Goal: Complete application form

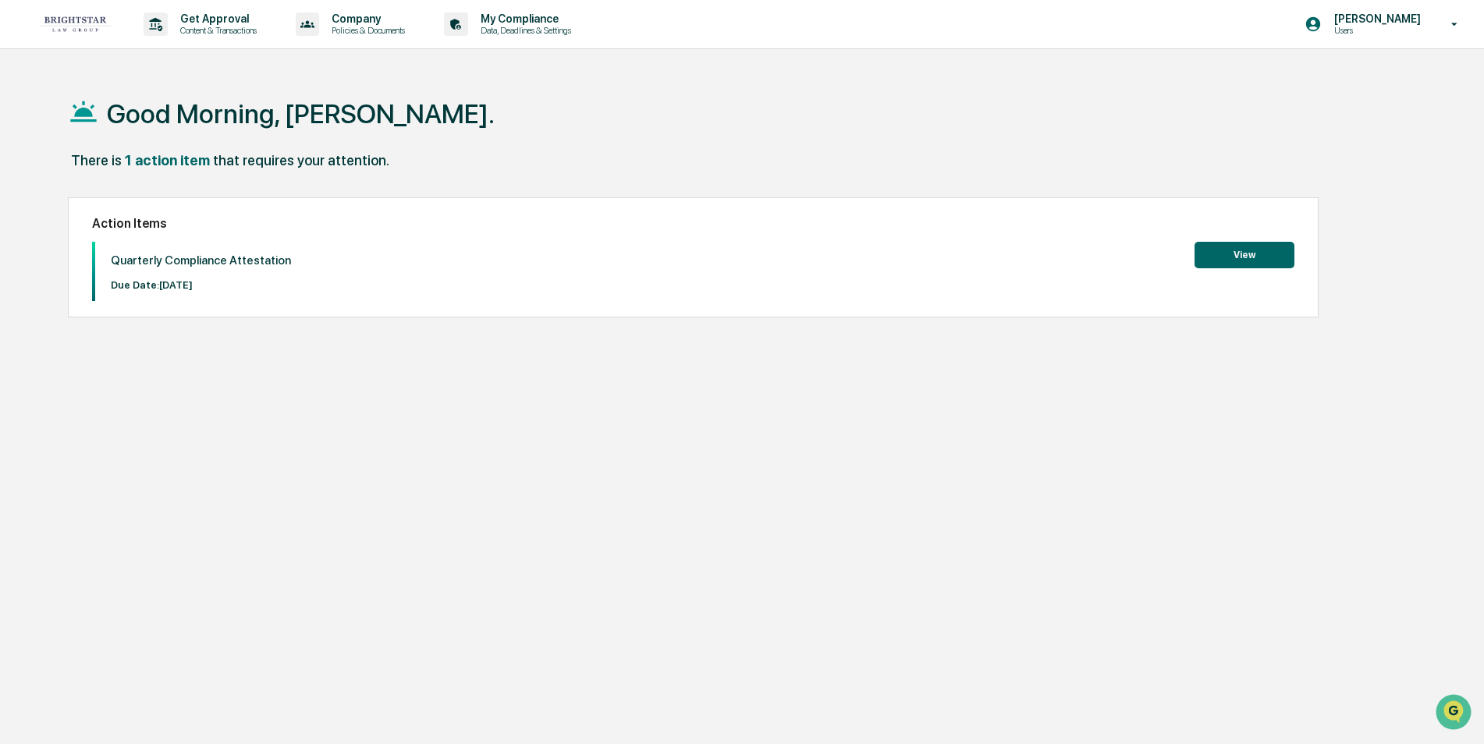
click at [1241, 253] on button "View" at bounding box center [1245, 255] width 100 height 27
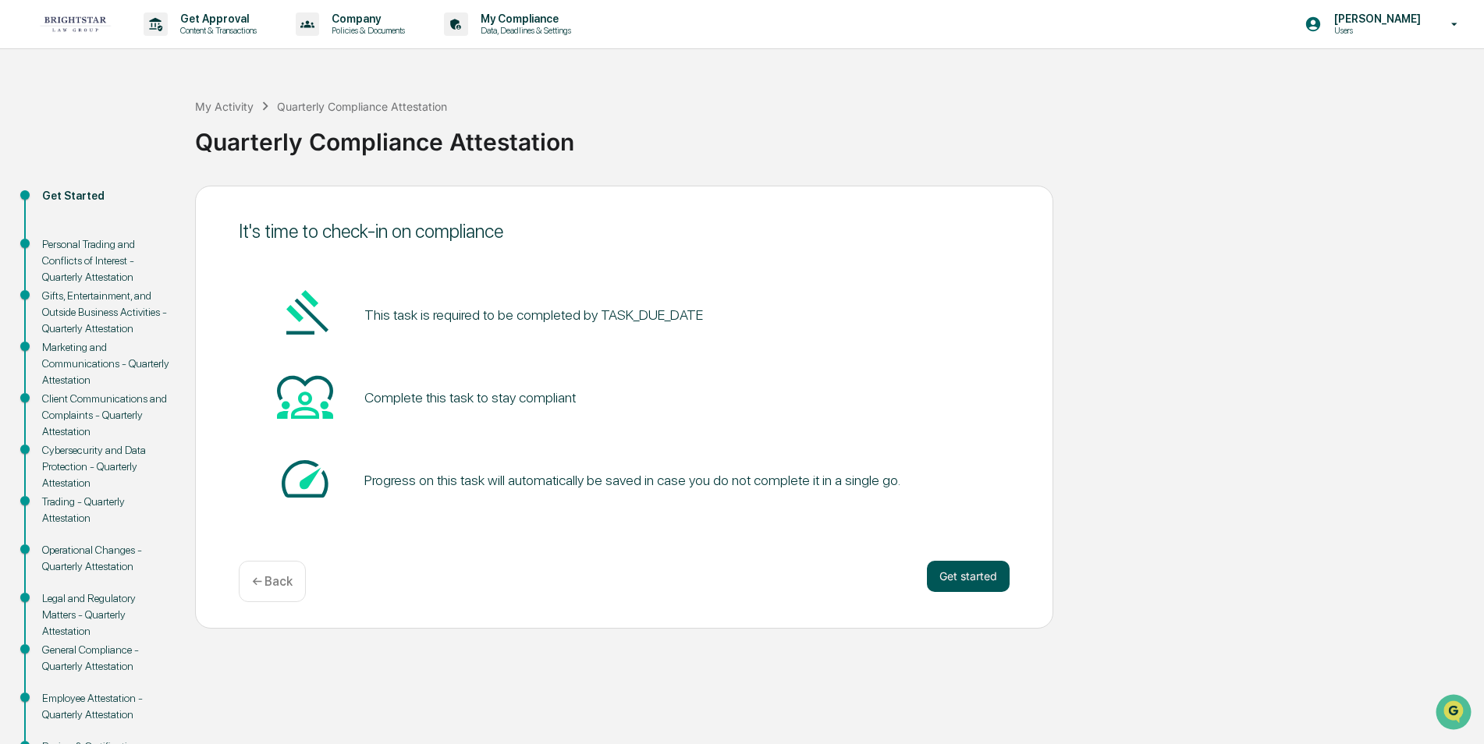
click at [966, 570] on button "Get started" at bounding box center [968, 576] width 83 height 31
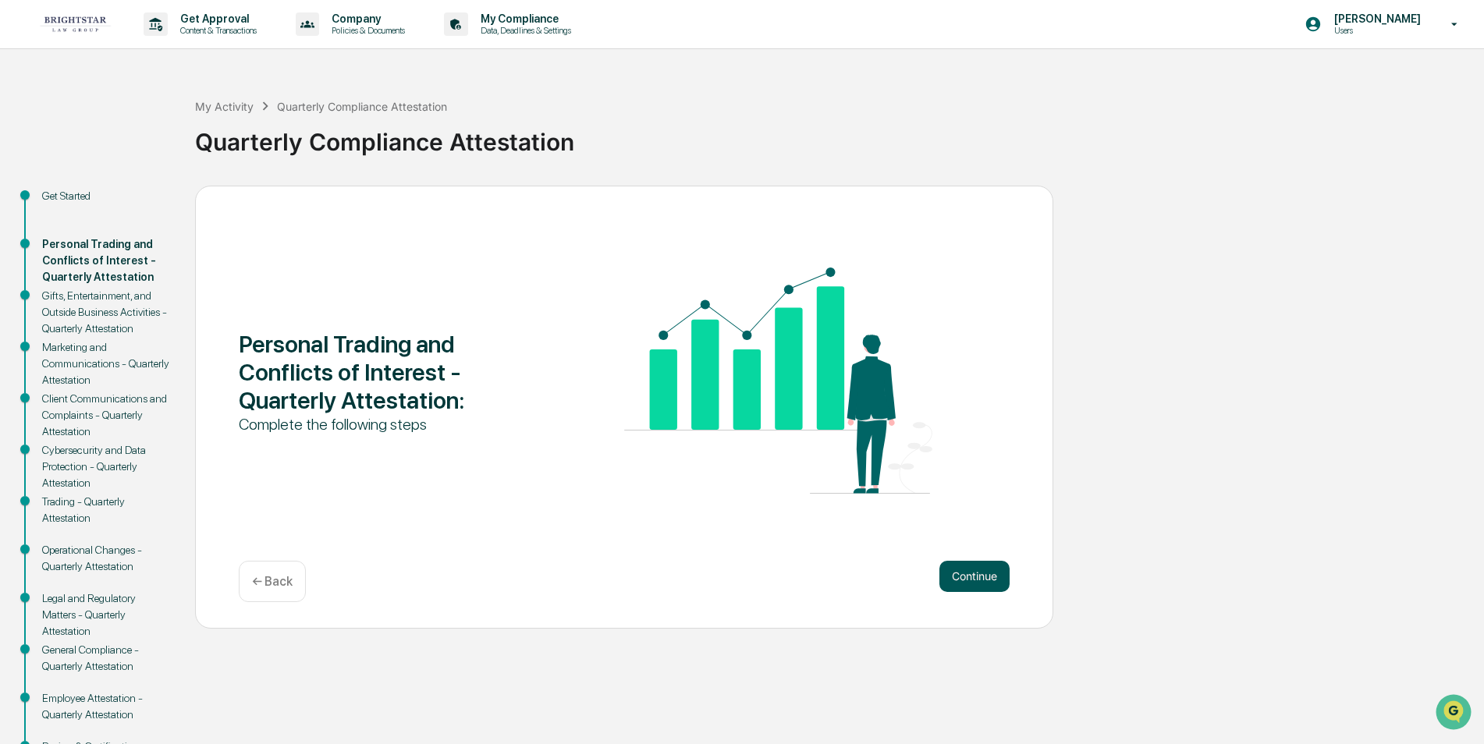
click at [963, 571] on button "Continue" at bounding box center [974, 576] width 70 height 31
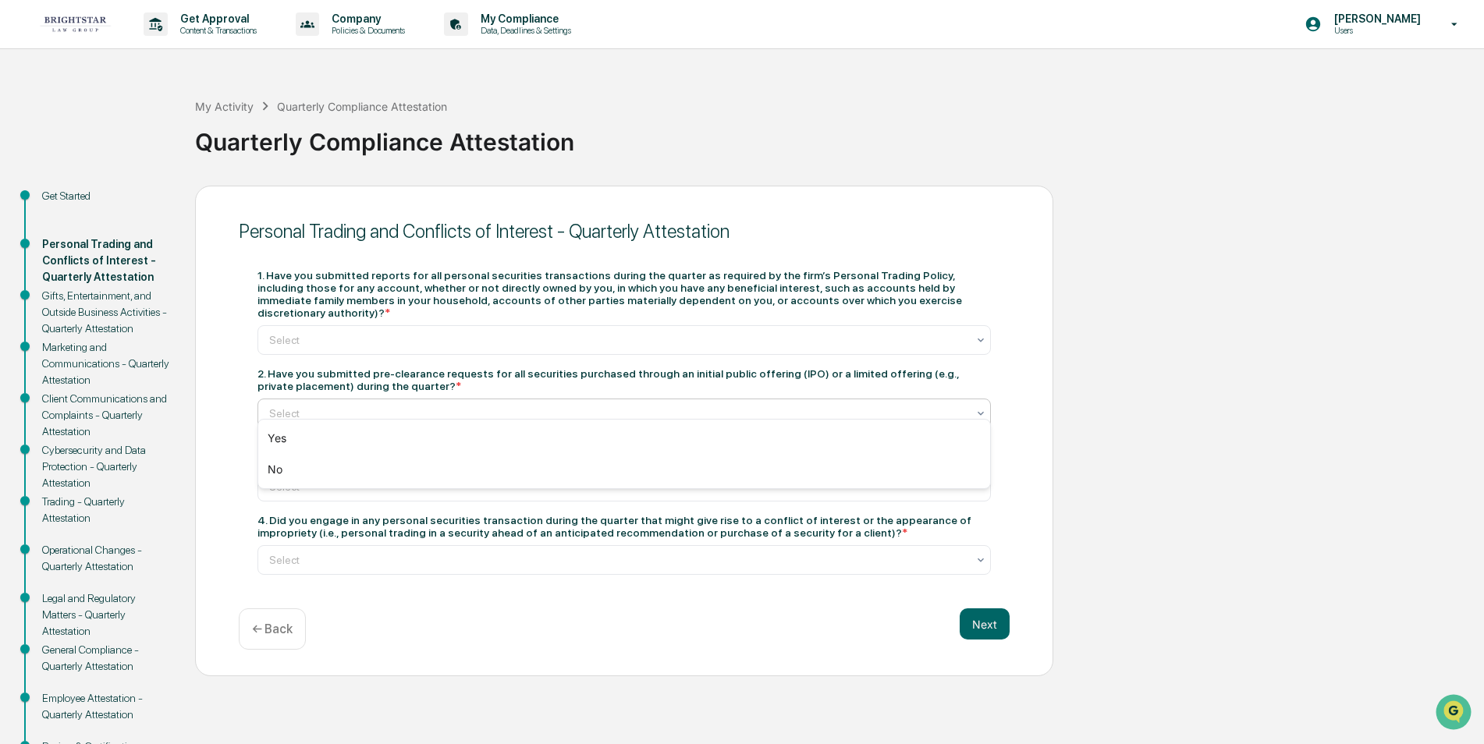
click at [979, 407] on icon at bounding box center [981, 413] width 12 height 12
click at [281, 465] on div "No" at bounding box center [624, 469] width 732 height 31
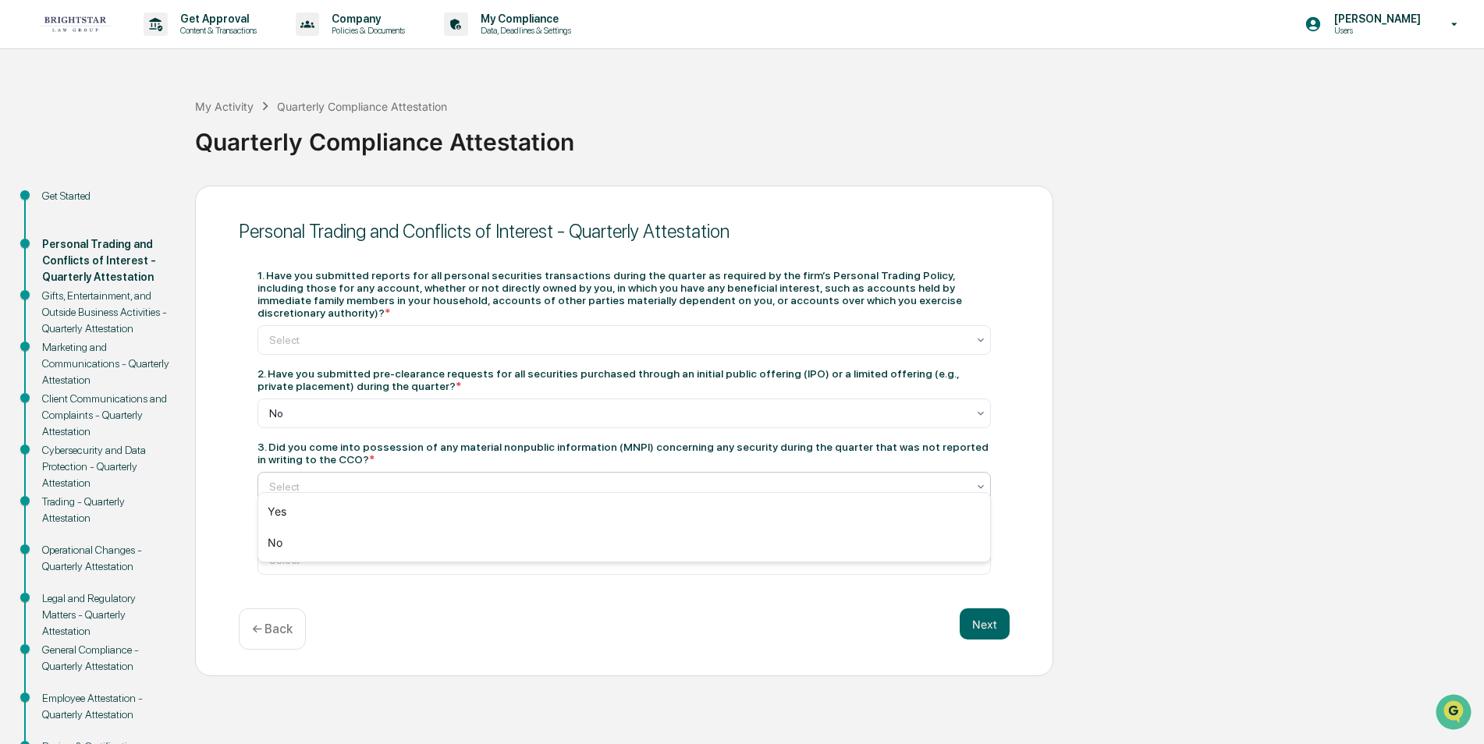
click at [300, 479] on div at bounding box center [618, 487] width 698 height 16
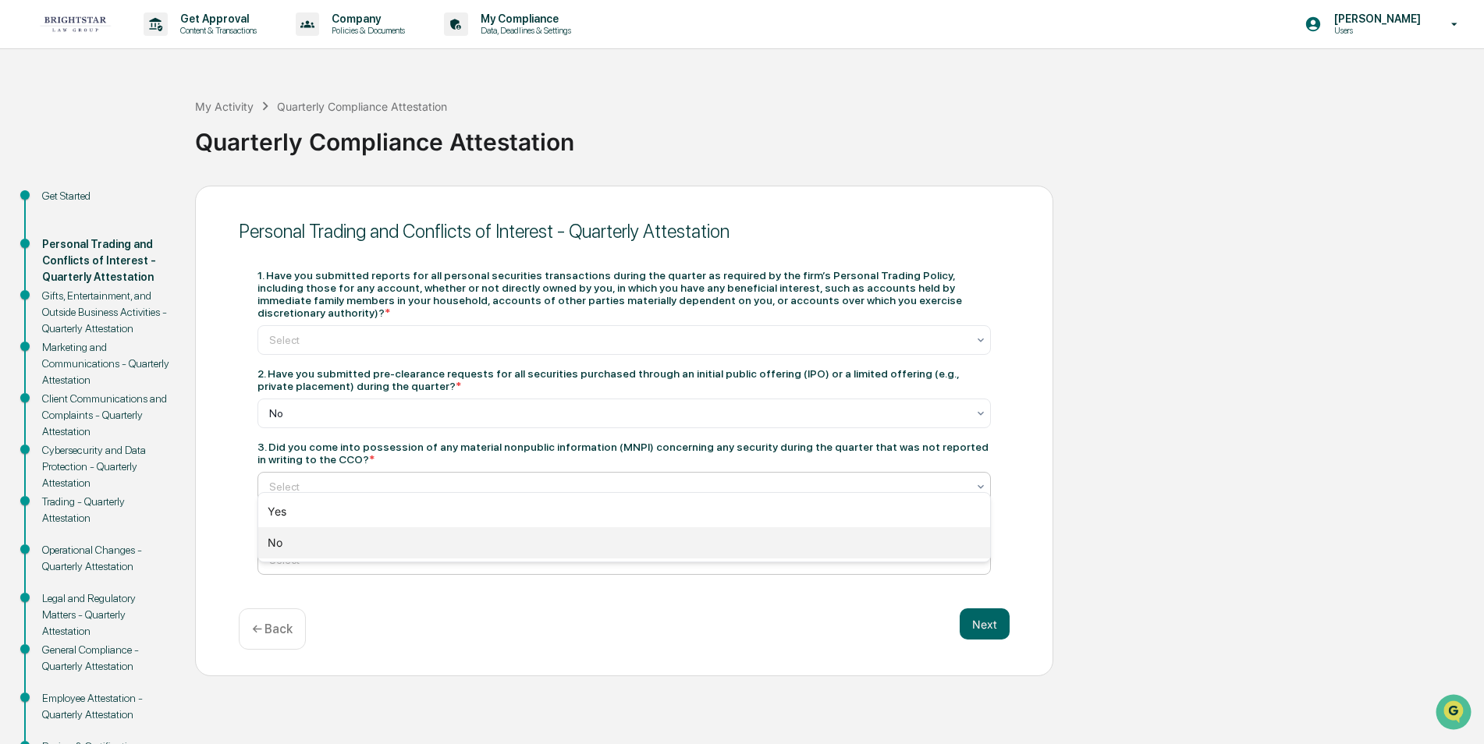
click at [279, 540] on div "No" at bounding box center [624, 542] width 732 height 31
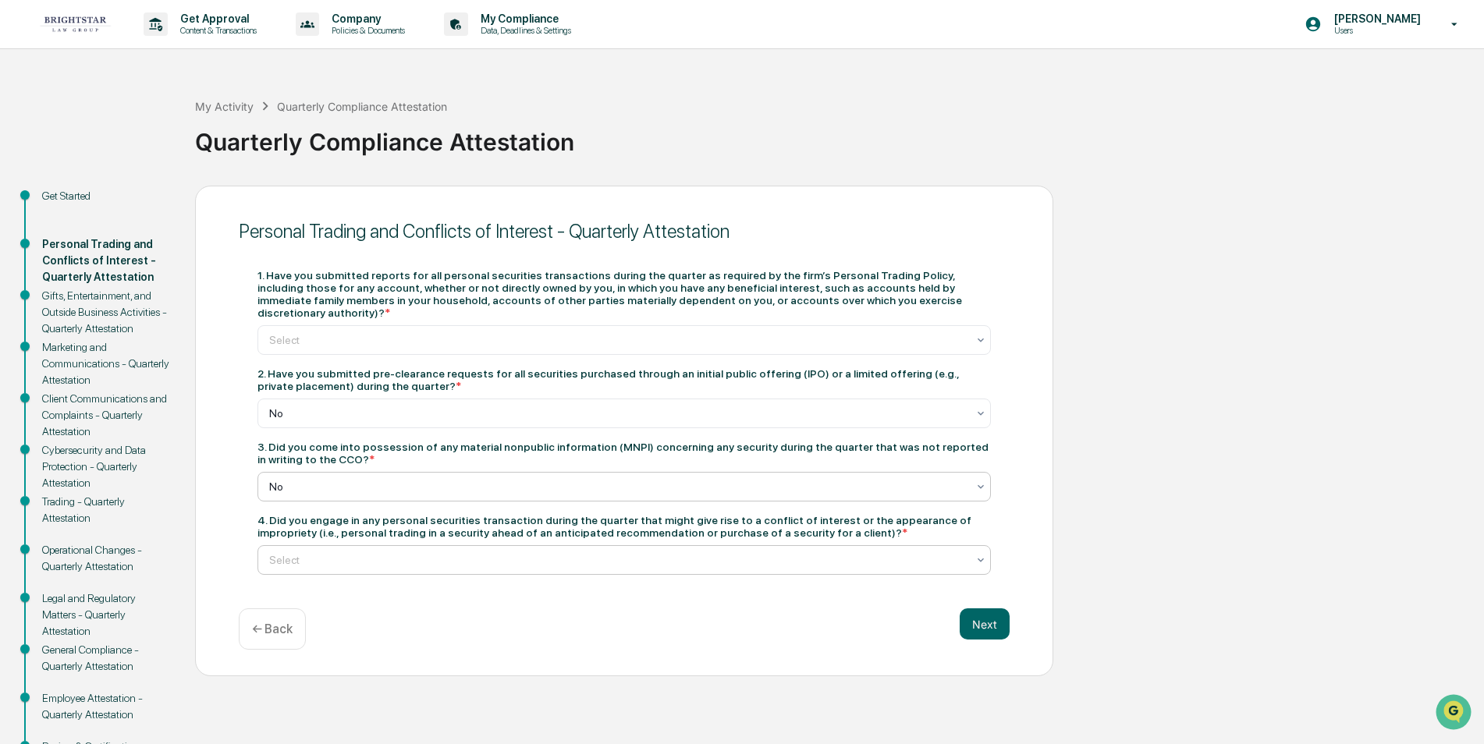
click at [318, 552] on div at bounding box center [618, 560] width 698 height 16
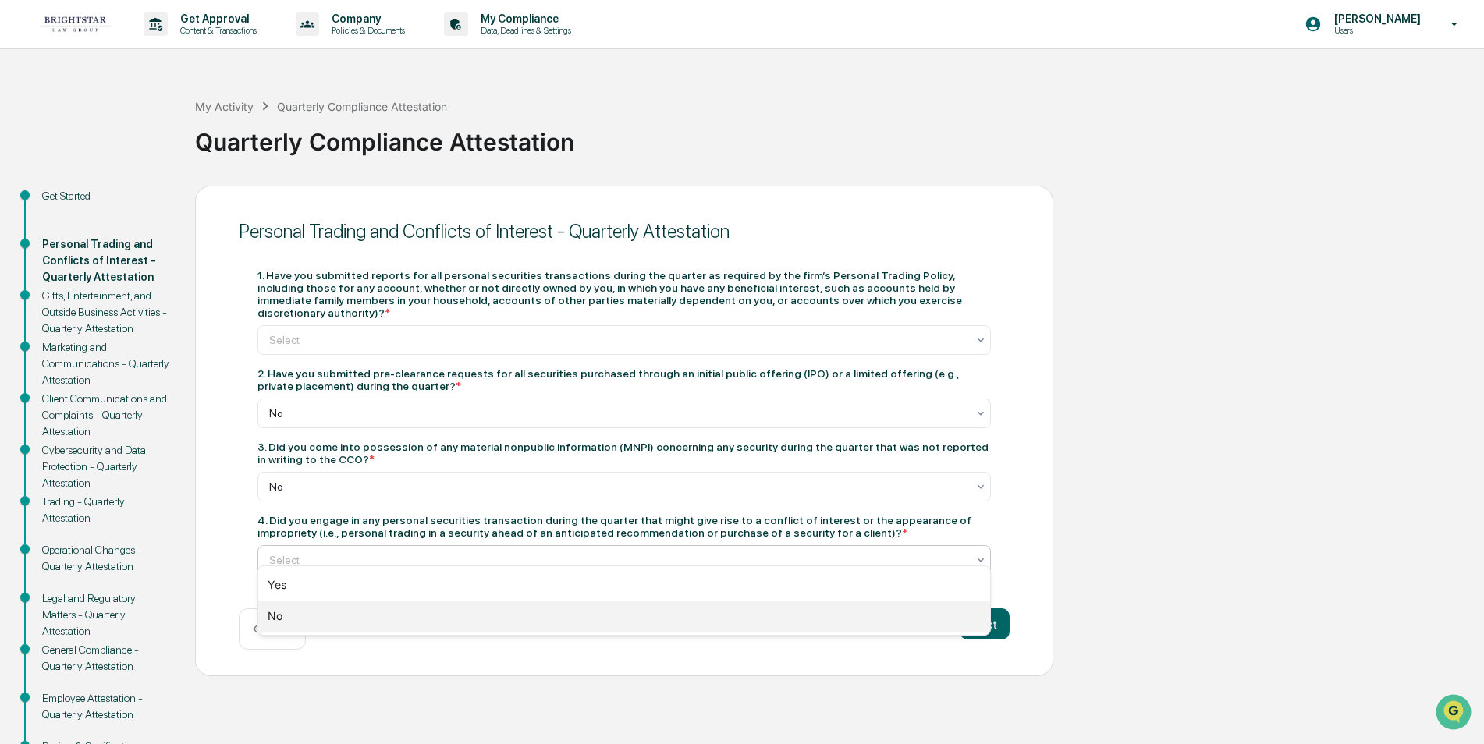
drag, startPoint x: 280, startPoint y: 611, endPoint x: 283, endPoint y: 582, distance: 29.0
click at [280, 610] on div "No" at bounding box center [624, 616] width 732 height 31
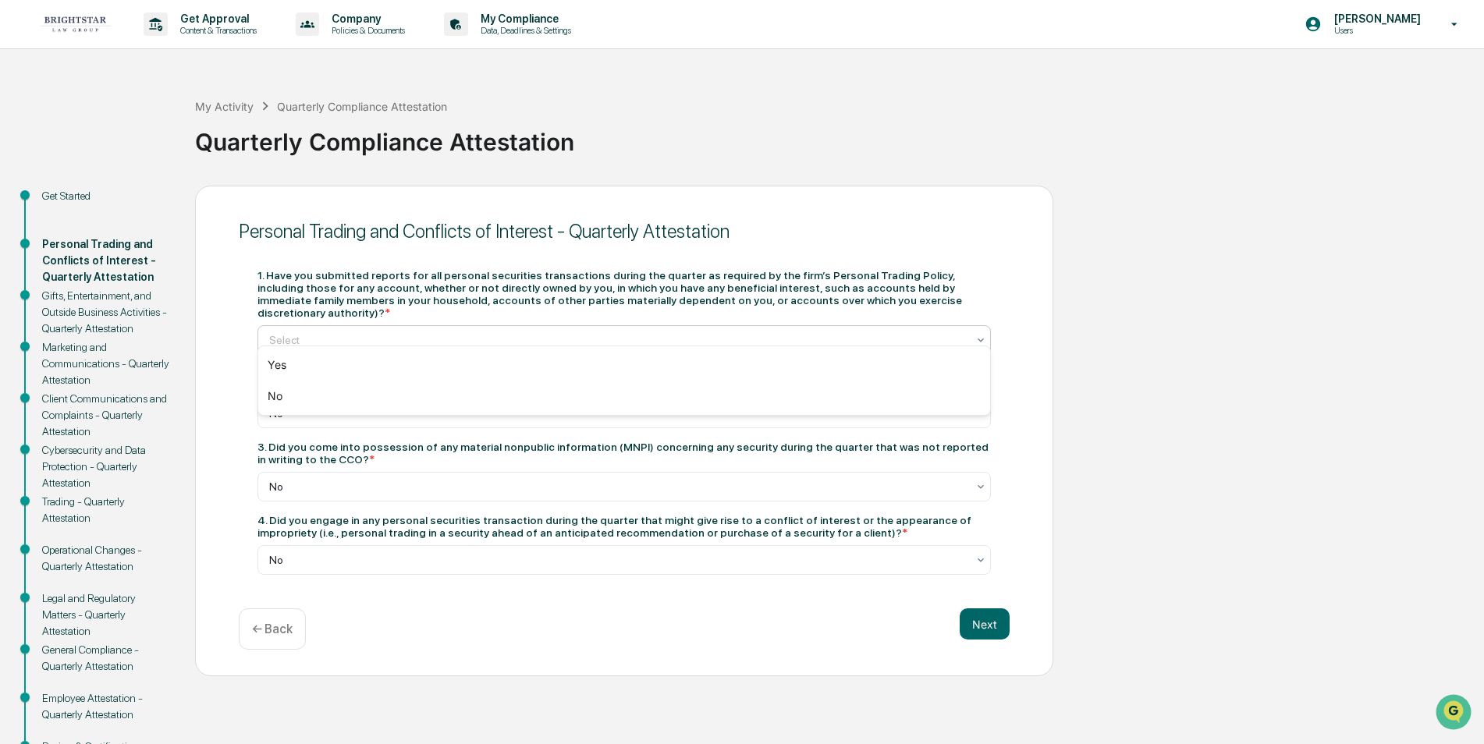
click at [293, 332] on div at bounding box center [618, 340] width 698 height 16
click at [277, 400] on div "No" at bounding box center [624, 396] width 732 height 31
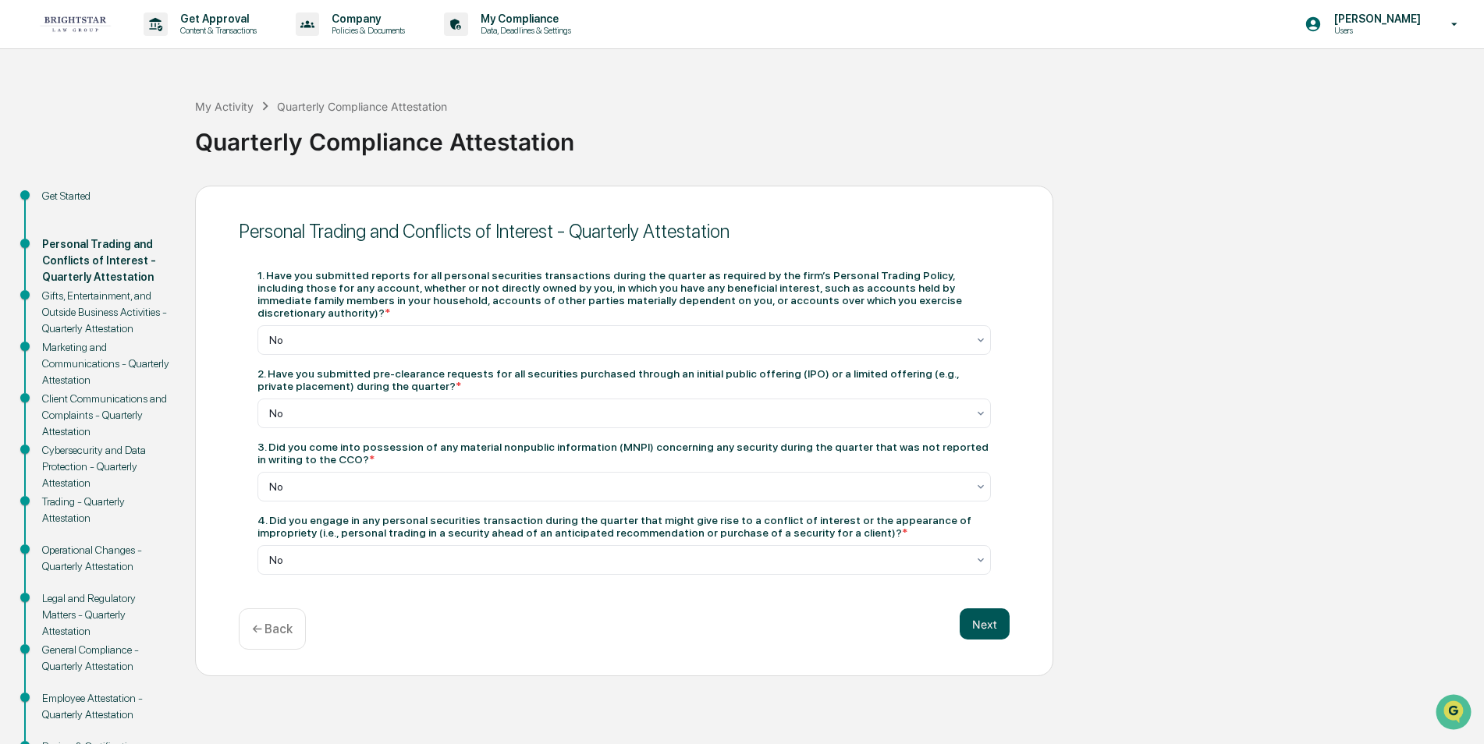
click at [988, 610] on button "Next" at bounding box center [985, 624] width 50 height 31
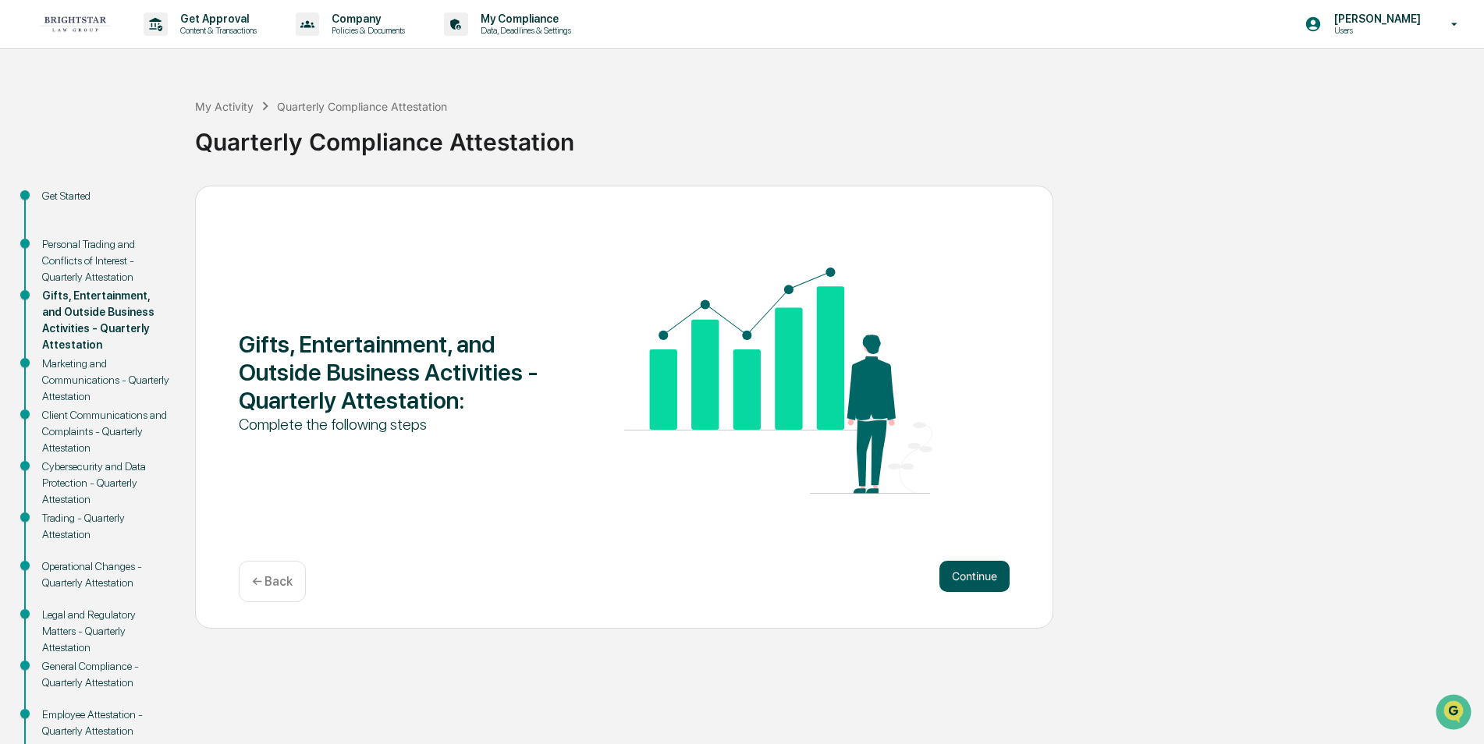
click at [981, 576] on button "Continue" at bounding box center [974, 576] width 70 height 31
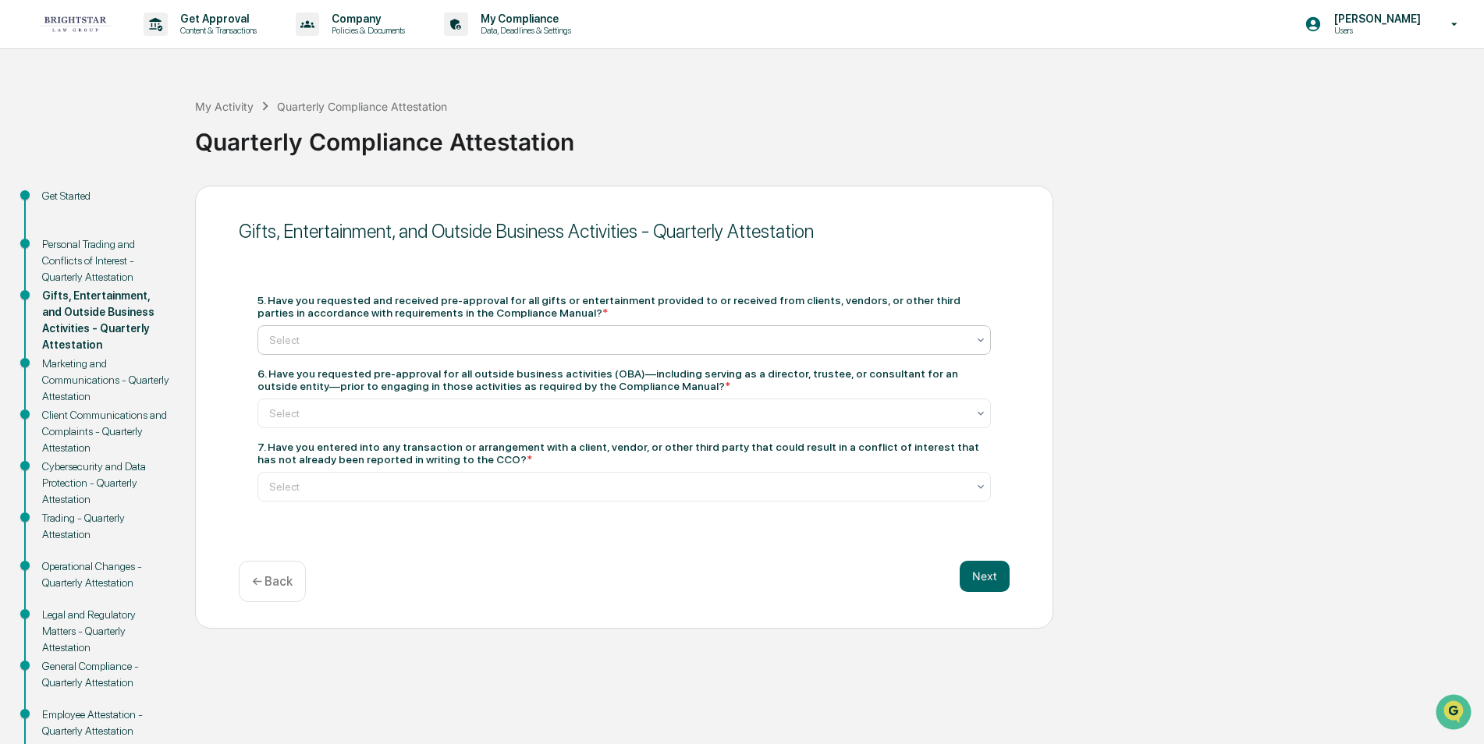
click at [979, 339] on icon at bounding box center [981, 340] width 6 height 4
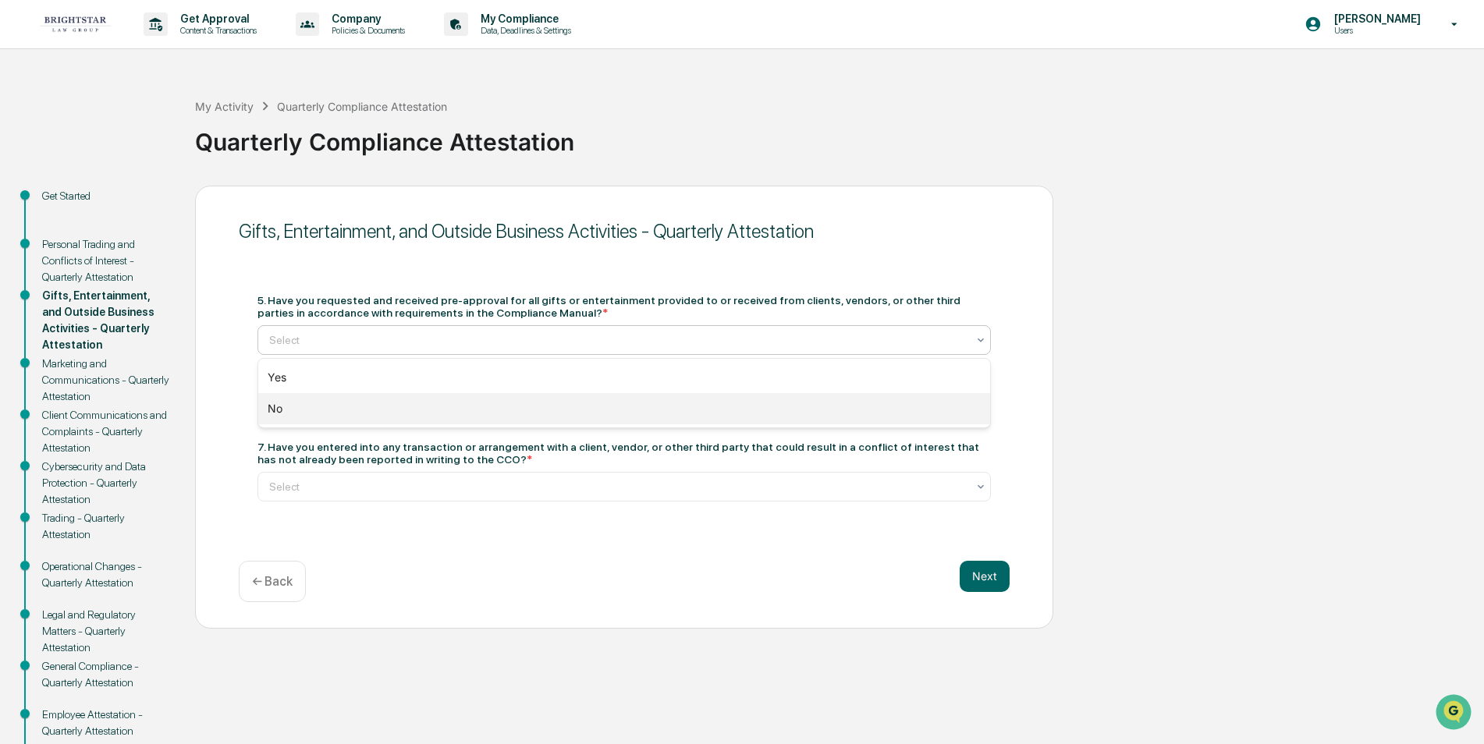
click at [317, 410] on div "No" at bounding box center [624, 408] width 732 height 31
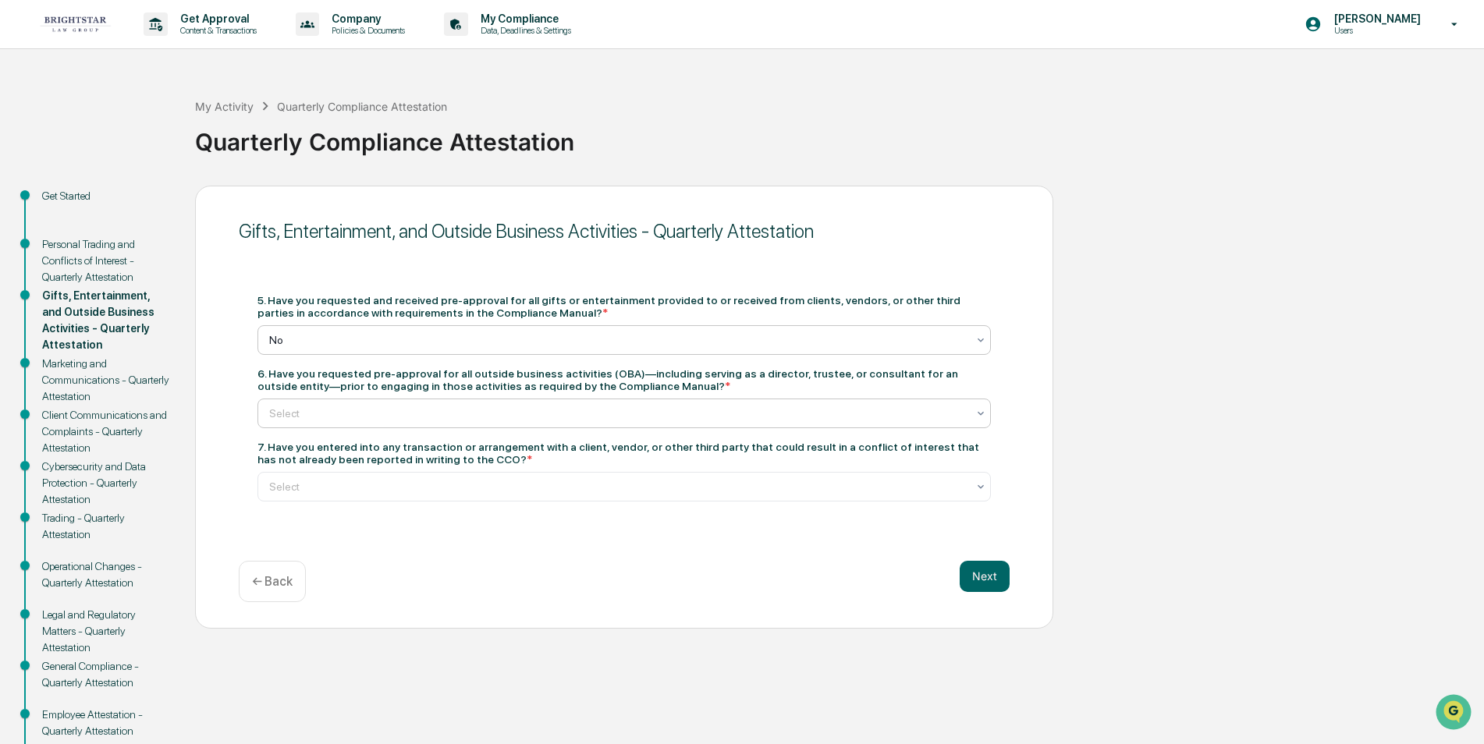
click at [981, 410] on icon at bounding box center [981, 413] width 12 height 12
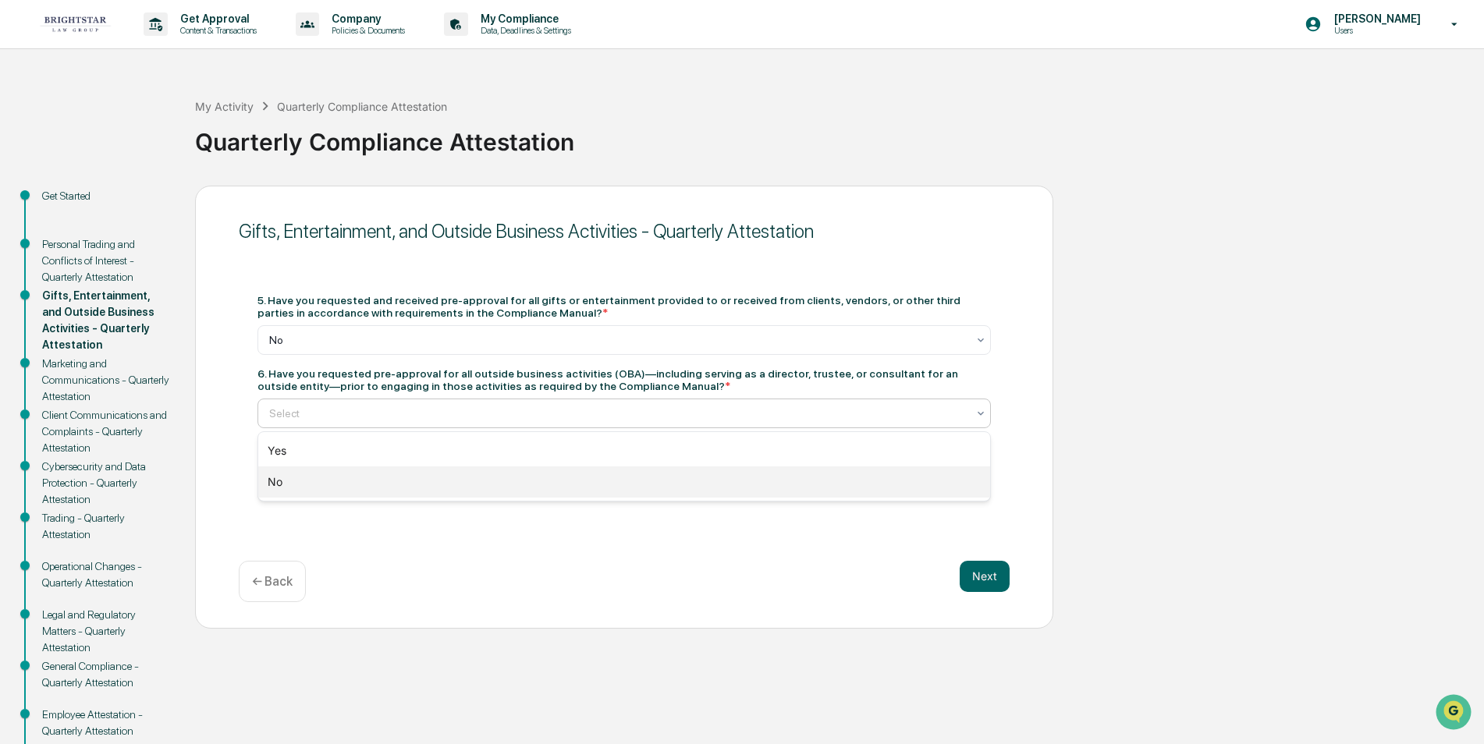
click at [273, 480] on div "No" at bounding box center [624, 482] width 732 height 31
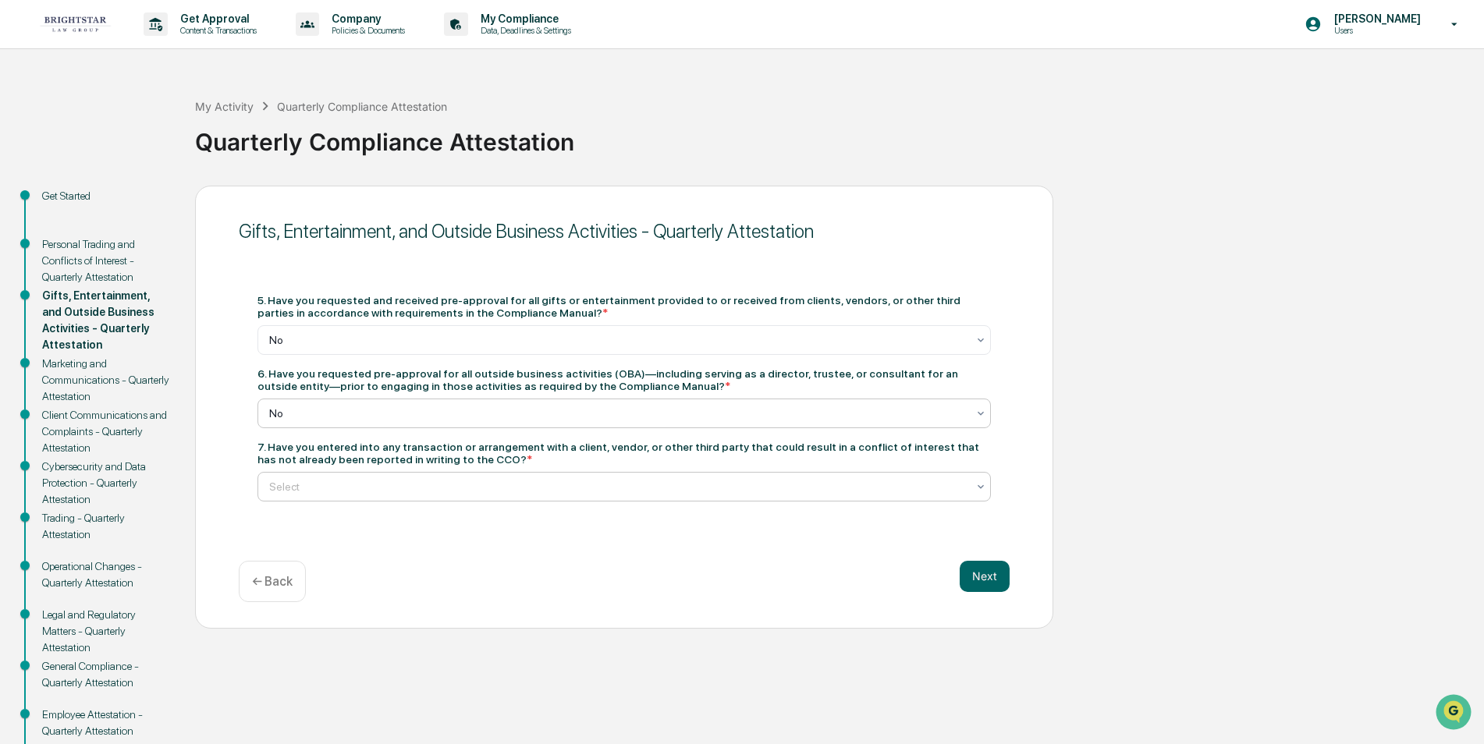
click at [979, 486] on icon at bounding box center [981, 487] width 6 height 4
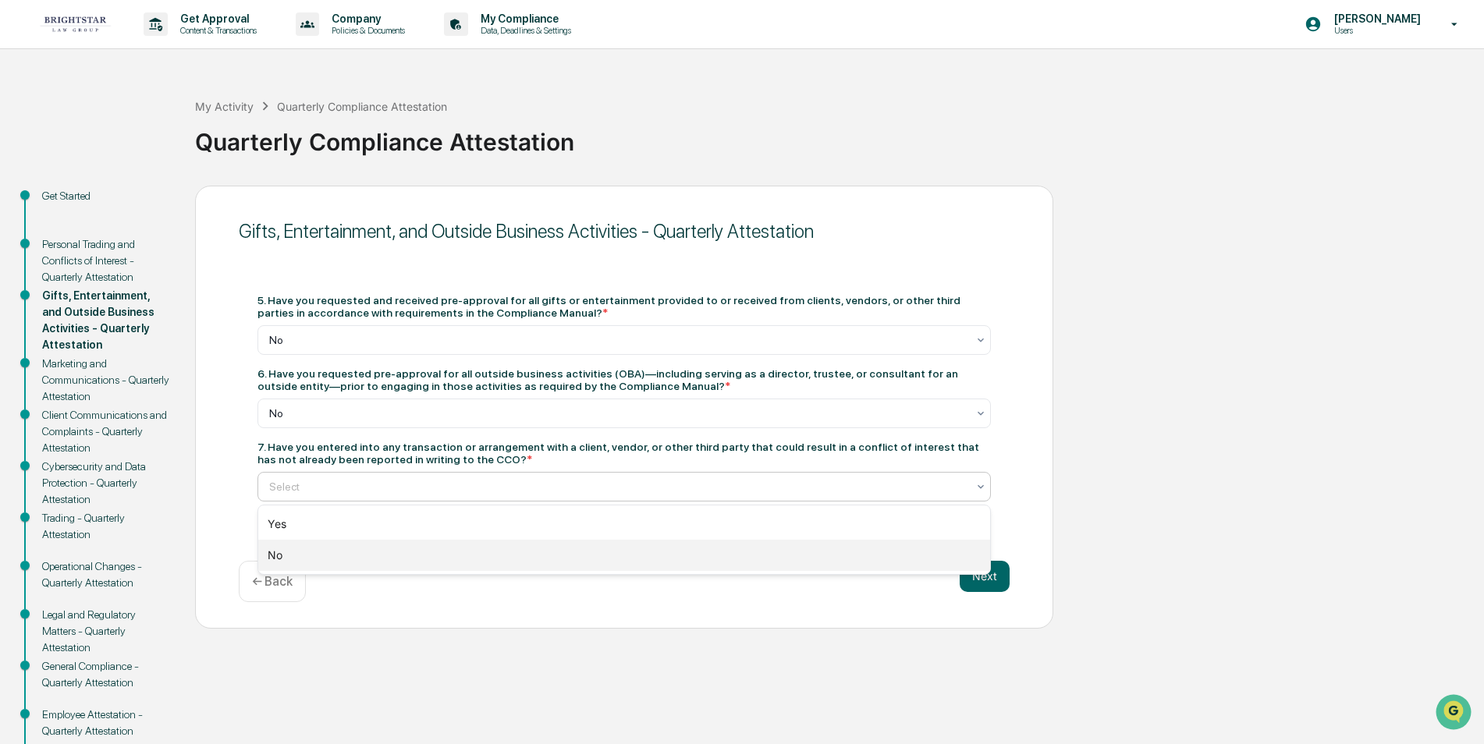
drag, startPoint x: 279, startPoint y: 559, endPoint x: 296, endPoint y: 555, distance: 17.6
click at [279, 559] on div "No" at bounding box center [624, 555] width 732 height 31
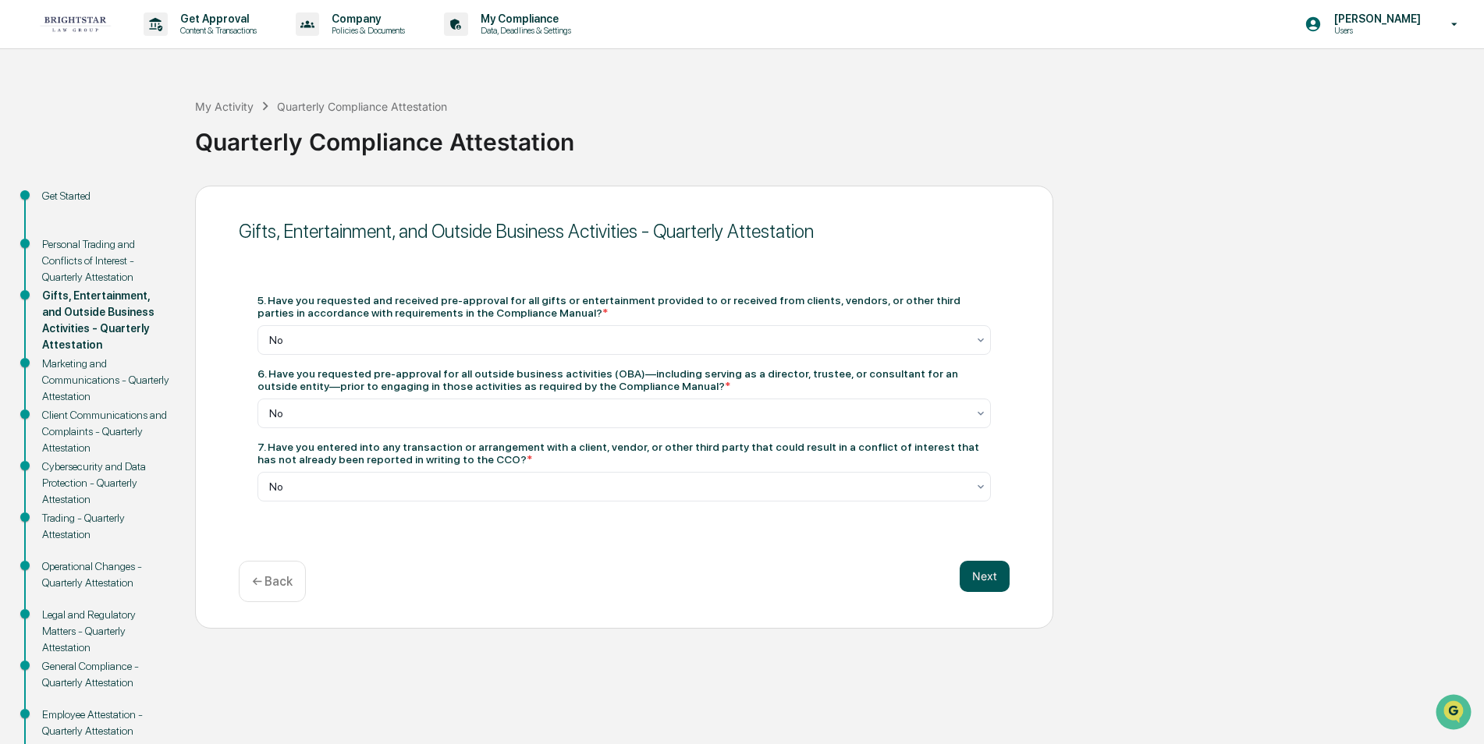
click at [979, 577] on button "Next" at bounding box center [985, 576] width 50 height 31
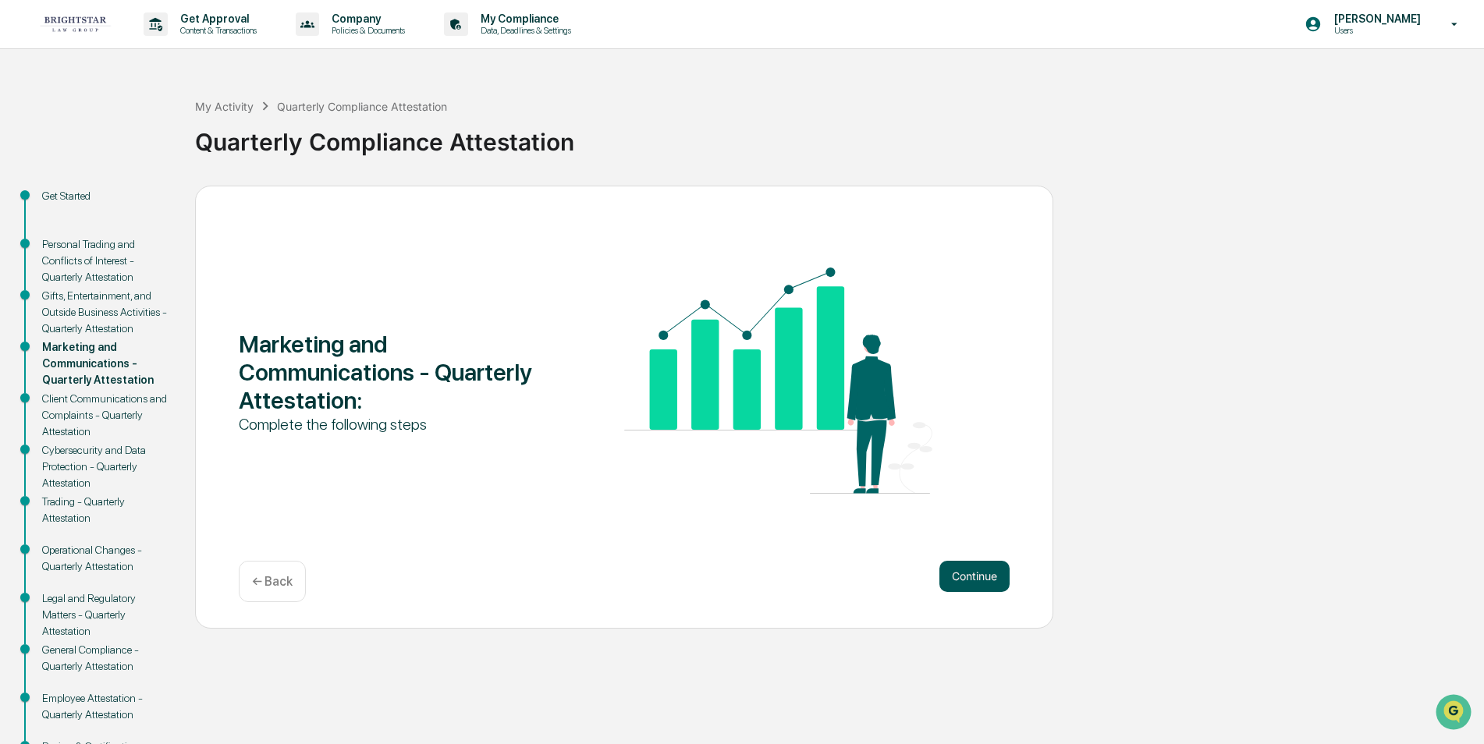
click at [995, 576] on button "Continue" at bounding box center [974, 576] width 70 height 31
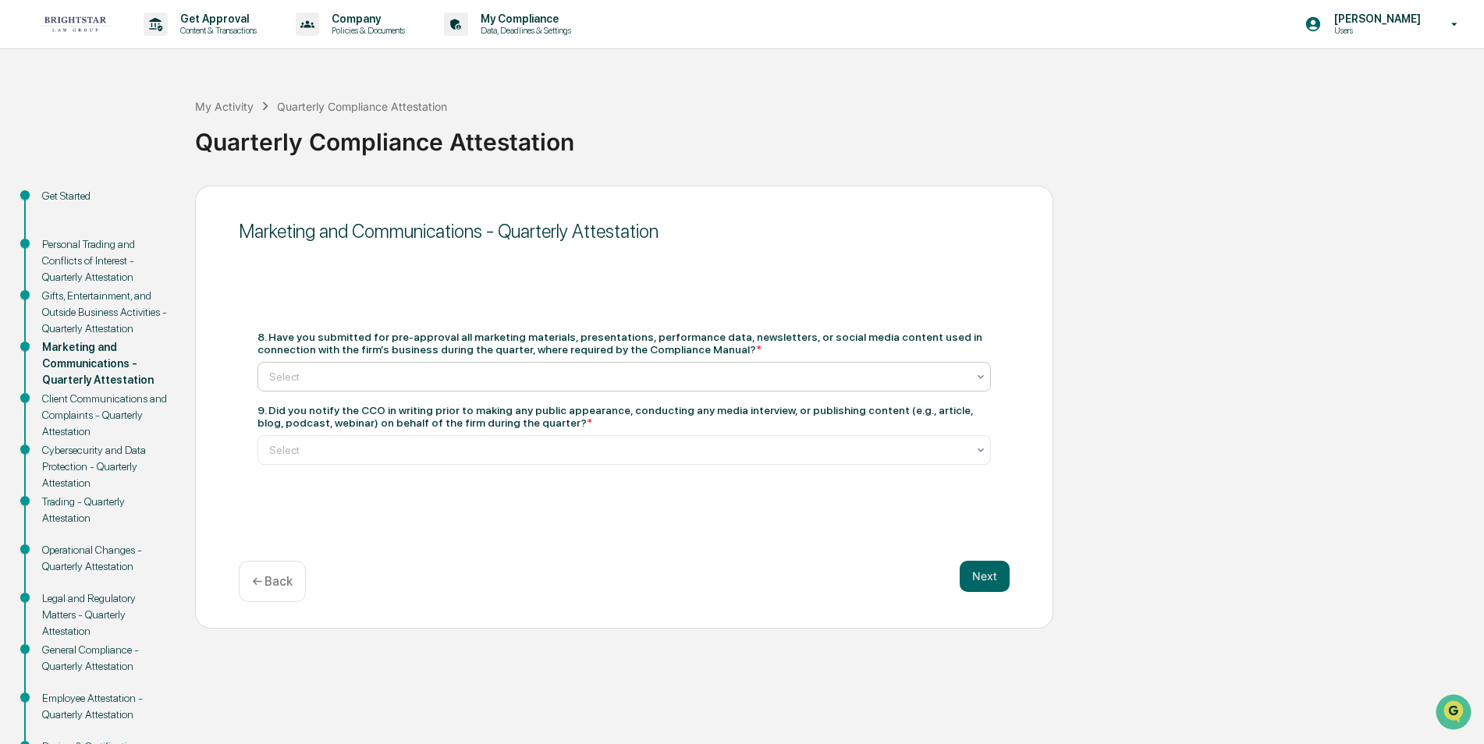
click at [974, 371] on div "Select" at bounding box center [617, 377] width 713 height 22
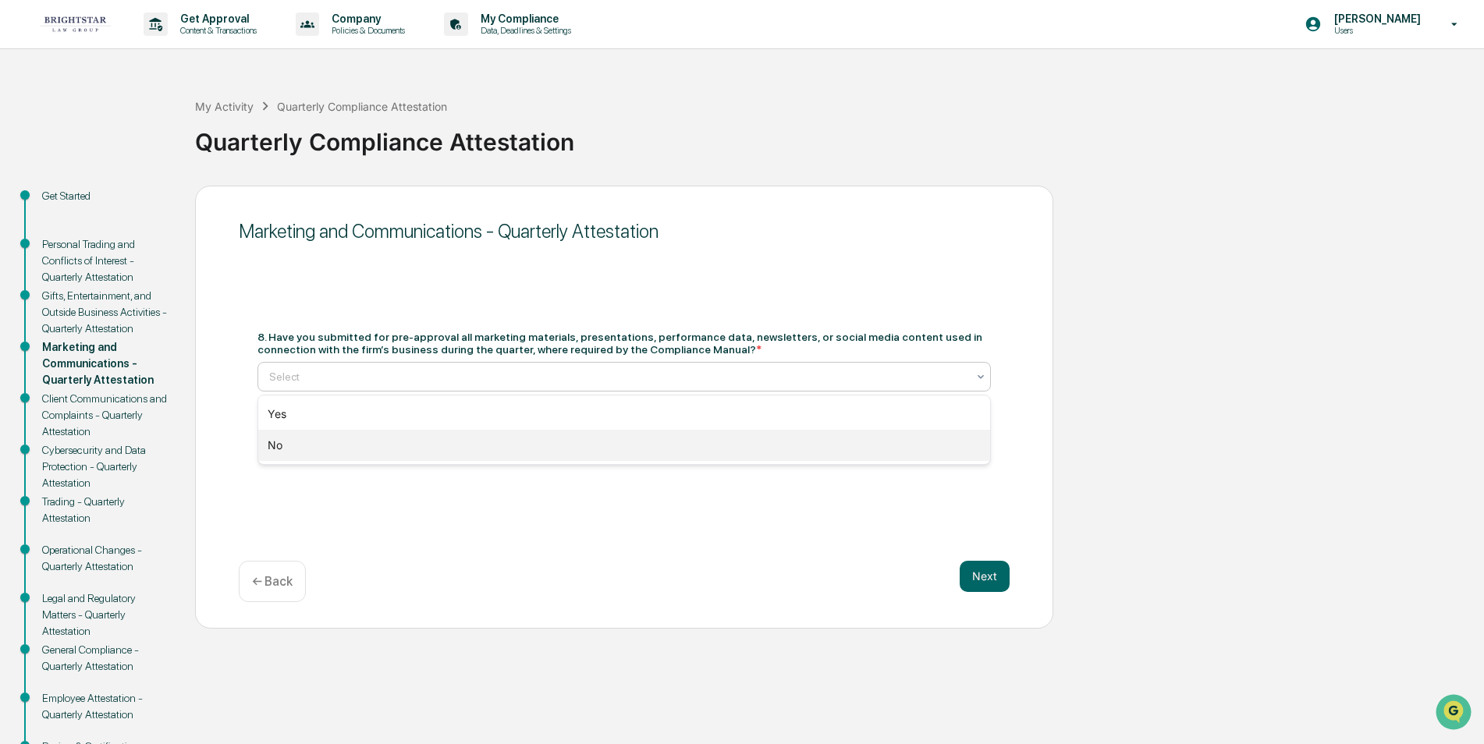
click at [302, 444] on div "No" at bounding box center [624, 445] width 732 height 31
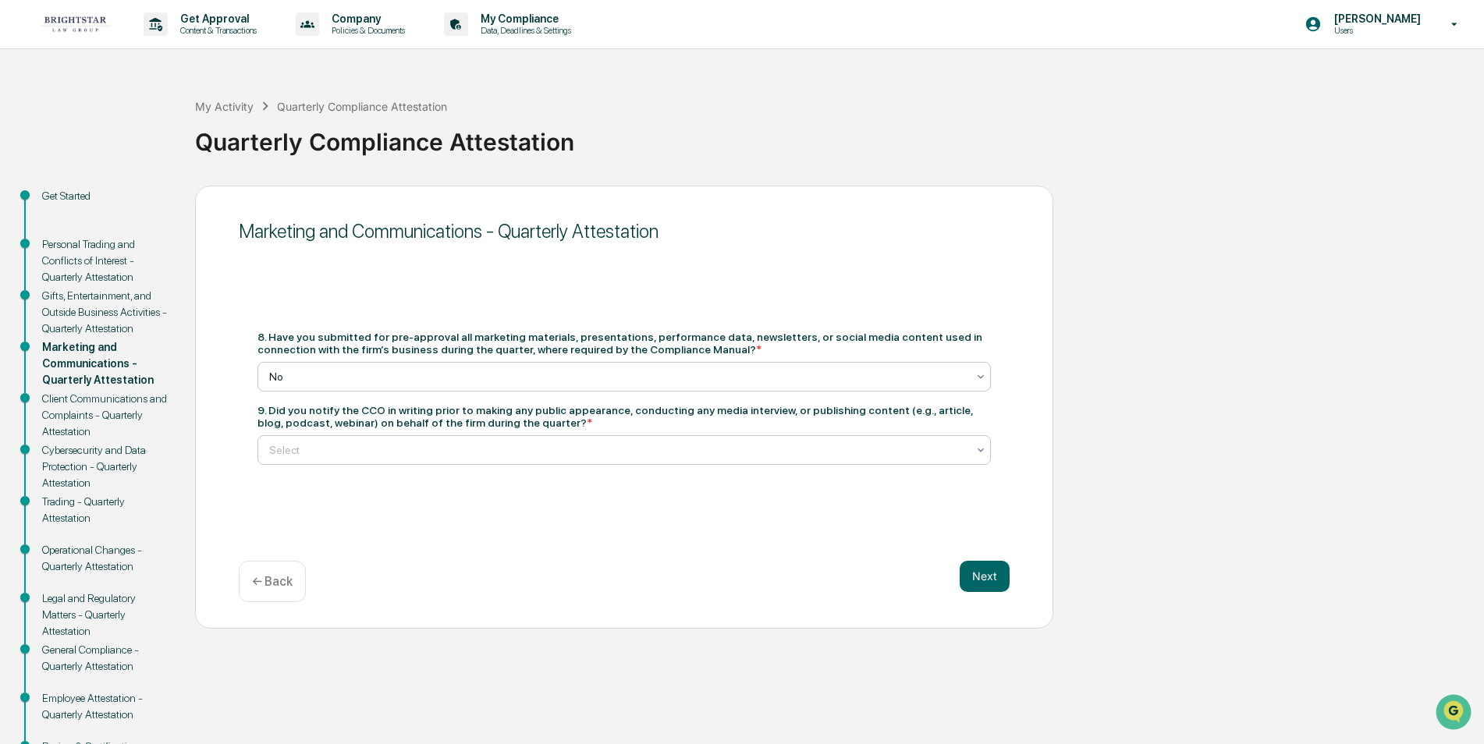
click at [978, 447] on icon at bounding box center [981, 450] width 12 height 12
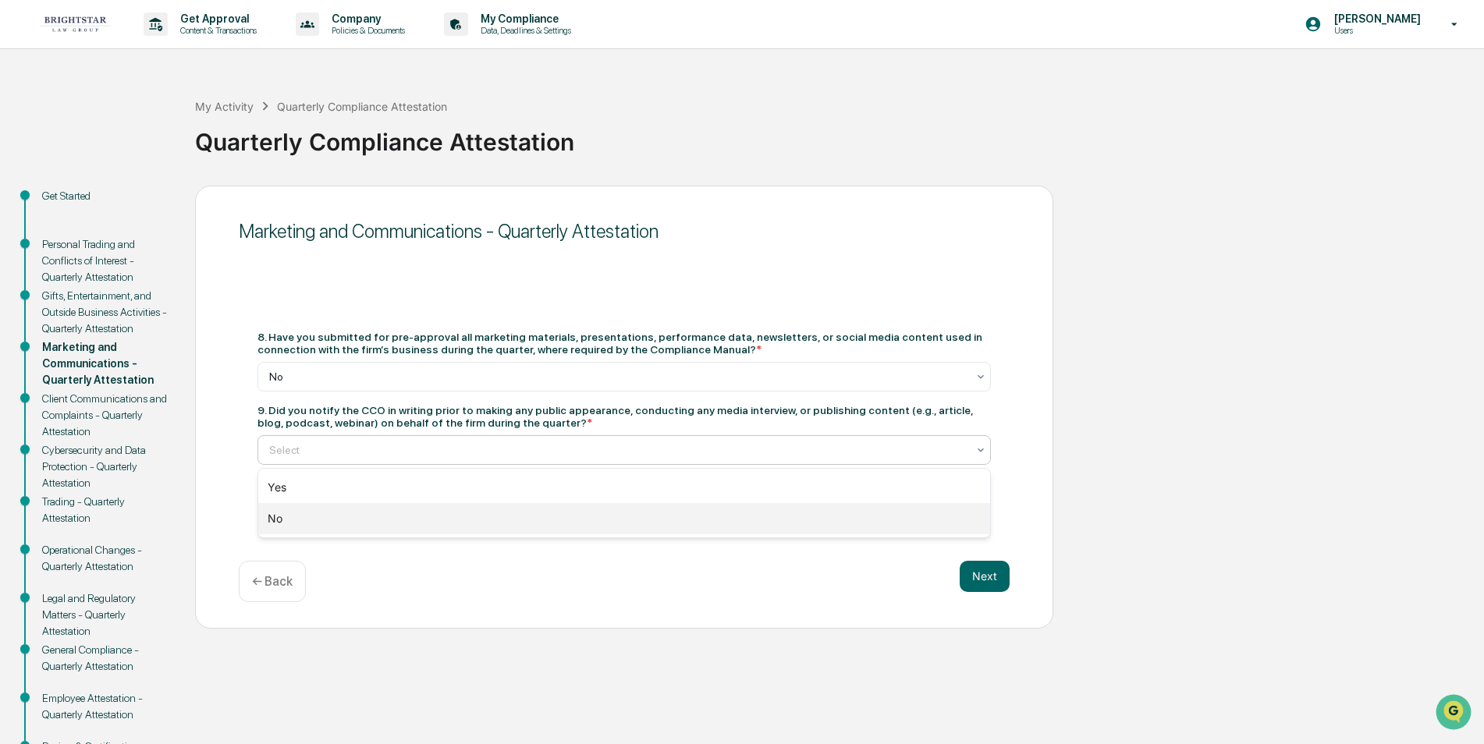
drag, startPoint x: 267, startPoint y: 515, endPoint x: 426, endPoint y: 575, distance: 170.1
click at [268, 515] on div "No" at bounding box center [624, 518] width 732 height 31
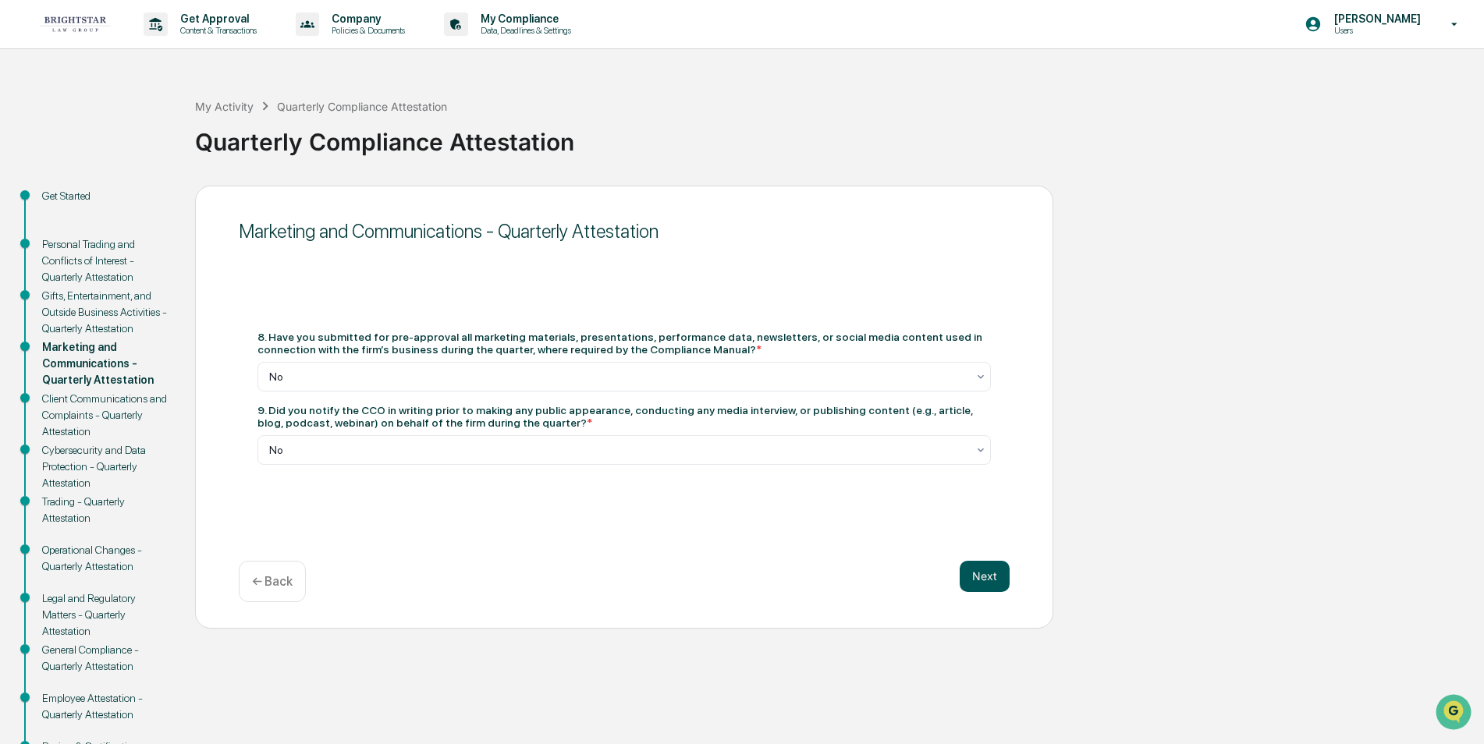
click at [978, 576] on button "Next" at bounding box center [985, 576] width 50 height 31
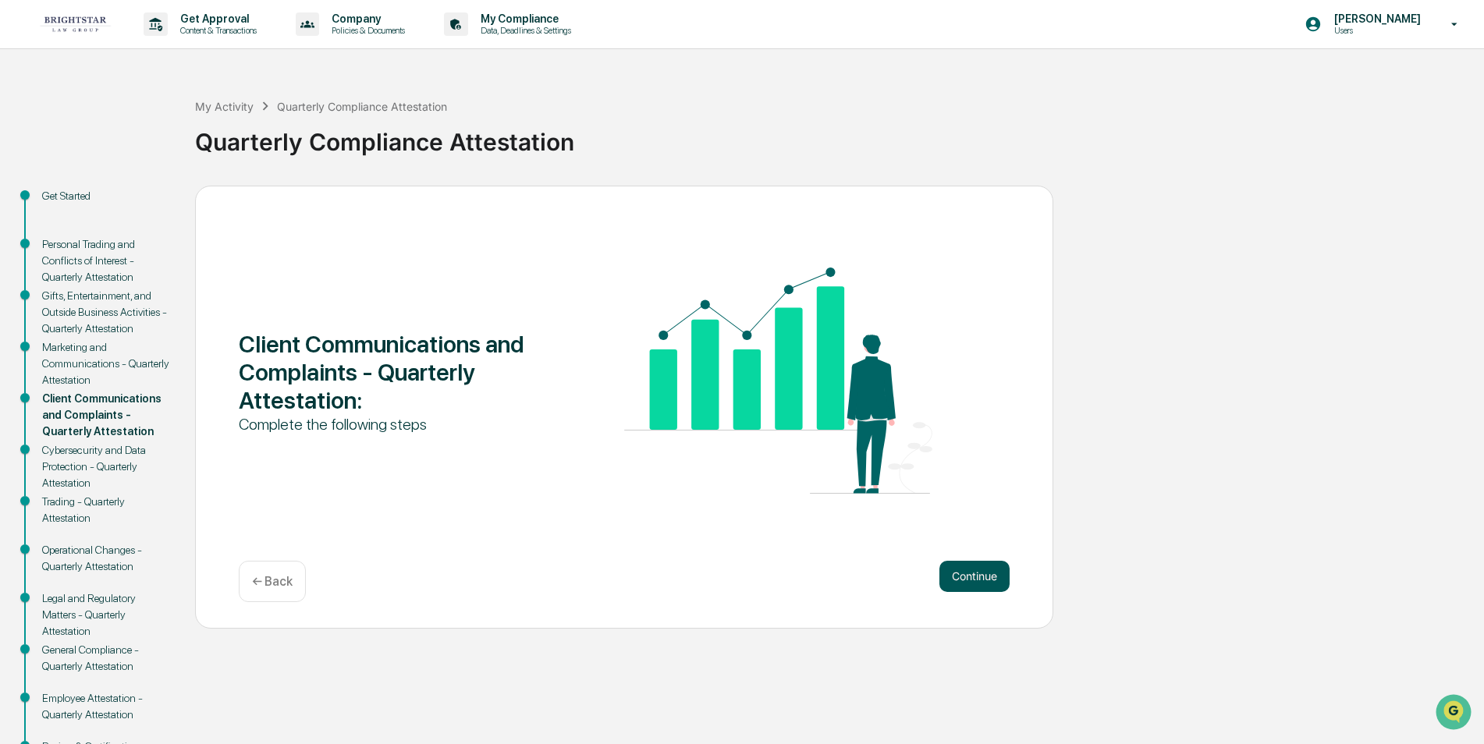
click at [982, 574] on button "Continue" at bounding box center [974, 576] width 70 height 31
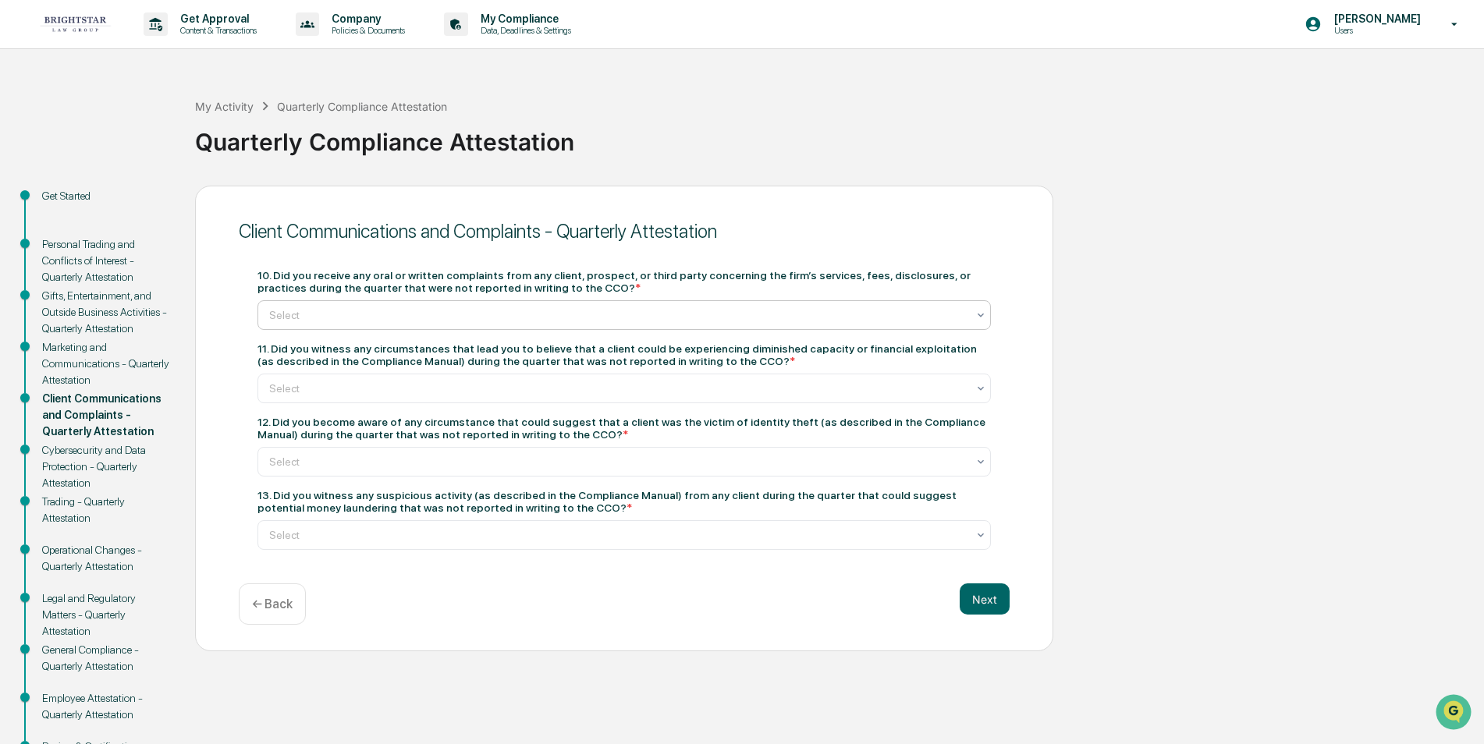
drag, startPoint x: 975, startPoint y: 305, endPoint x: 922, endPoint y: 314, distance: 53.0
click at [973, 306] on div "Select" at bounding box center [623, 315] width 733 height 30
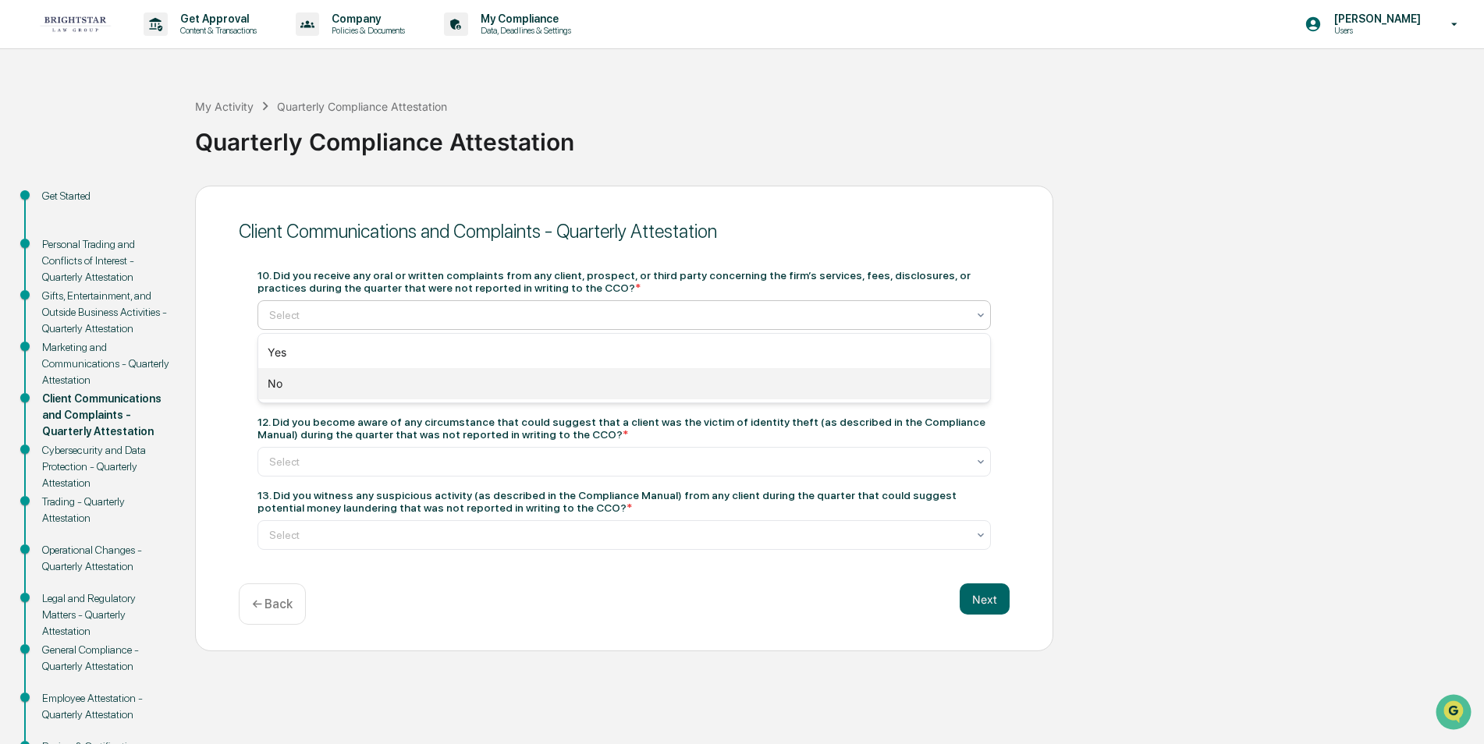
click at [290, 381] on div "No" at bounding box center [624, 383] width 732 height 31
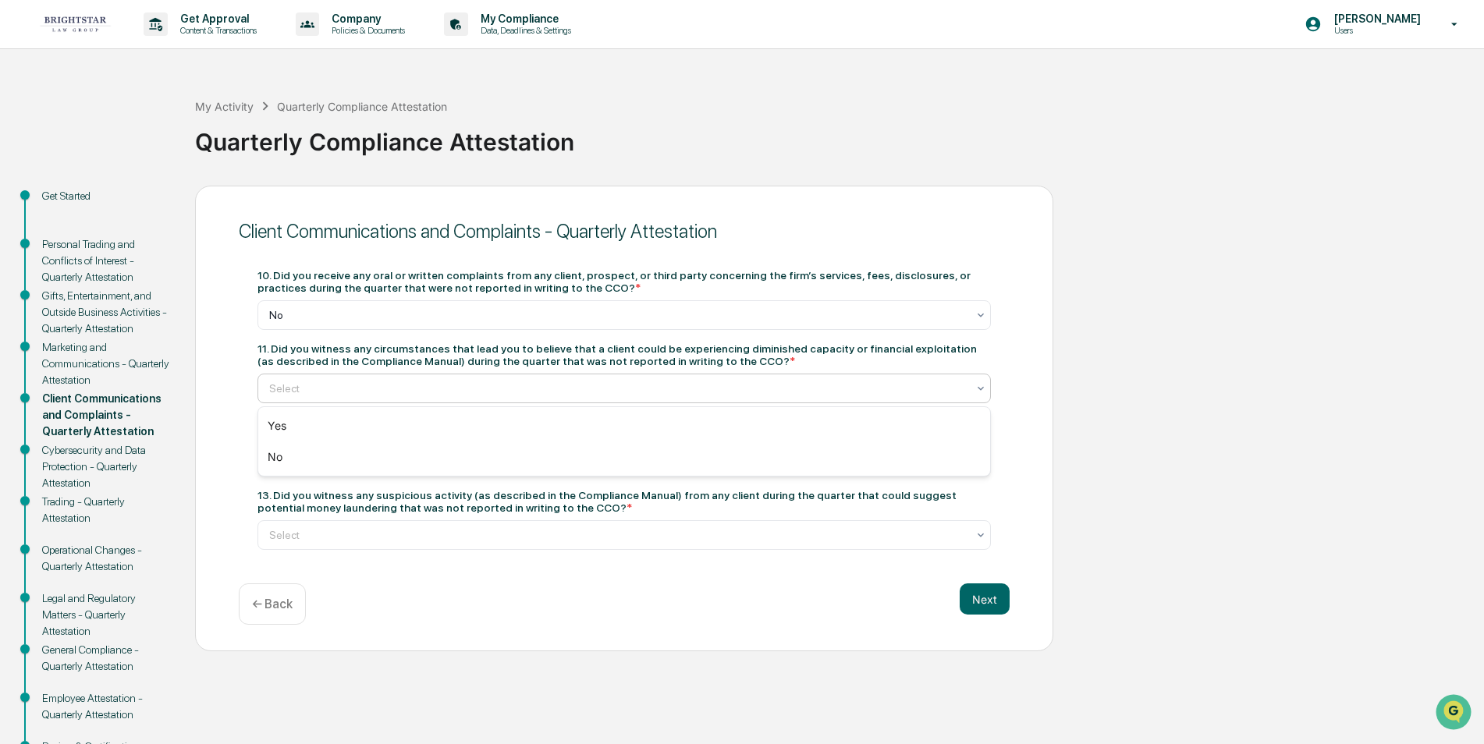
drag, startPoint x: 978, startPoint y: 384, endPoint x: 862, endPoint y: 378, distance: 116.4
click at [978, 384] on icon at bounding box center [981, 388] width 12 height 12
click at [269, 453] on div "No" at bounding box center [624, 457] width 732 height 31
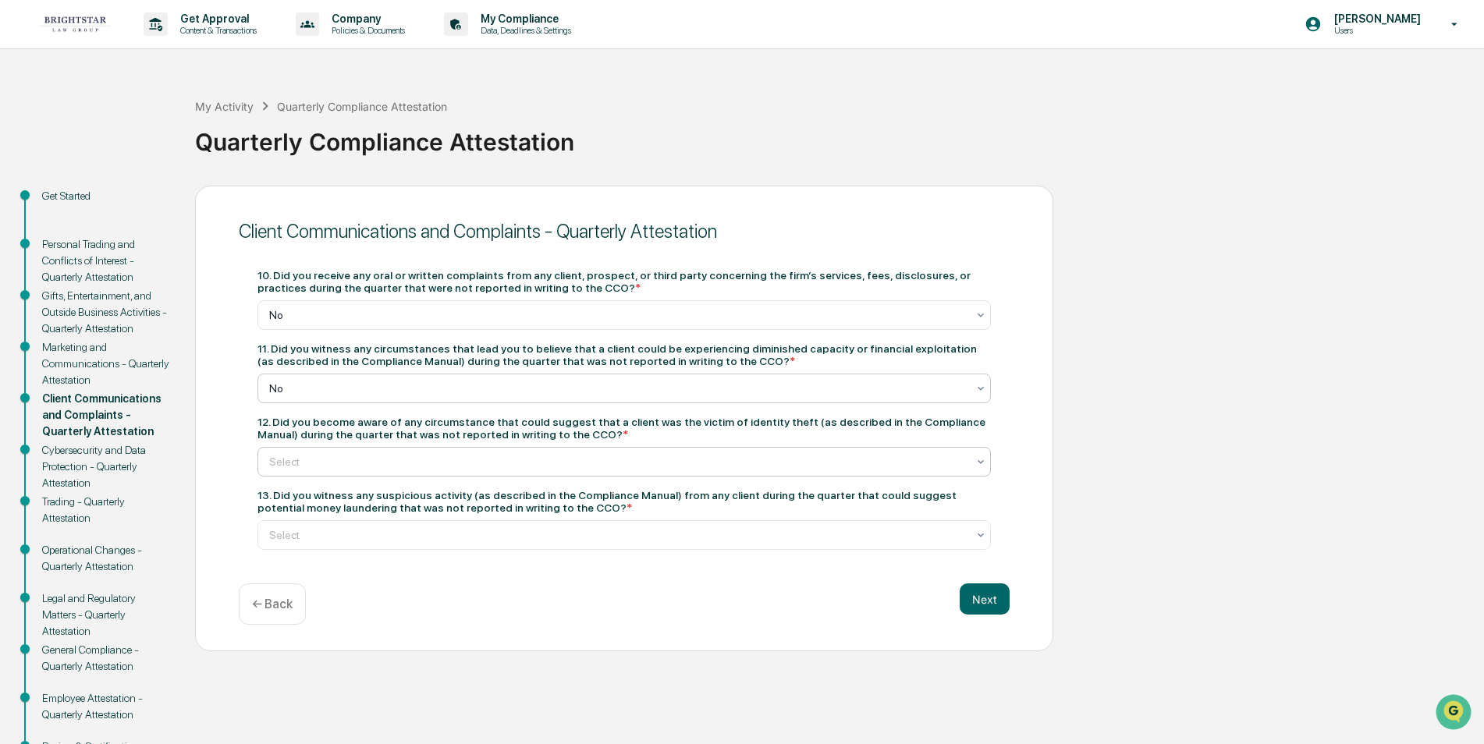
click at [978, 457] on icon at bounding box center [981, 462] width 12 height 12
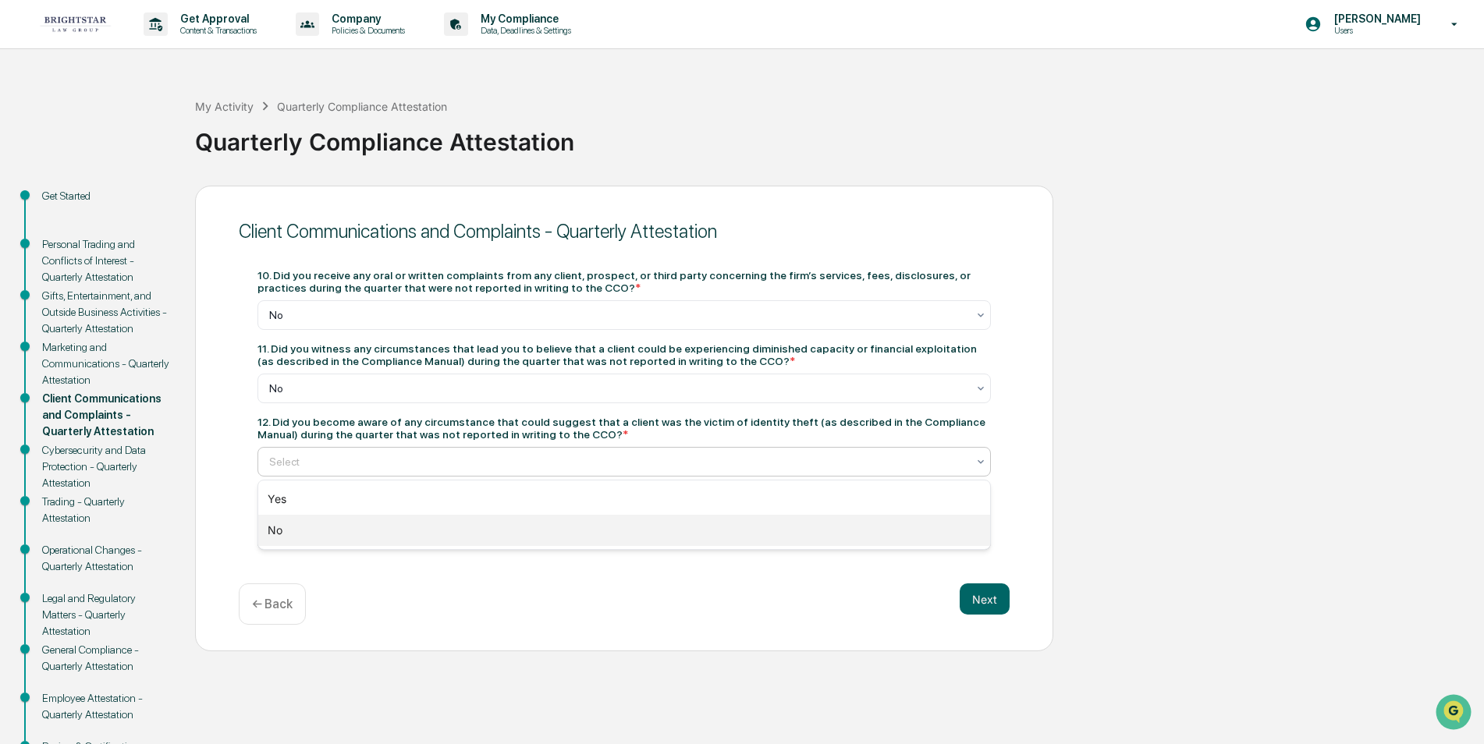
click at [281, 526] on div "No" at bounding box center [624, 530] width 732 height 31
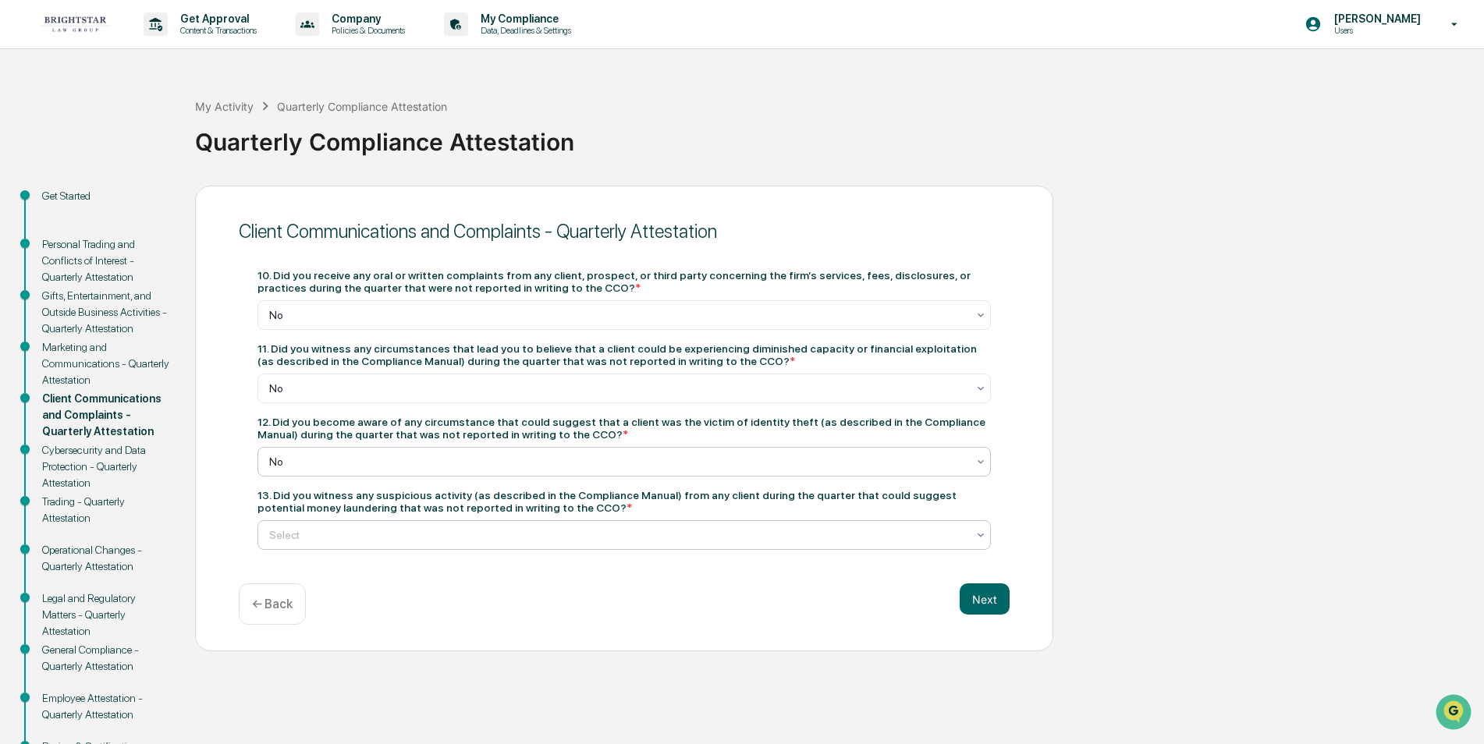
click at [974, 535] on div "Select" at bounding box center [617, 535] width 713 height 22
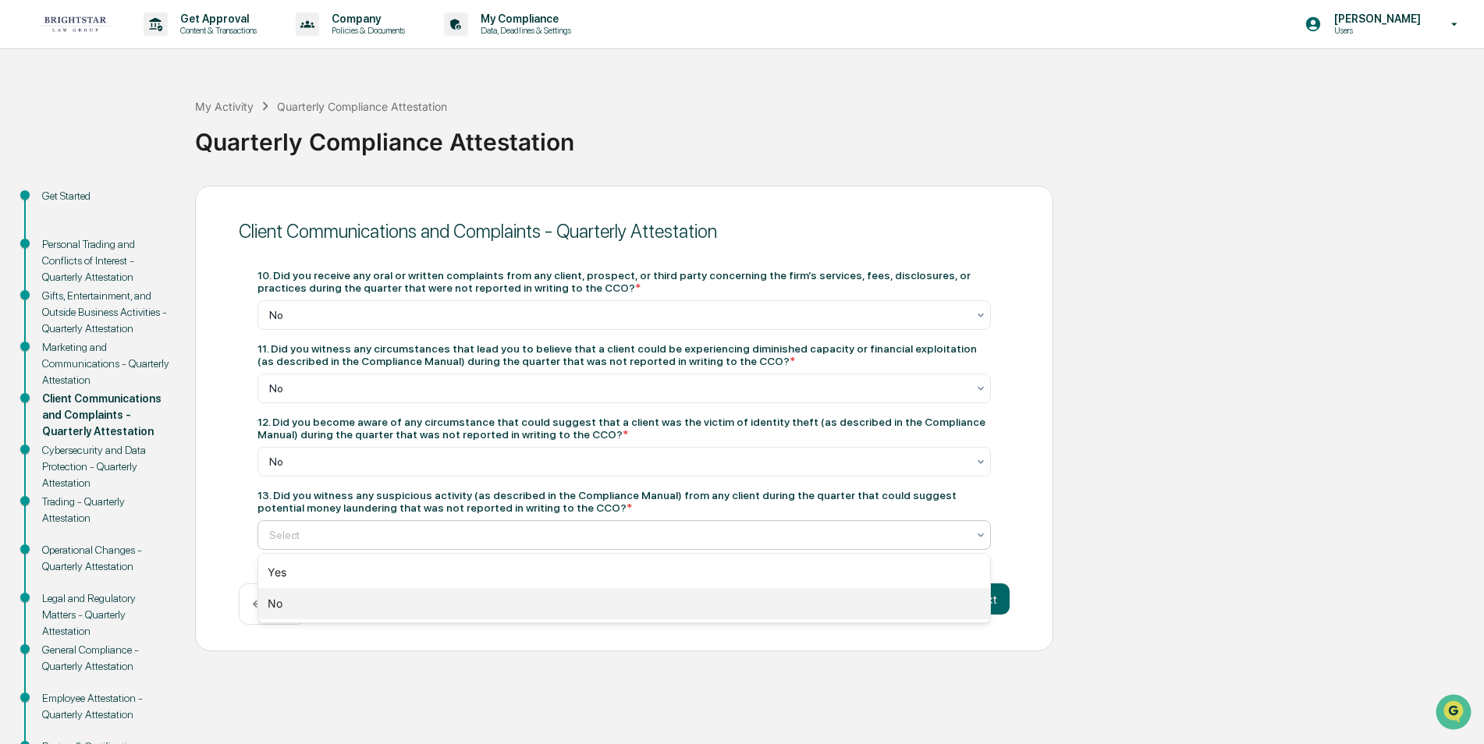
click at [273, 601] on div "No" at bounding box center [624, 603] width 732 height 31
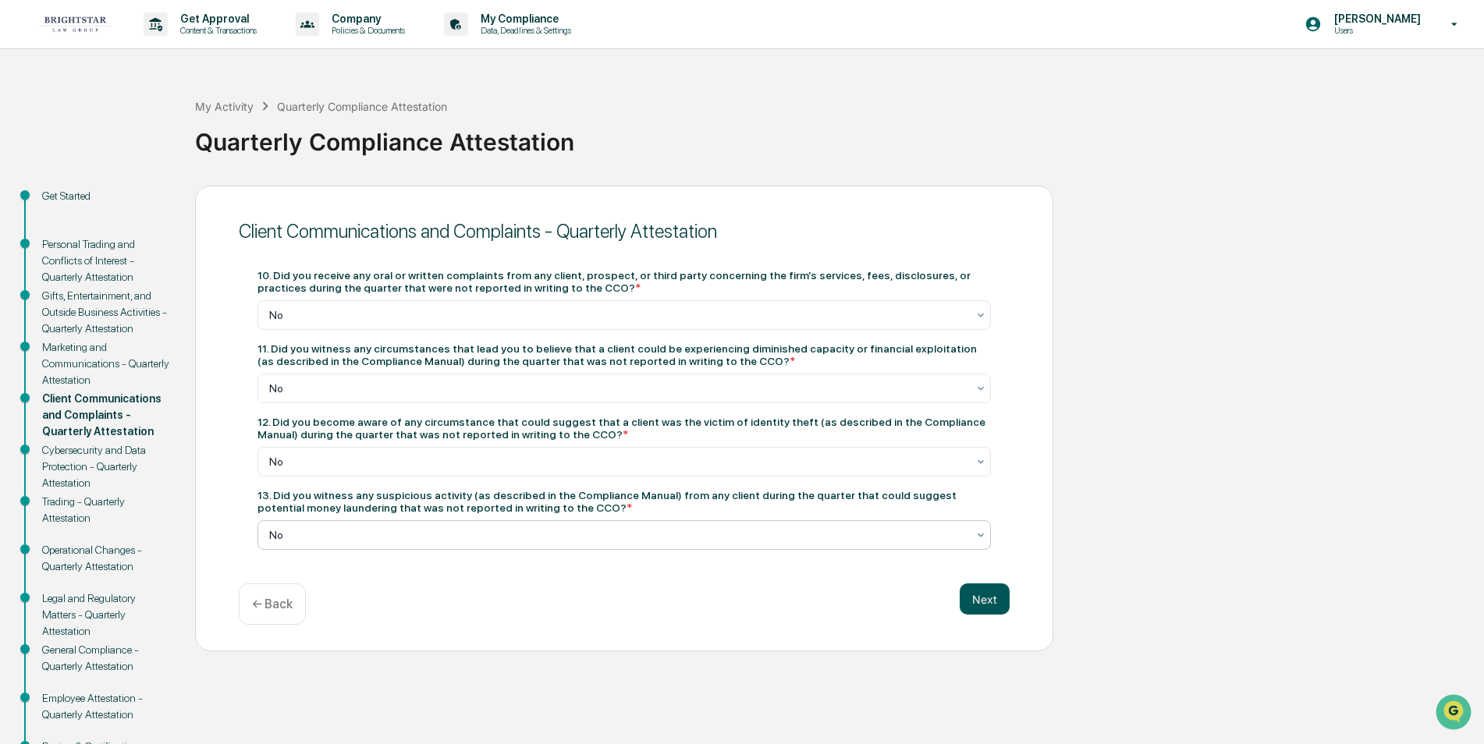
click at [982, 599] on button "Next" at bounding box center [985, 599] width 50 height 31
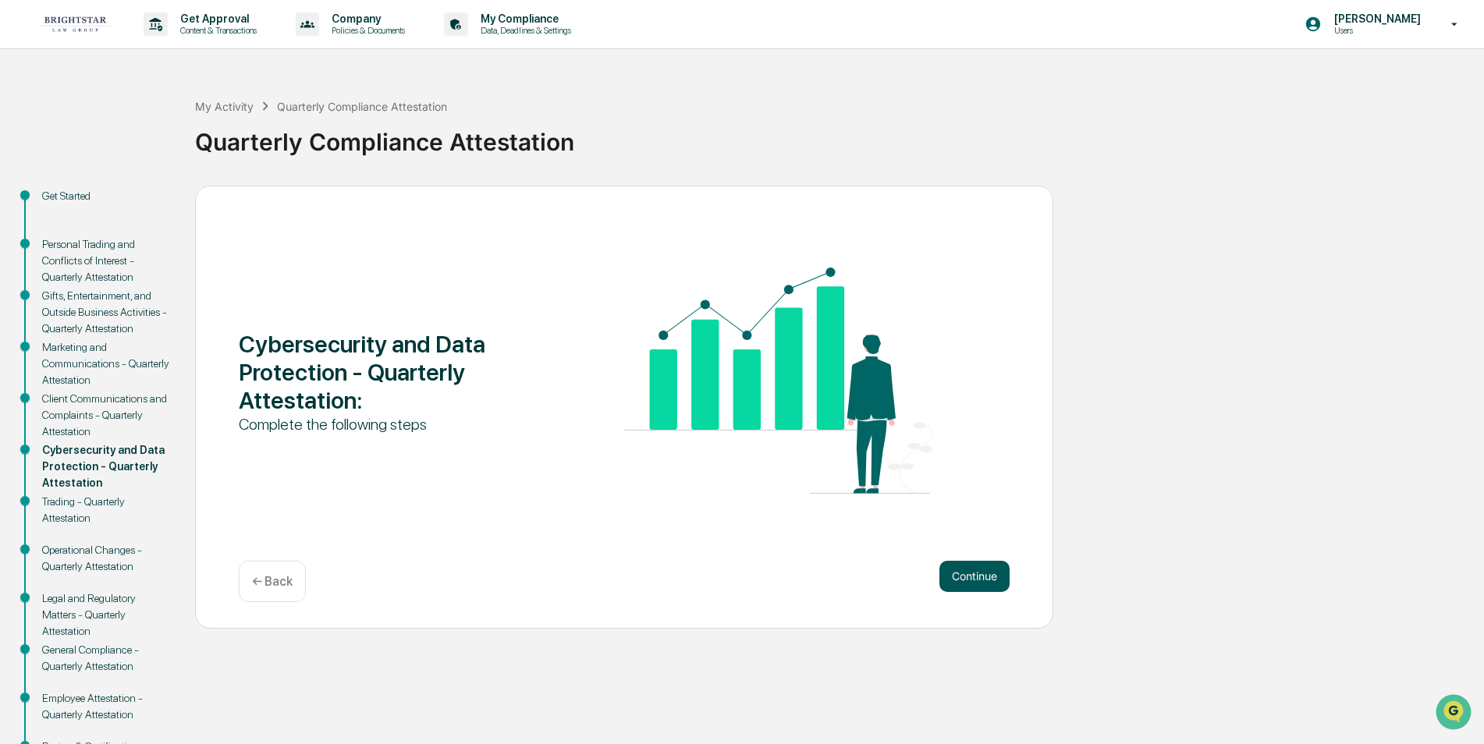
click at [961, 572] on button "Continue" at bounding box center [974, 576] width 70 height 31
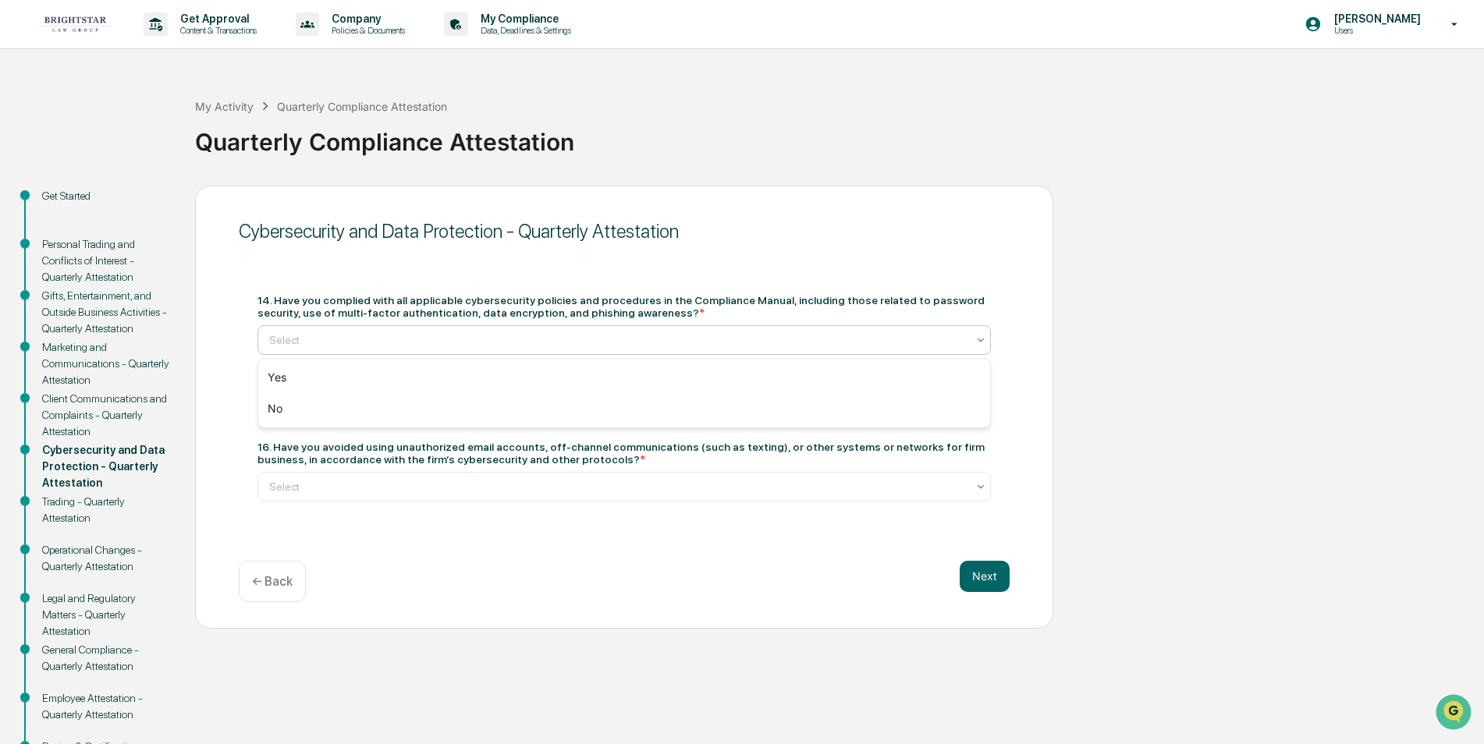
drag, startPoint x: 980, startPoint y: 339, endPoint x: 927, endPoint y: 344, distance: 53.3
click at [979, 339] on icon at bounding box center [981, 340] width 12 height 12
click at [294, 373] on div "Yes" at bounding box center [624, 377] width 732 height 31
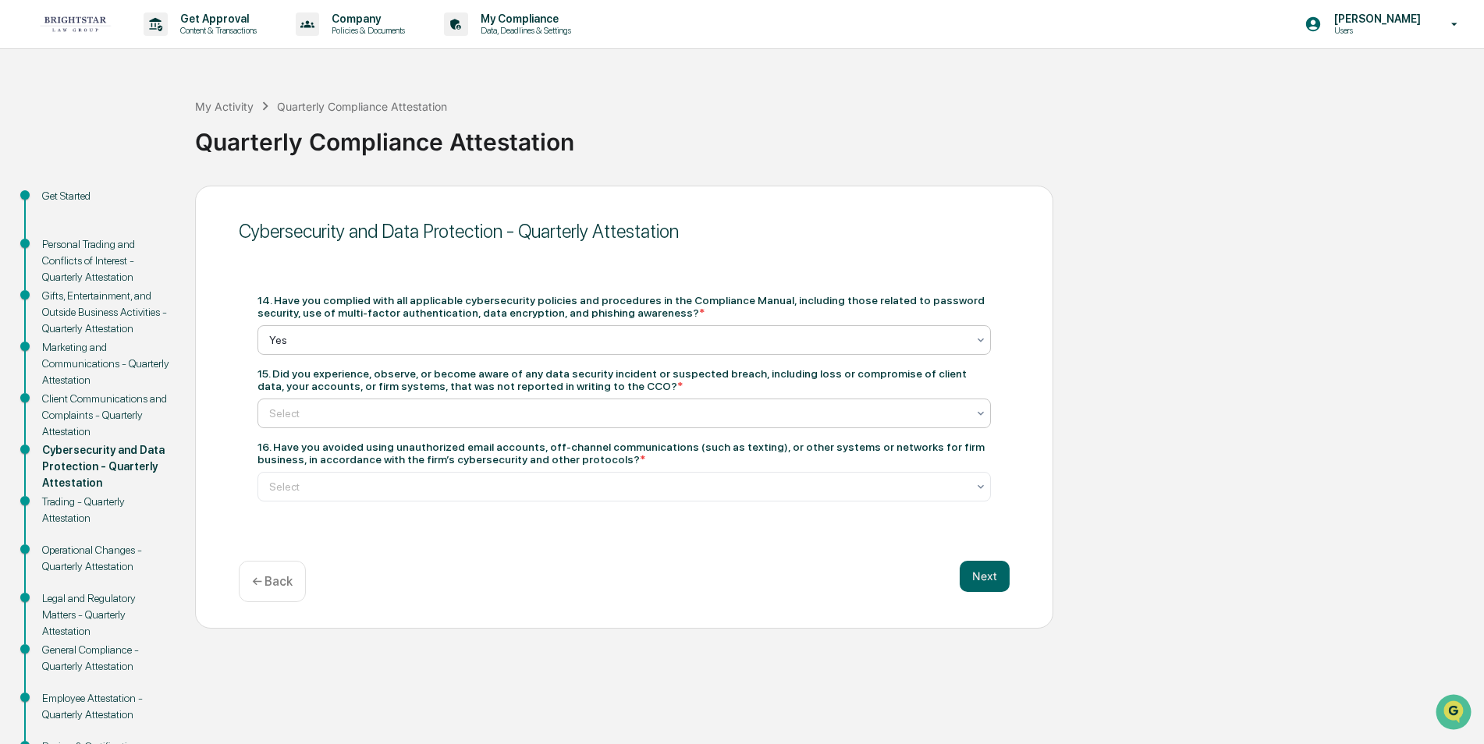
drag, startPoint x: 975, startPoint y: 410, endPoint x: 826, endPoint y: 410, distance: 149.0
click at [973, 410] on div "Select" at bounding box center [623, 414] width 733 height 30
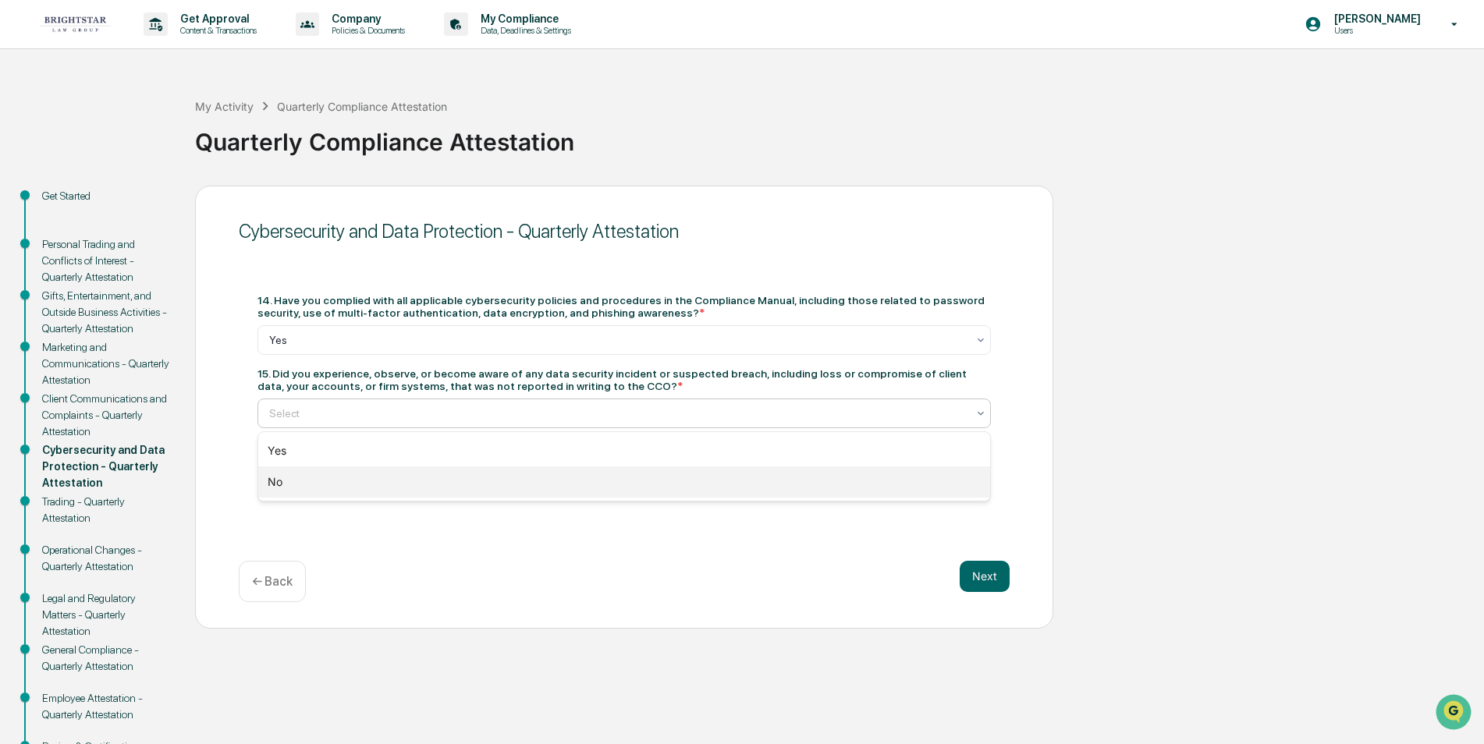
click at [323, 483] on div "No" at bounding box center [624, 482] width 732 height 31
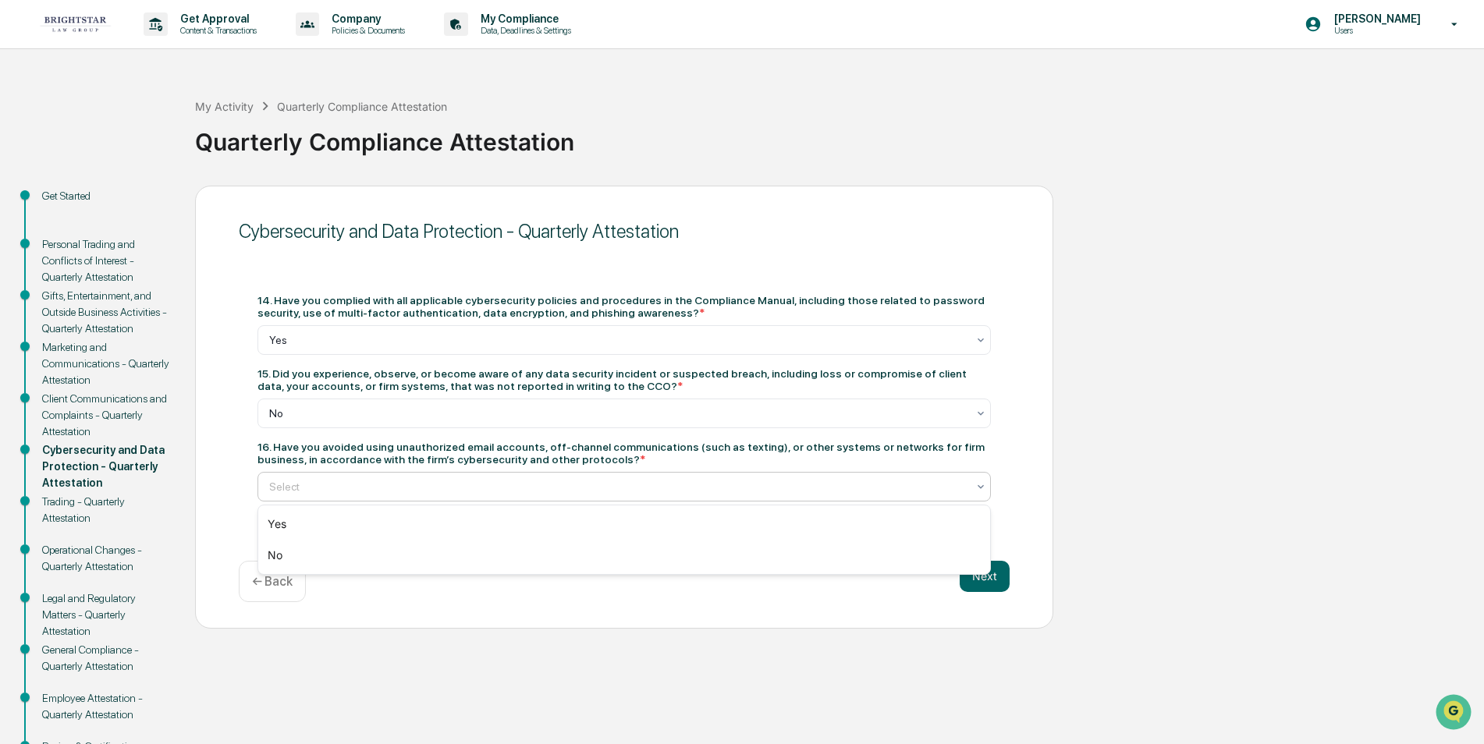
click at [981, 483] on icon at bounding box center [981, 487] width 12 height 12
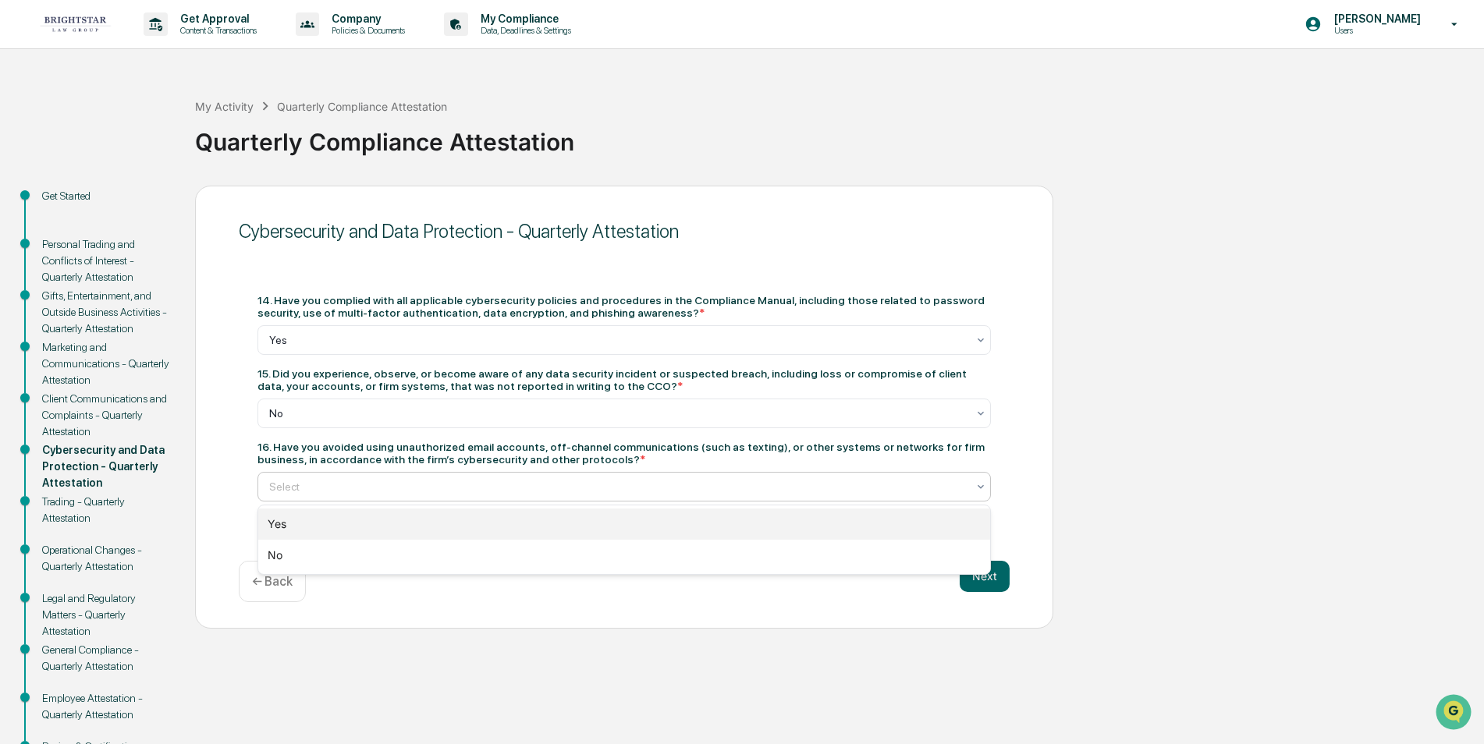
click at [280, 517] on div "Yes" at bounding box center [624, 524] width 732 height 31
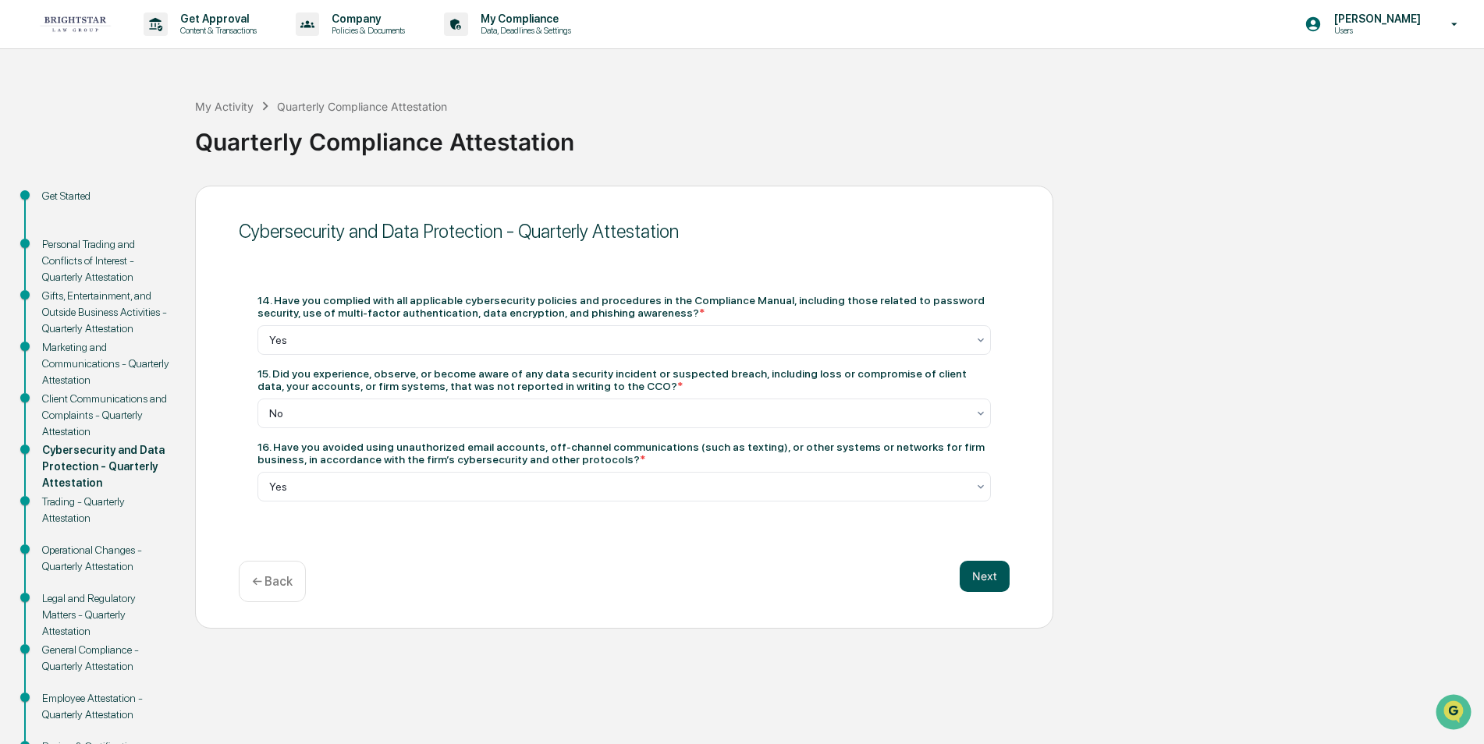
click at [985, 576] on button "Next" at bounding box center [985, 576] width 50 height 31
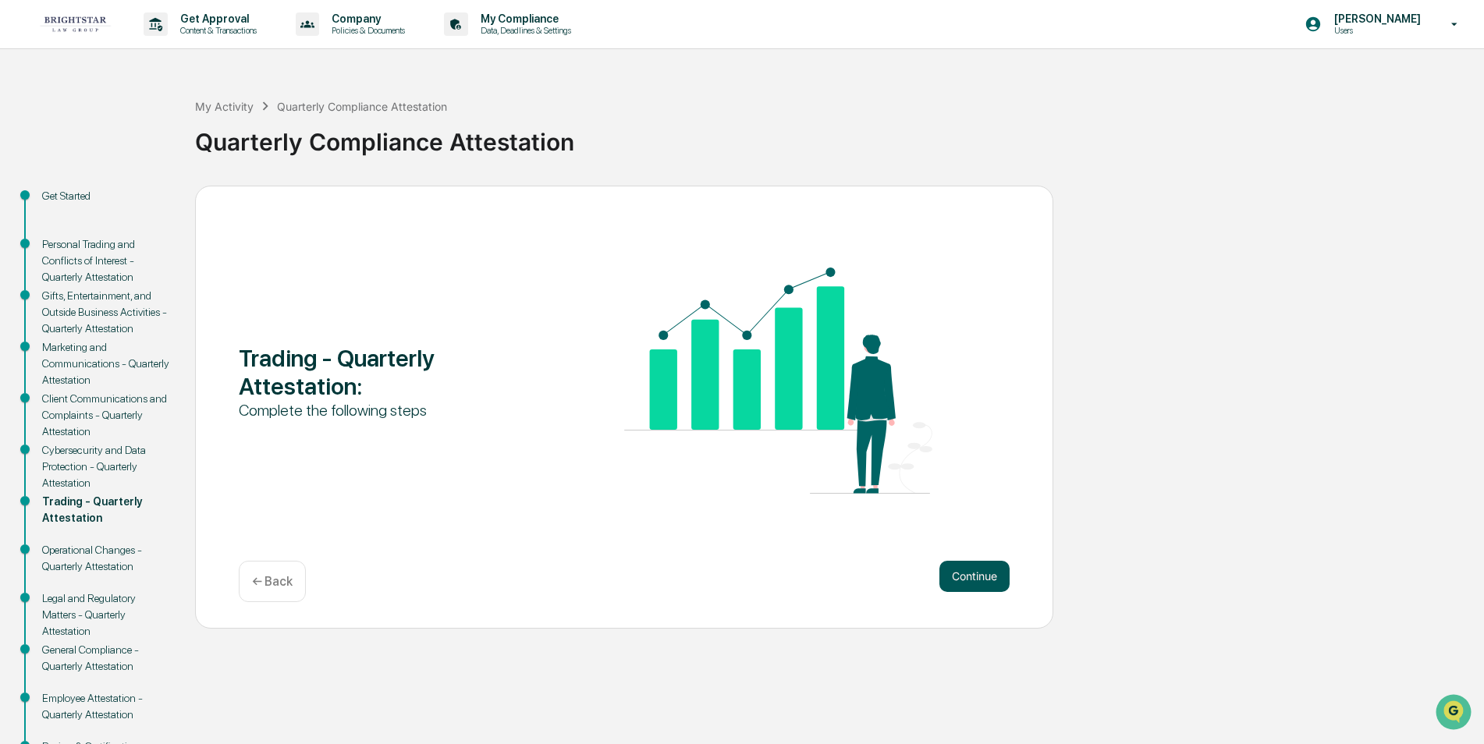
click at [976, 573] on button "Continue" at bounding box center [974, 576] width 70 height 31
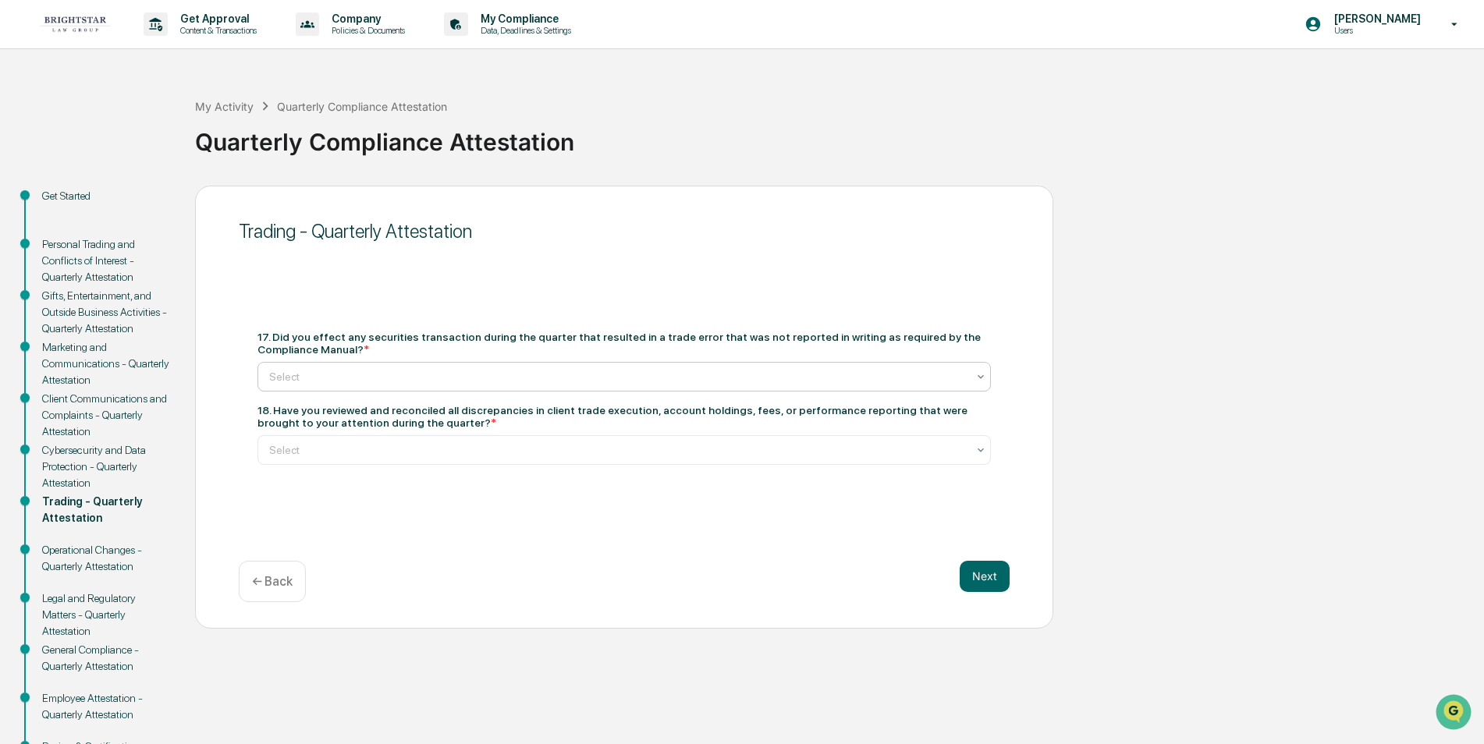
click at [974, 370] on div "Select" at bounding box center [617, 377] width 713 height 22
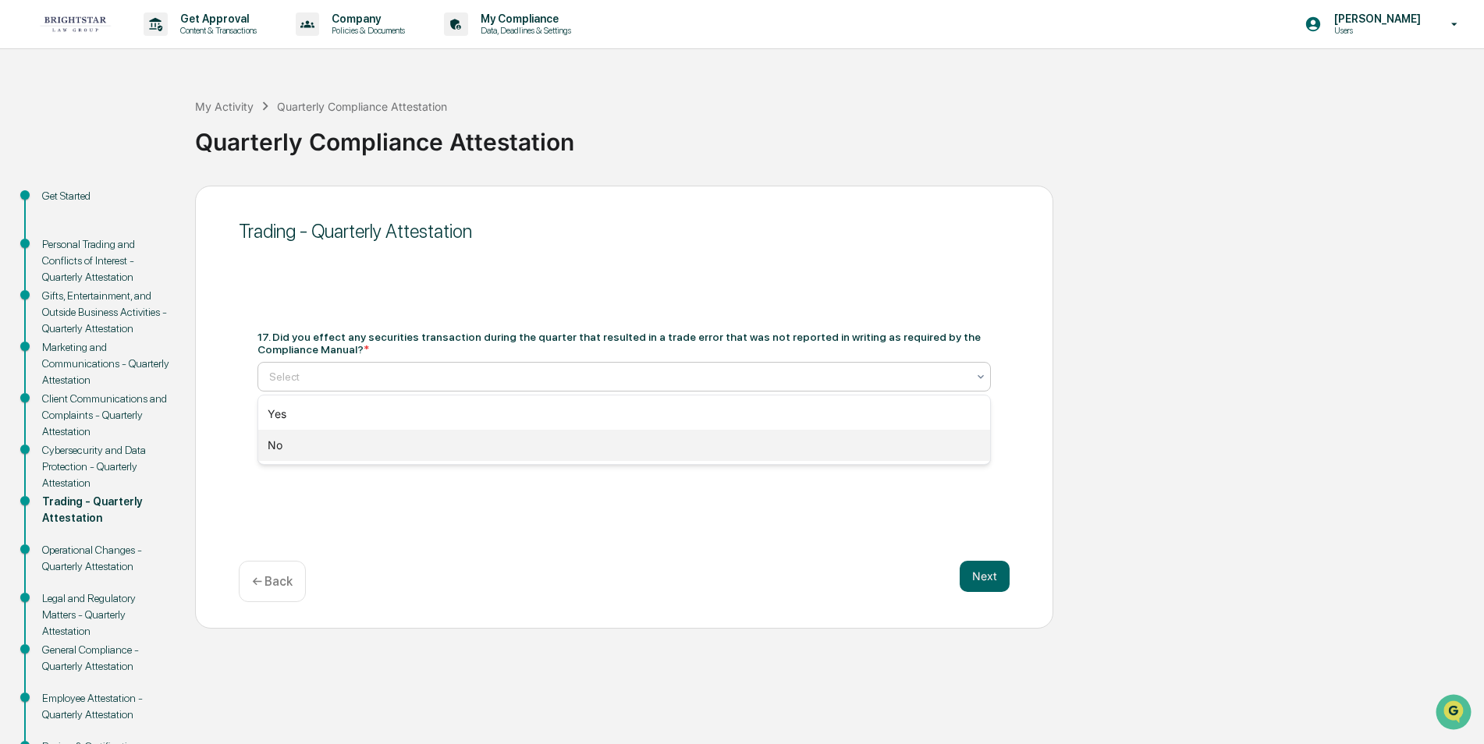
click at [402, 451] on div "No" at bounding box center [624, 445] width 732 height 31
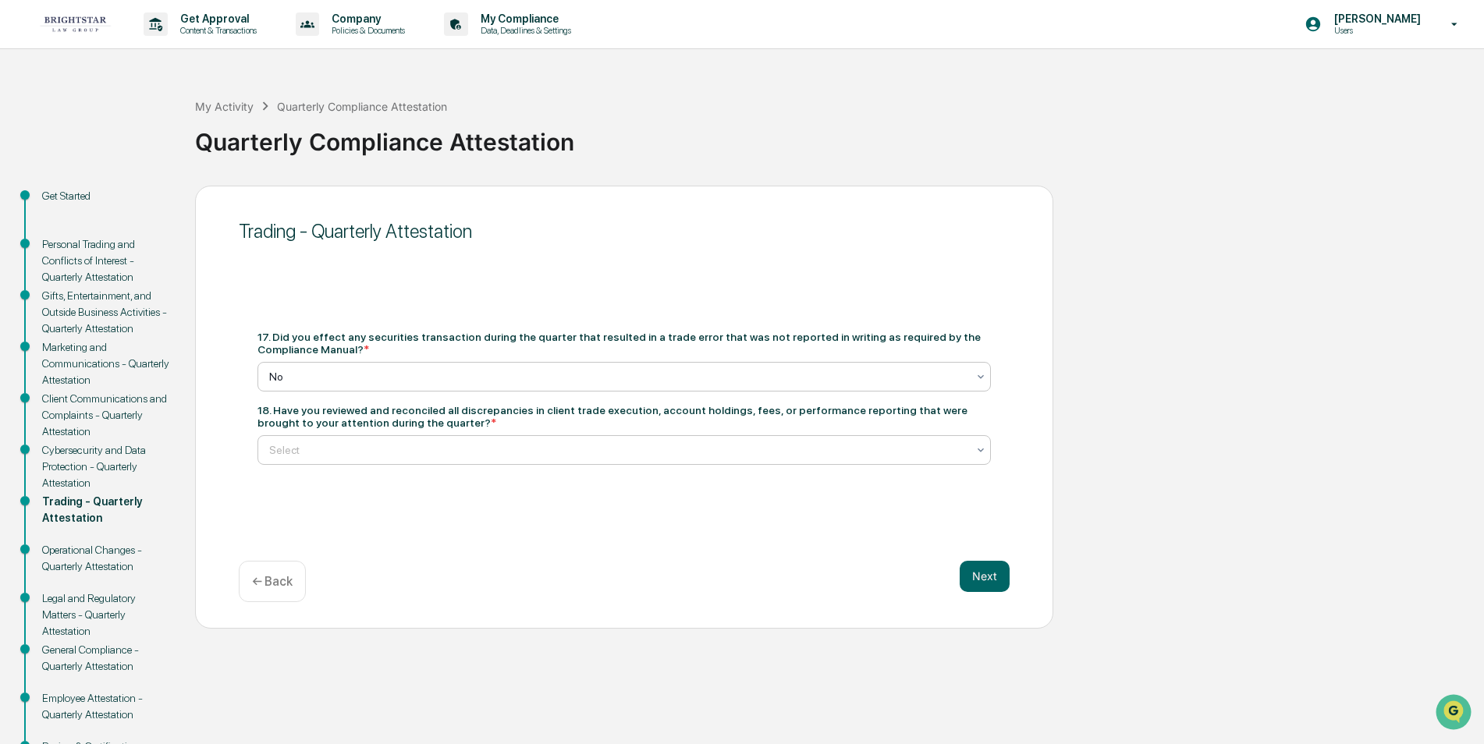
click at [972, 444] on div "Select" at bounding box center [617, 450] width 713 height 22
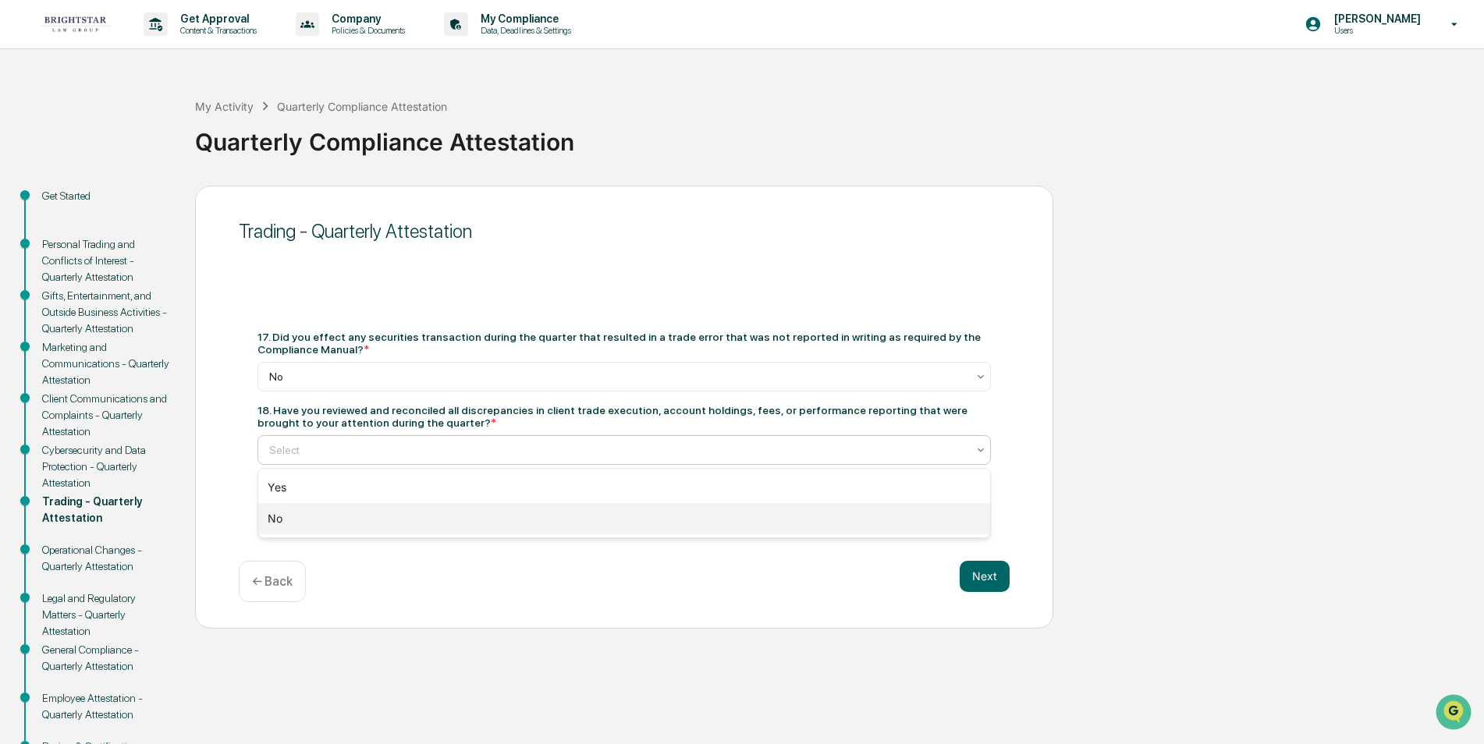
click at [288, 518] on div "No" at bounding box center [624, 518] width 732 height 31
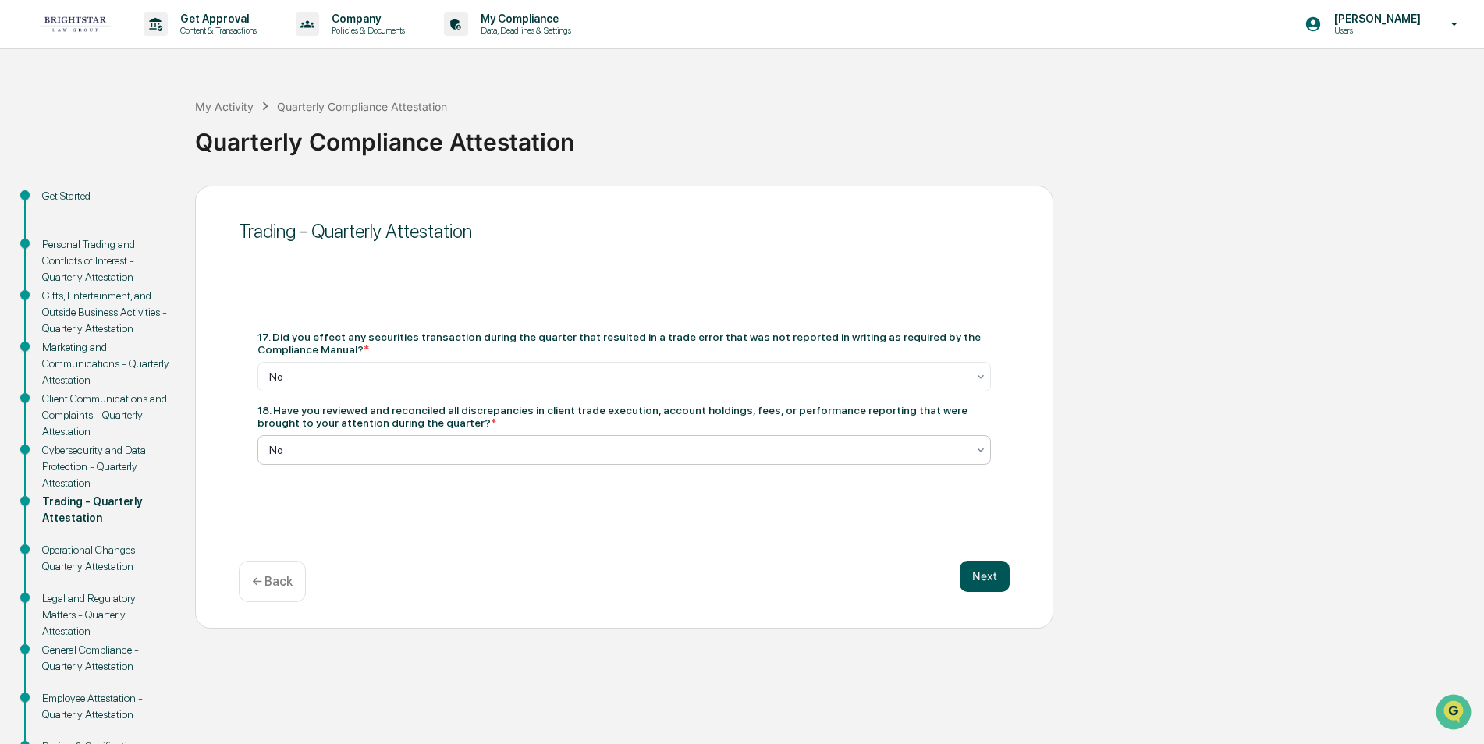
click at [992, 575] on button "Next" at bounding box center [985, 576] width 50 height 31
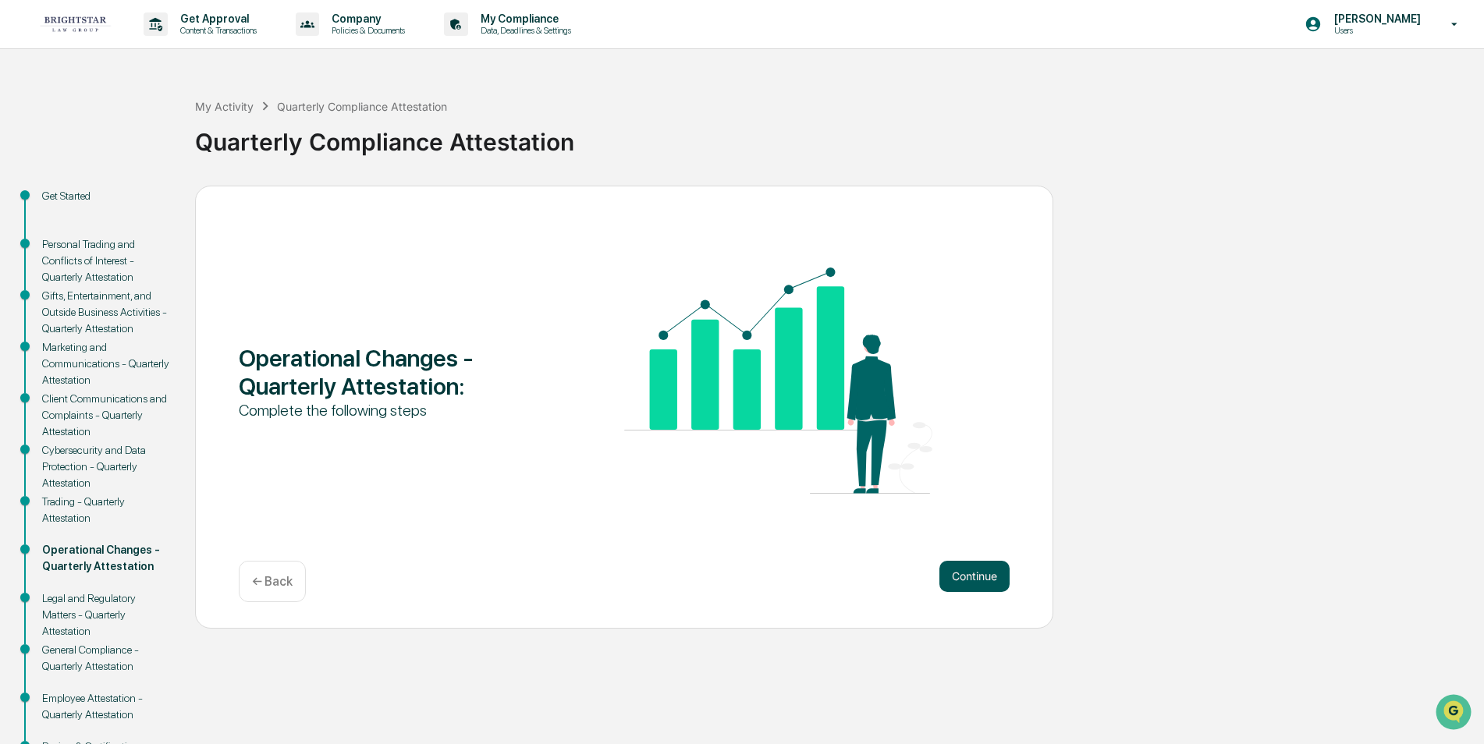
click at [991, 576] on button "Continue" at bounding box center [974, 576] width 70 height 31
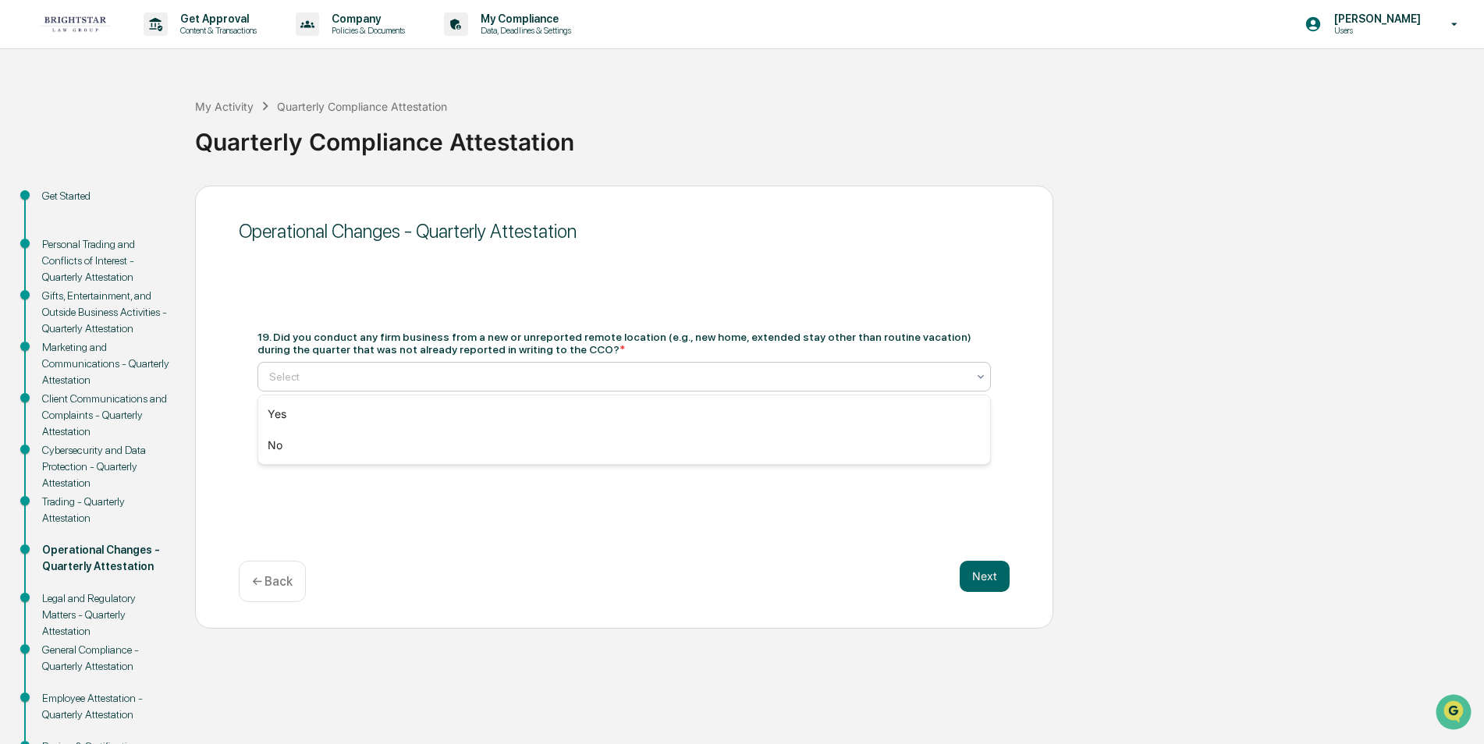
click at [978, 373] on icon at bounding box center [981, 377] width 12 height 12
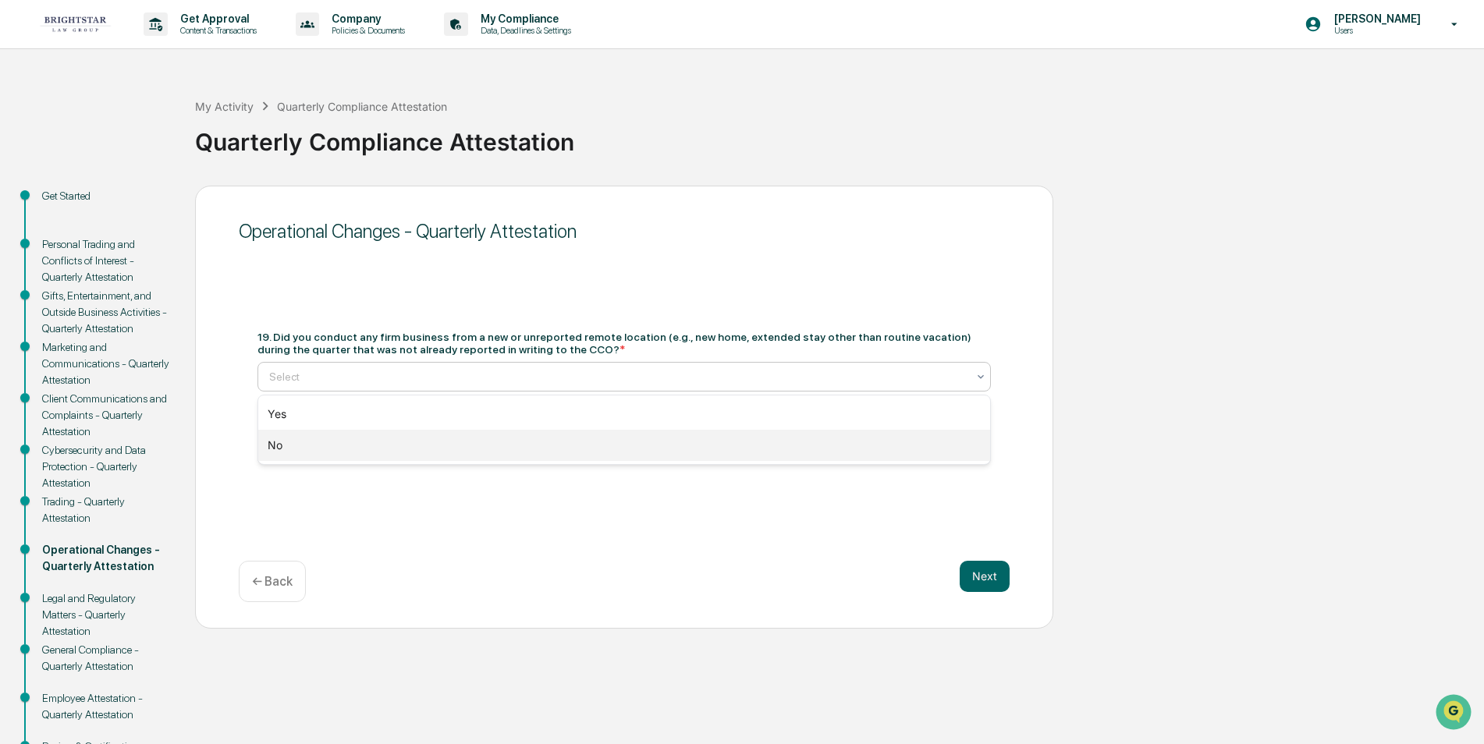
click at [365, 449] on div "No" at bounding box center [624, 445] width 732 height 31
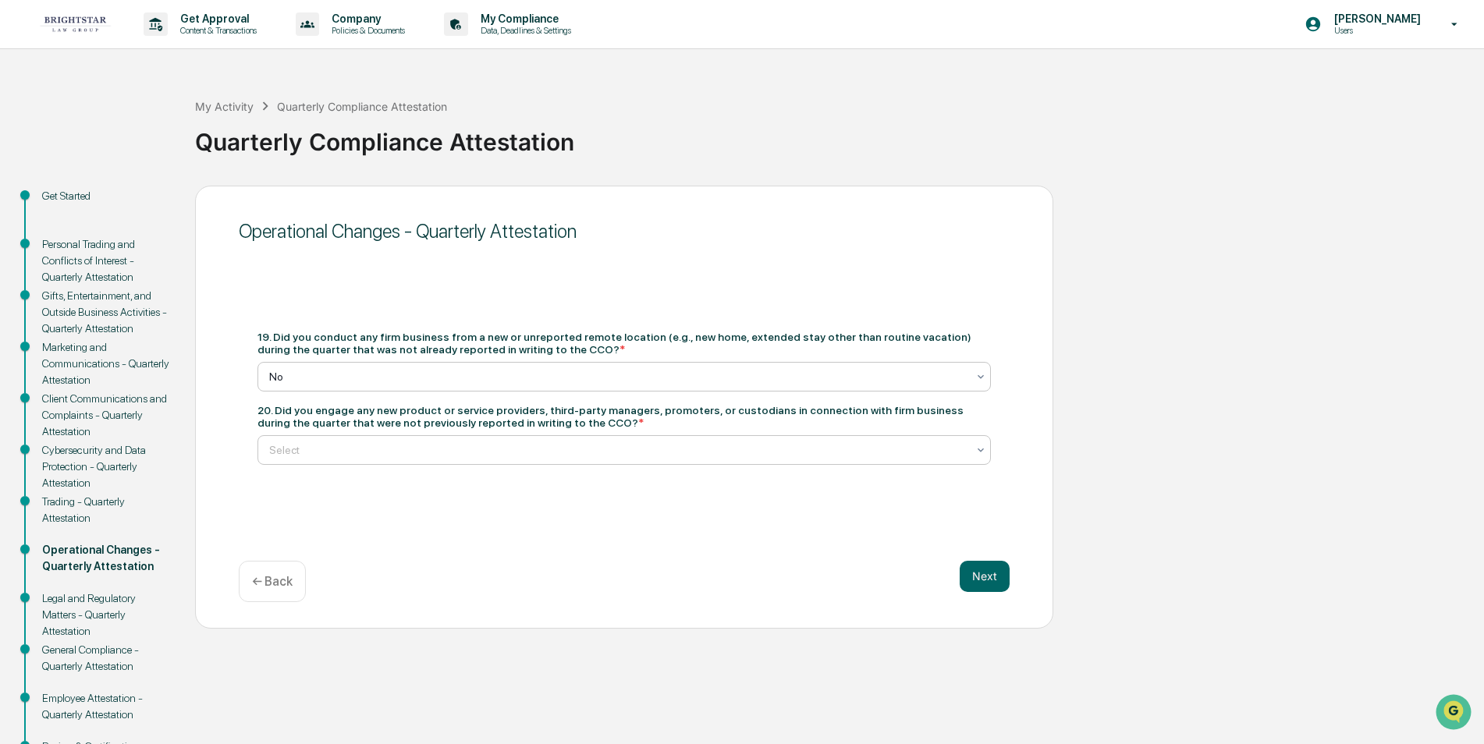
drag, startPoint x: 979, startPoint y: 446, endPoint x: 936, endPoint y: 459, distance: 44.7
click at [977, 446] on icon at bounding box center [981, 450] width 12 height 12
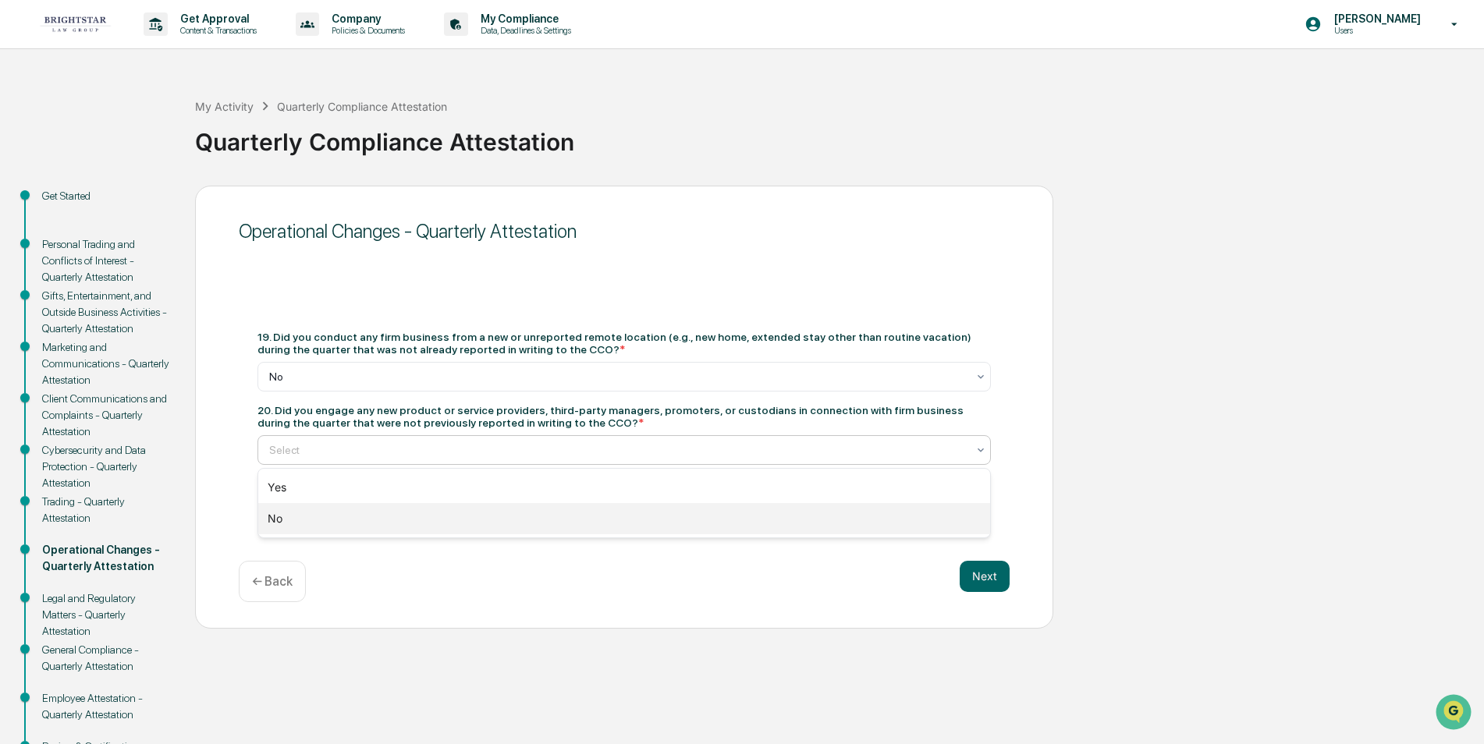
drag, startPoint x: 313, startPoint y: 525, endPoint x: 377, endPoint y: 521, distance: 64.1
click at [314, 525] on div "No" at bounding box center [624, 518] width 732 height 31
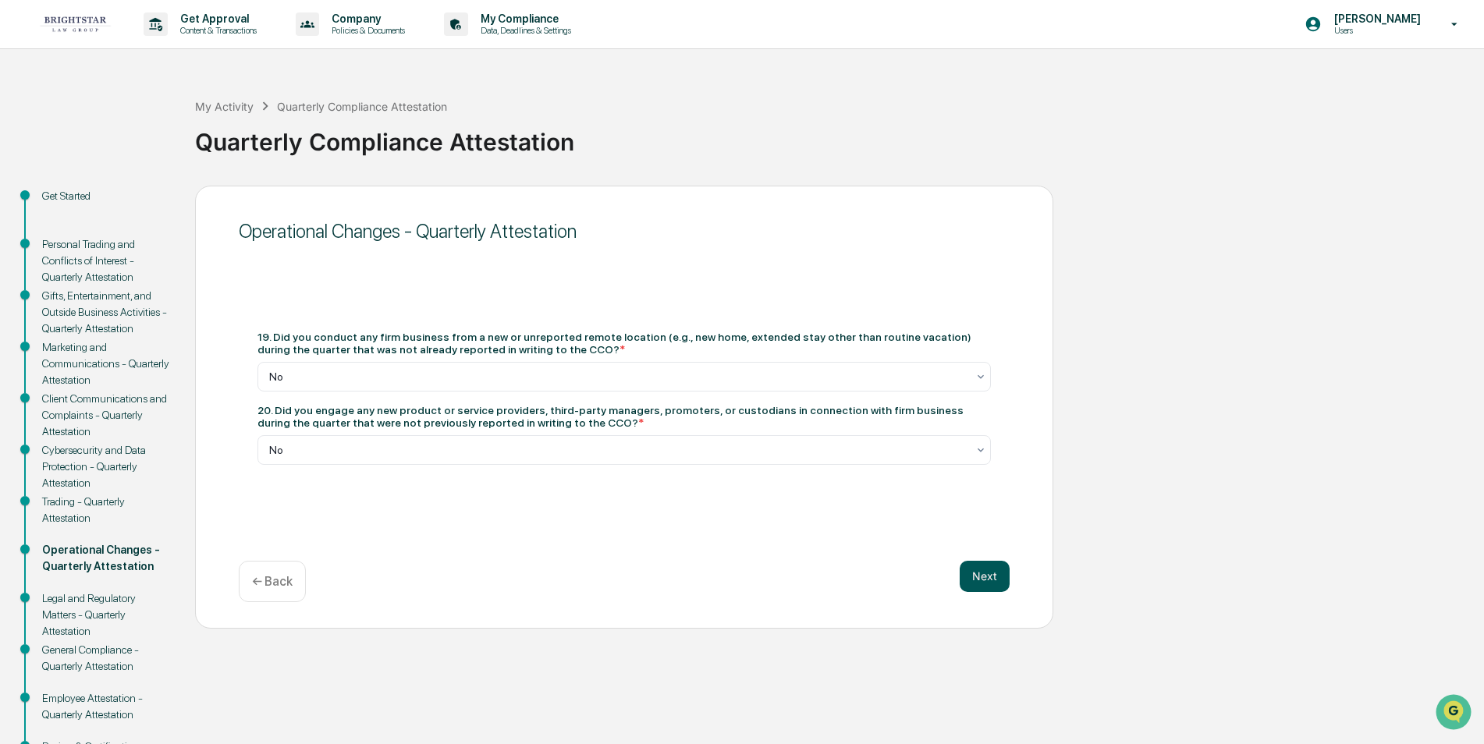
click at [975, 576] on button "Next" at bounding box center [985, 576] width 50 height 31
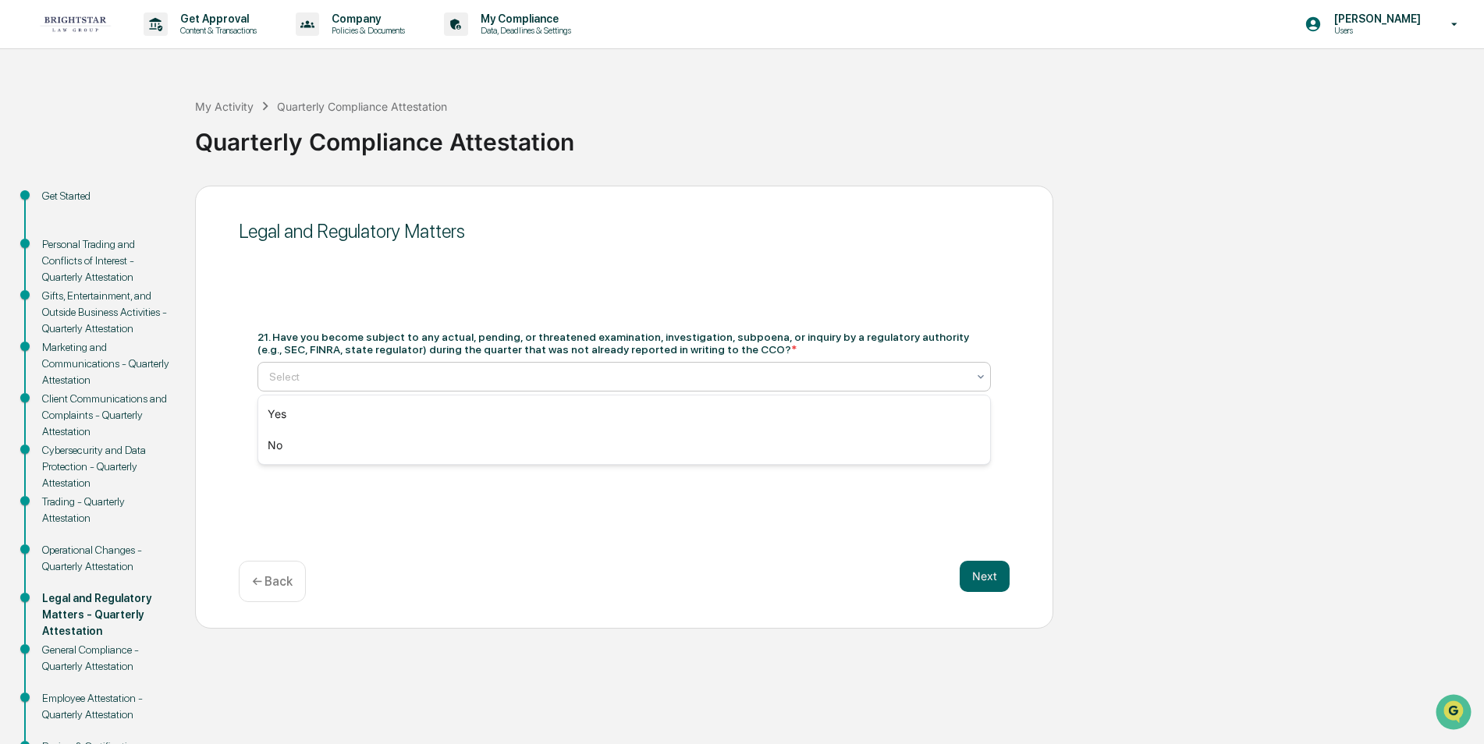
drag, startPoint x: 978, startPoint y: 371, endPoint x: 788, endPoint y: 391, distance: 191.4
click at [977, 371] on icon at bounding box center [981, 377] width 12 height 12
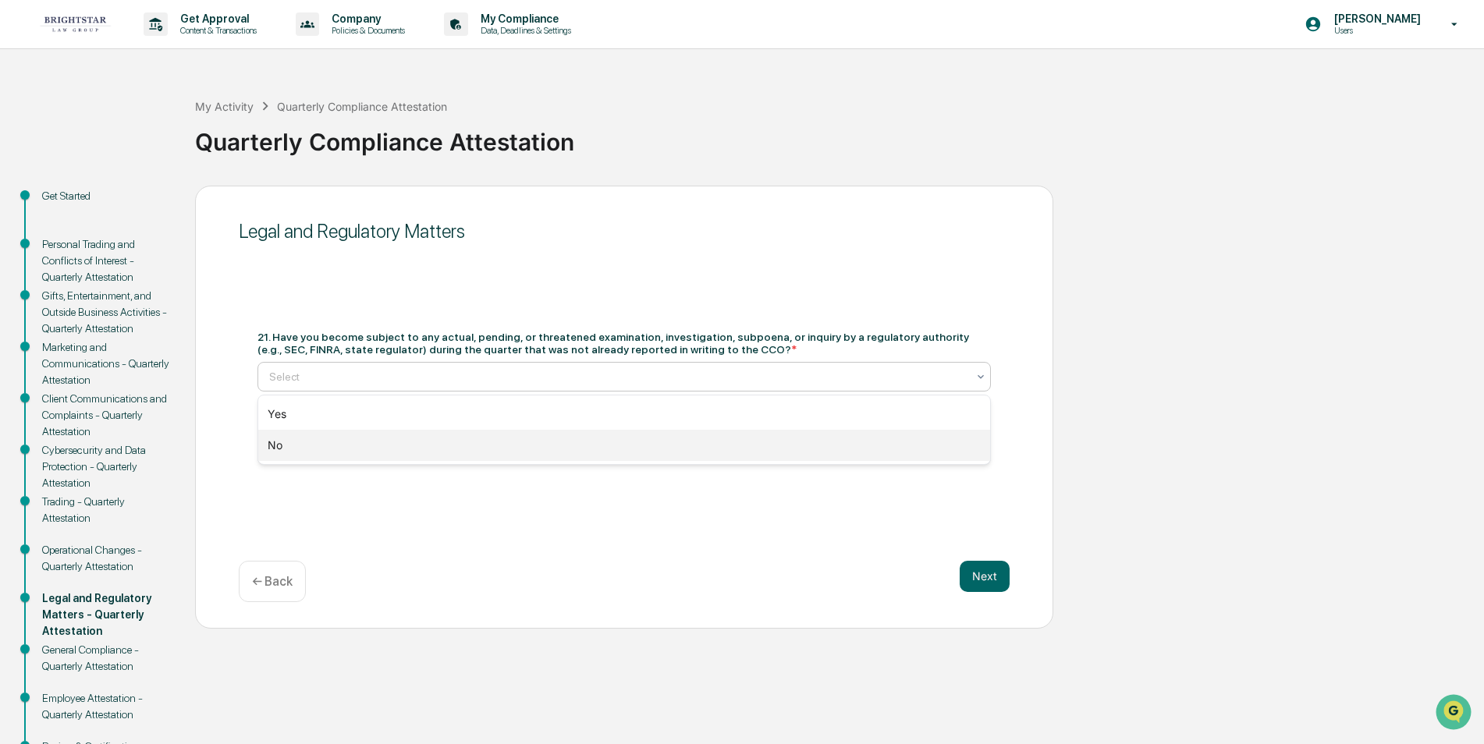
click at [422, 449] on div "No" at bounding box center [624, 445] width 732 height 31
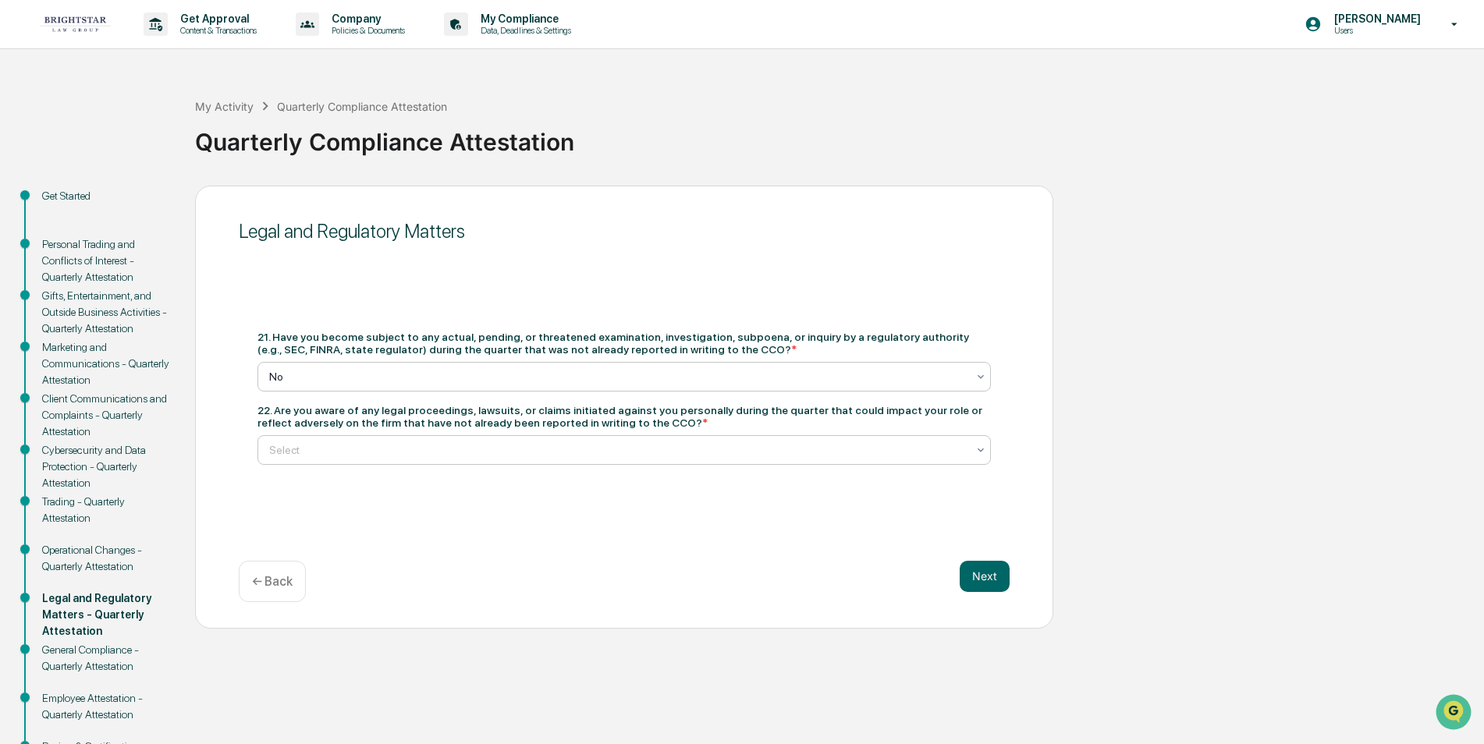
click at [978, 448] on icon at bounding box center [981, 450] width 12 height 12
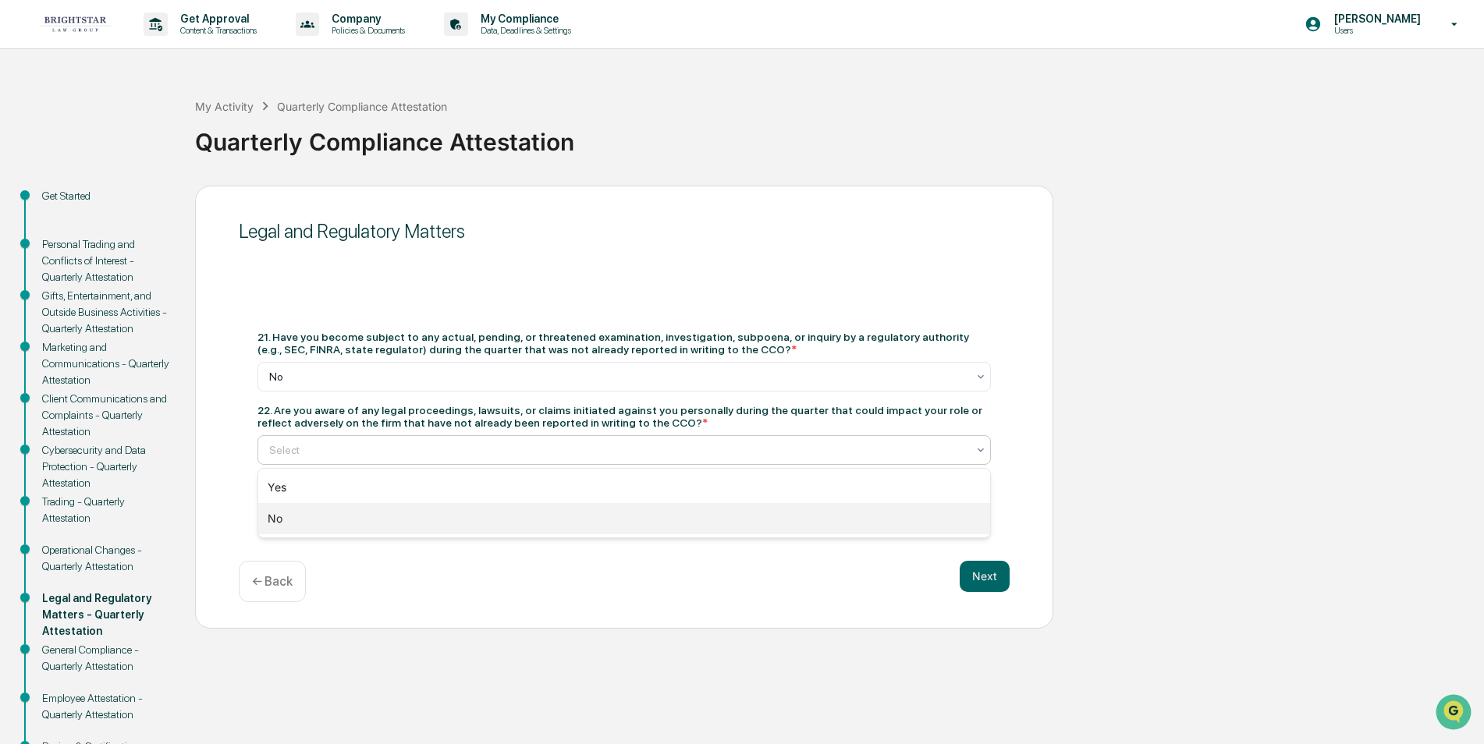
drag, startPoint x: 356, startPoint y: 520, endPoint x: 381, endPoint y: 523, distance: 25.1
click at [357, 520] on div "No" at bounding box center [624, 518] width 732 height 31
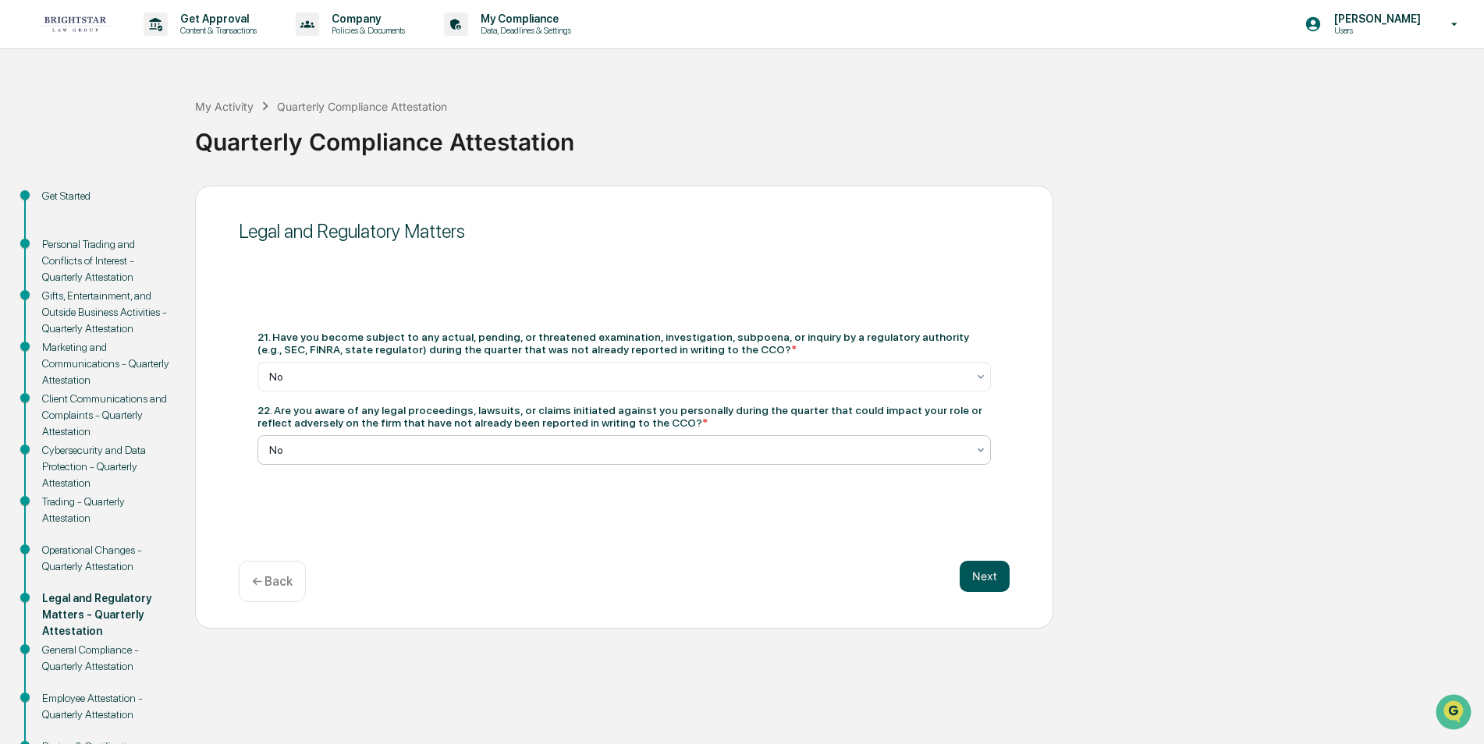
click at [979, 570] on button "Next" at bounding box center [985, 576] width 50 height 31
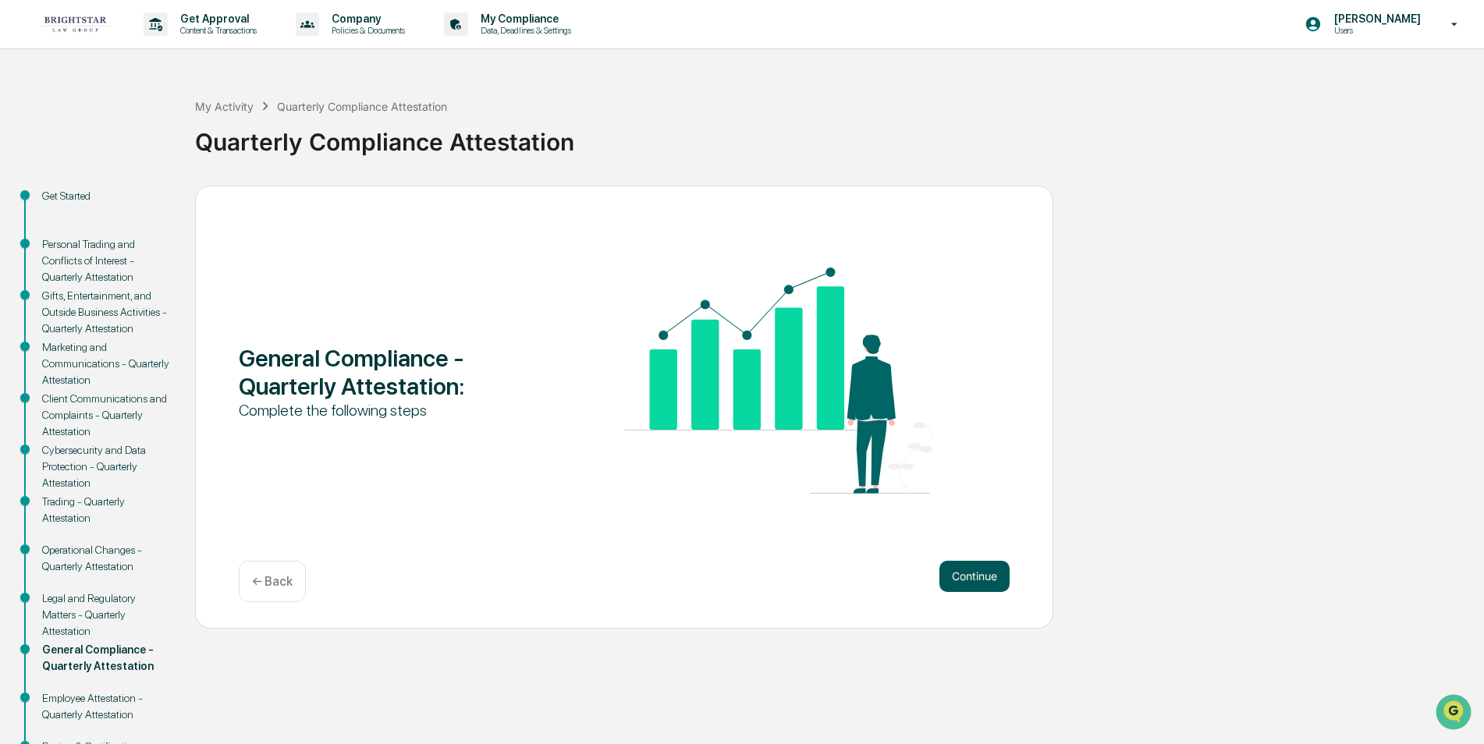
click at [989, 577] on button "Continue" at bounding box center [974, 576] width 70 height 31
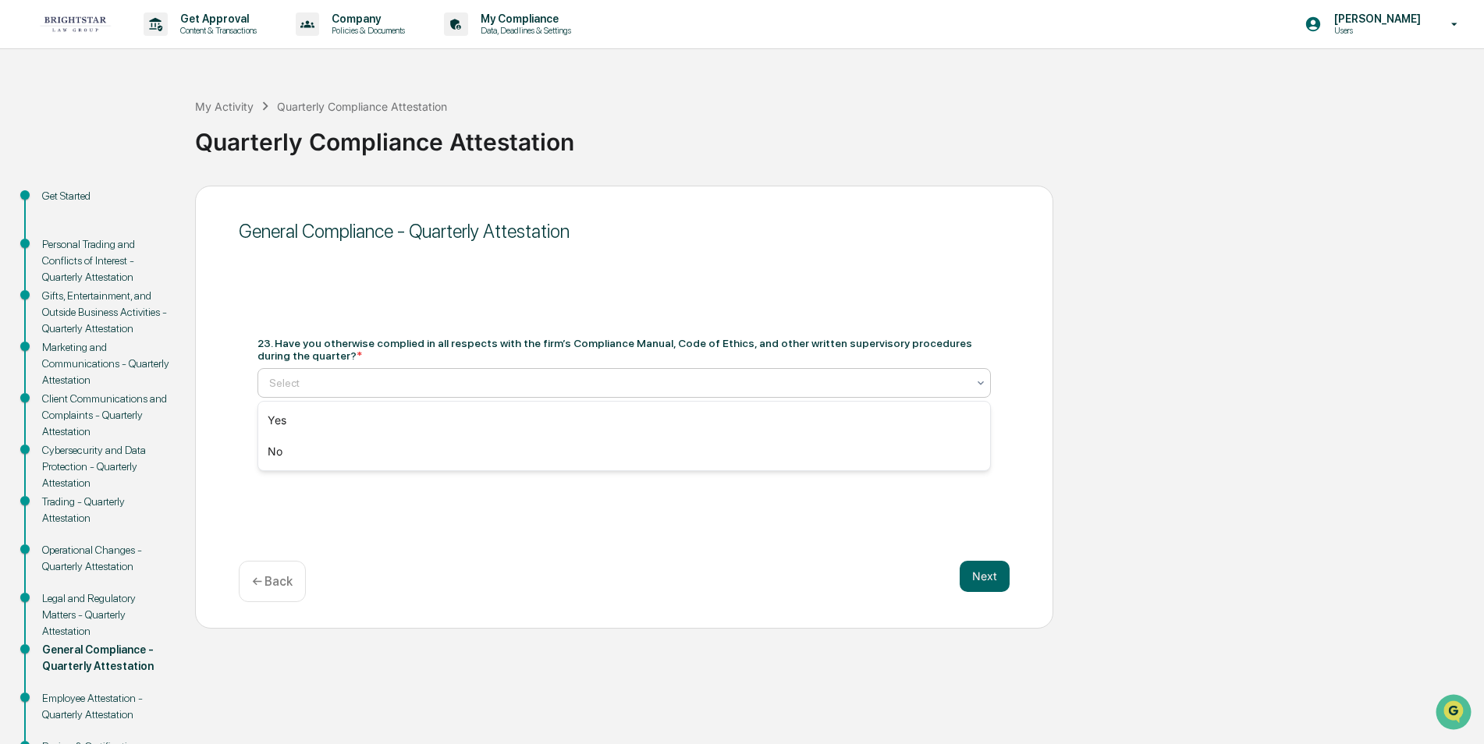
click at [981, 378] on icon at bounding box center [981, 383] width 12 height 12
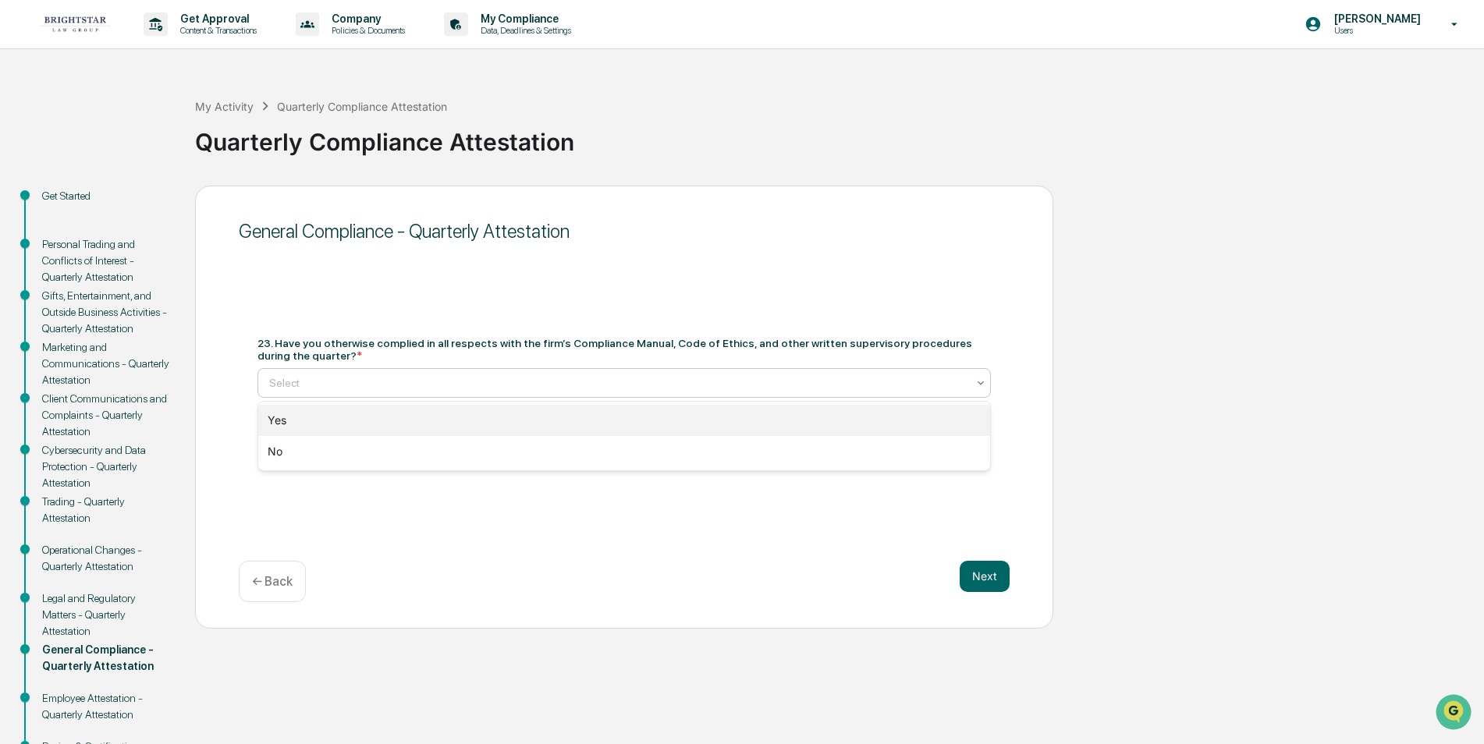
click at [282, 417] on div "Yes" at bounding box center [624, 420] width 732 height 31
click at [980, 442] on icon at bounding box center [981, 444] width 12 height 12
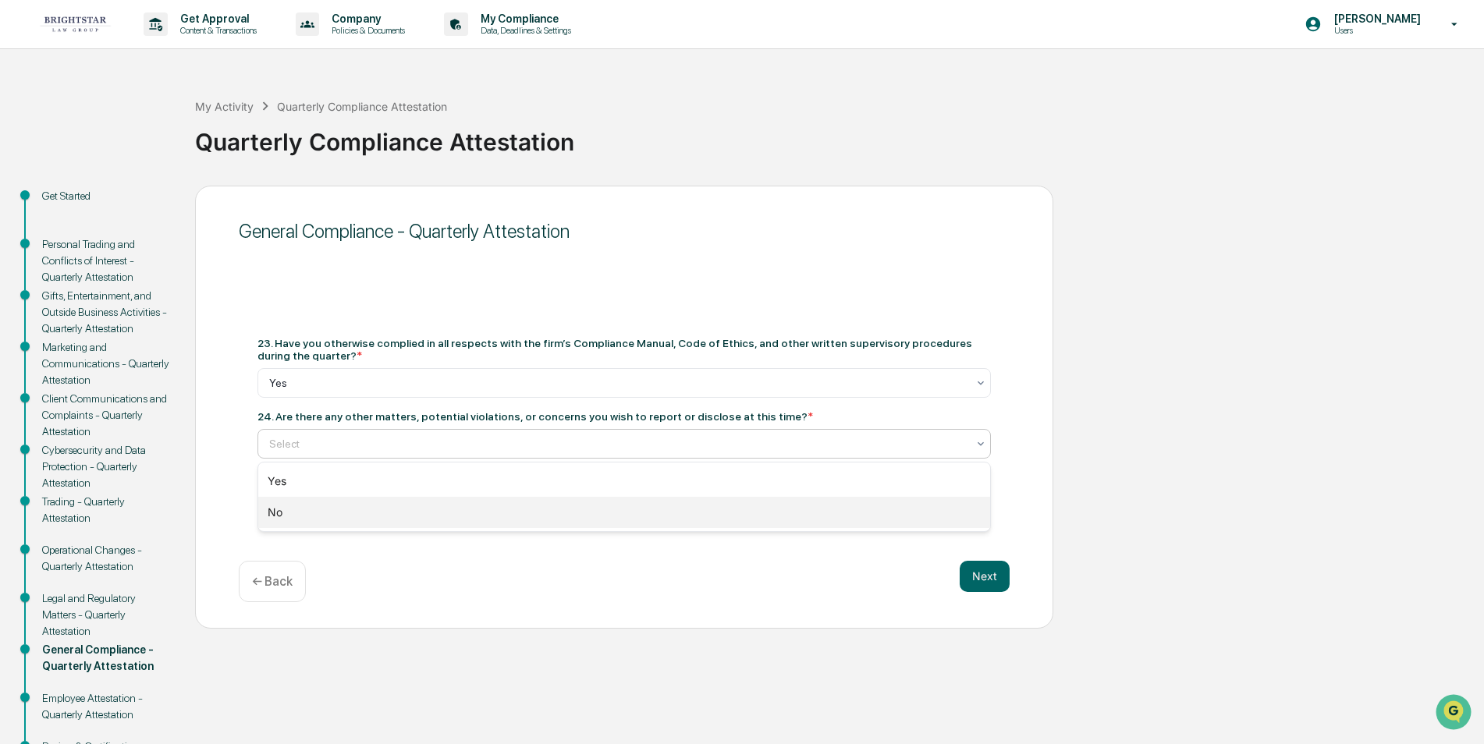
click at [297, 513] on div "No" at bounding box center [624, 512] width 732 height 31
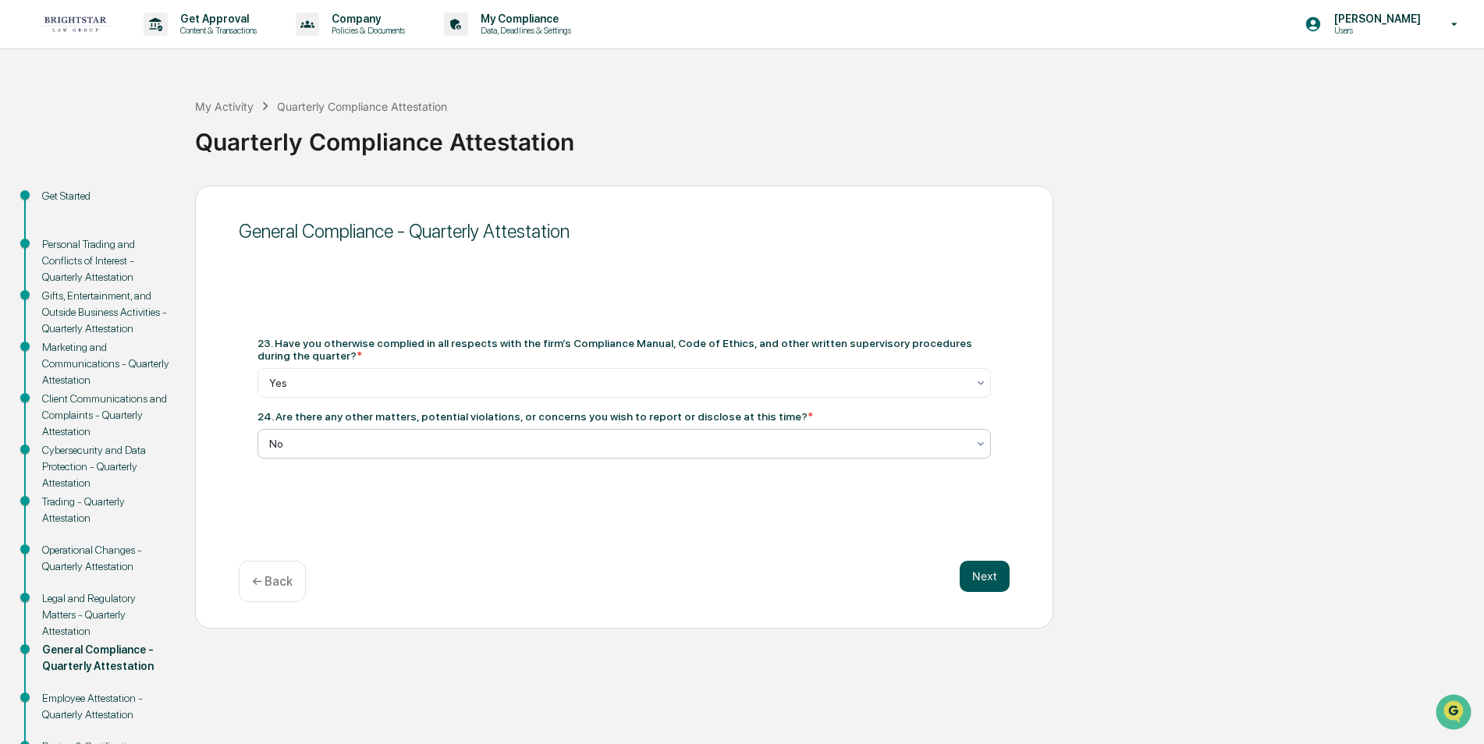
click at [984, 579] on button "Next" at bounding box center [985, 576] width 50 height 31
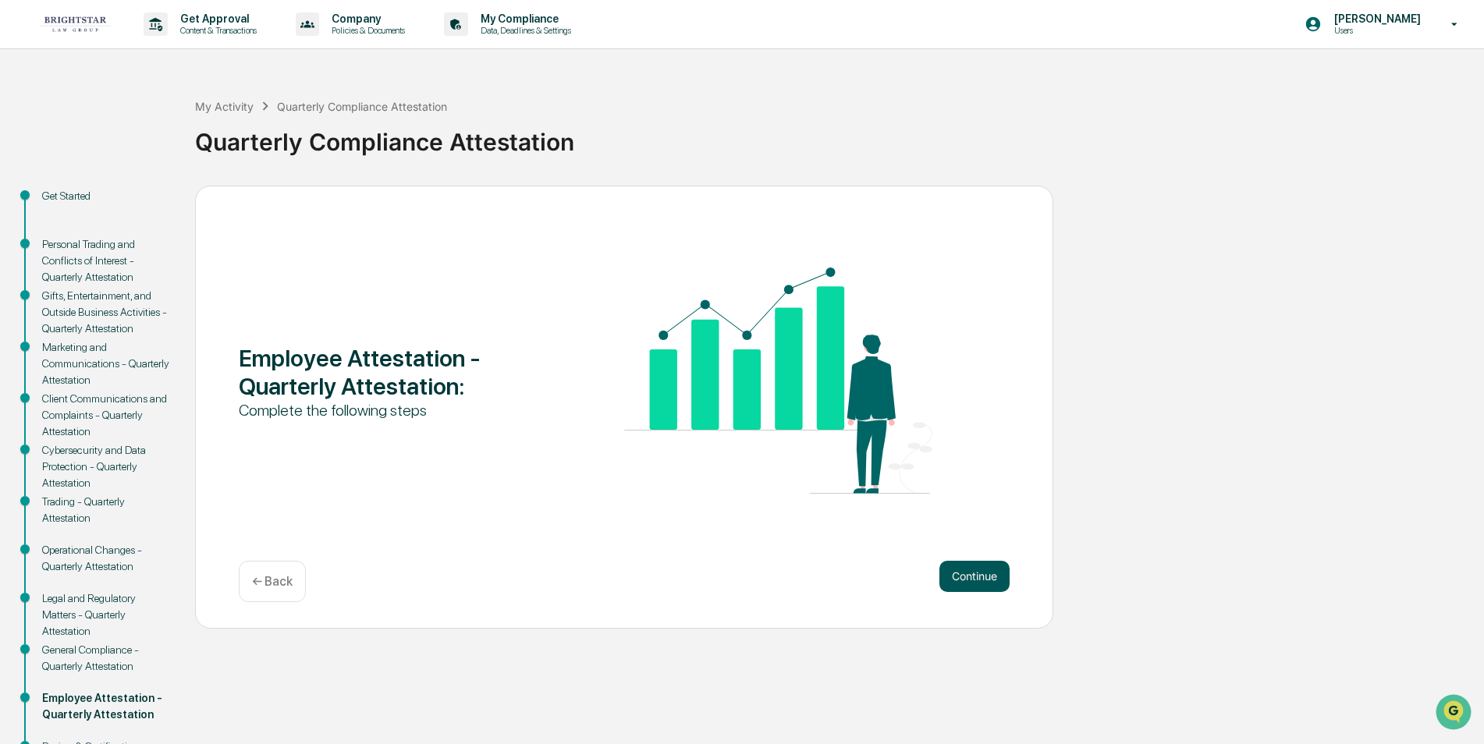
click at [974, 573] on button "Continue" at bounding box center [974, 576] width 70 height 31
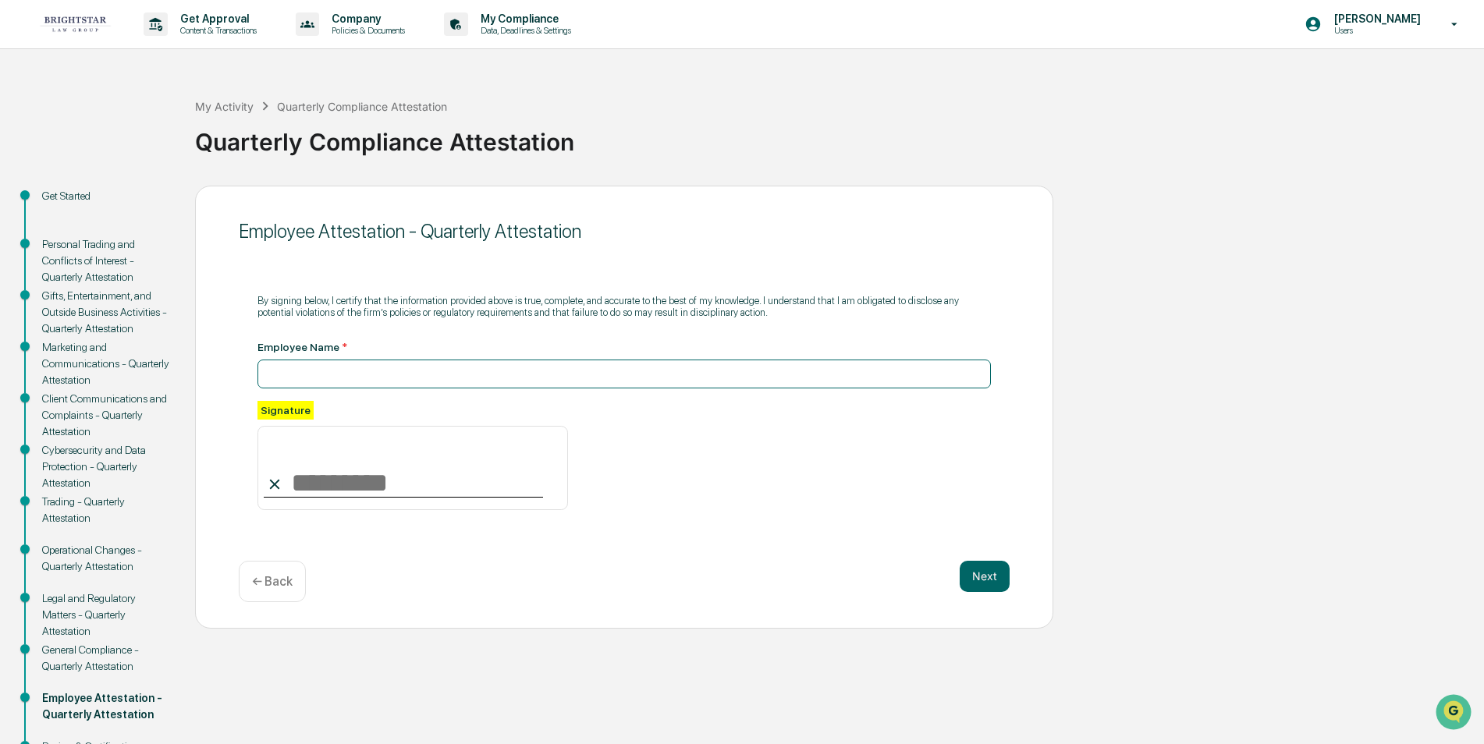
click at [279, 373] on input at bounding box center [623, 374] width 733 height 29
type input "**********"
click at [314, 489] on input at bounding box center [412, 468] width 311 height 84
type input "*********"
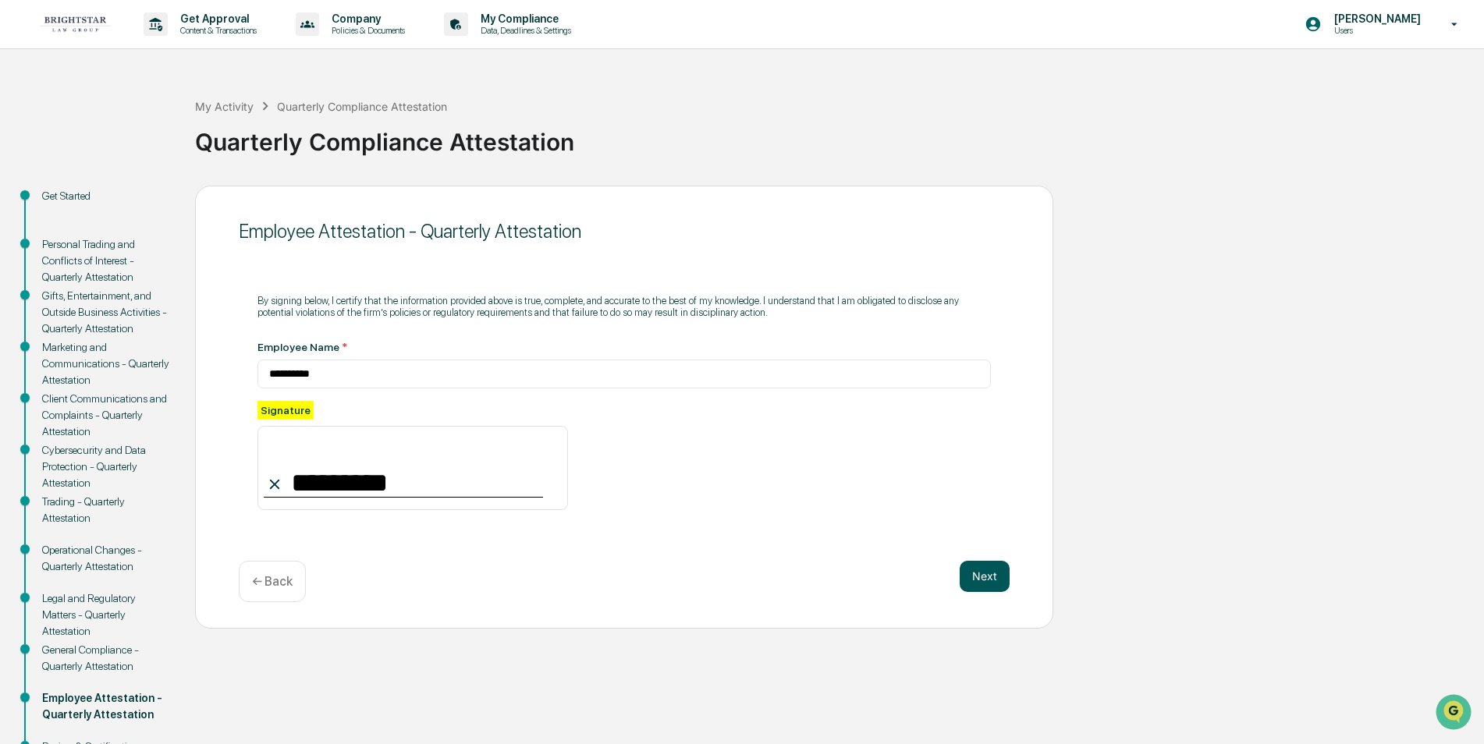
click at [986, 575] on button "Next" at bounding box center [985, 576] width 50 height 31
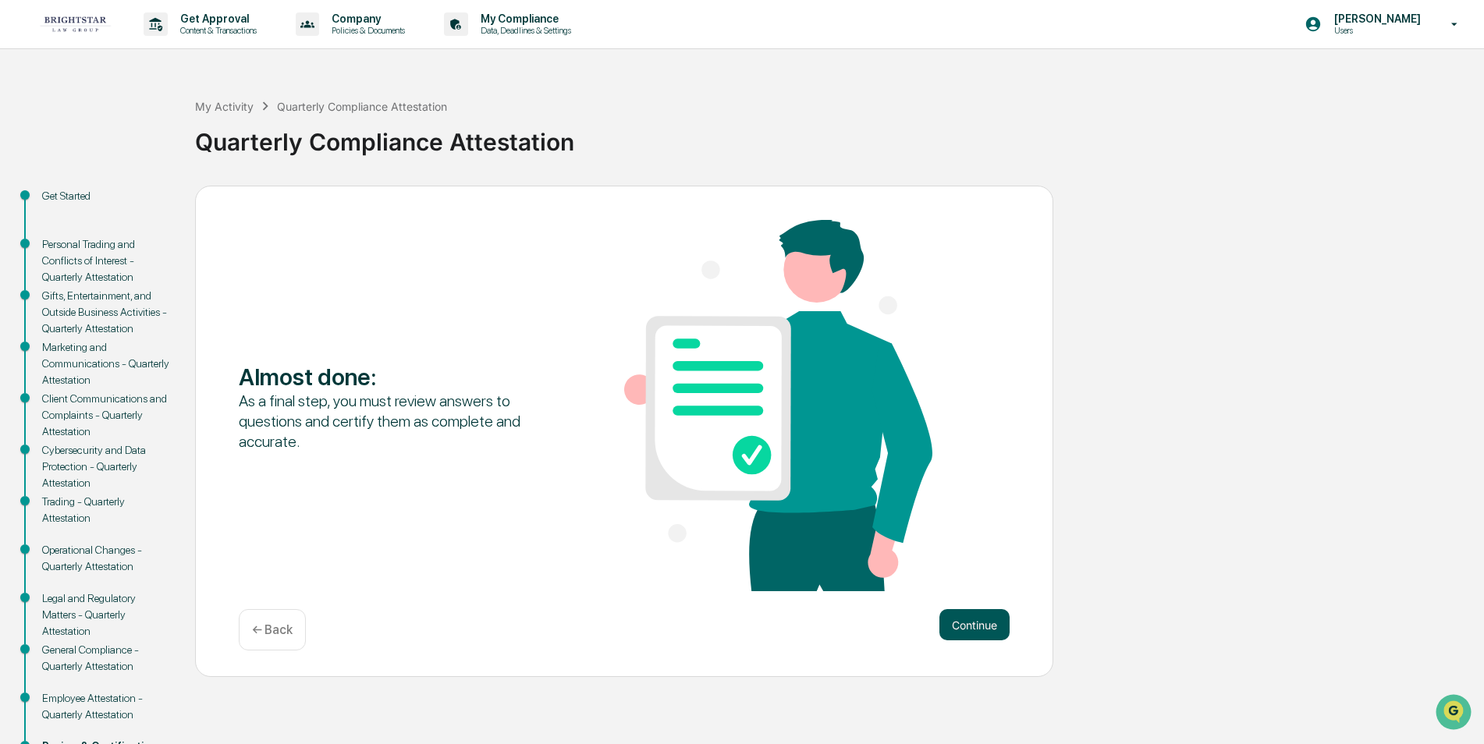
click at [971, 620] on button "Continue" at bounding box center [974, 624] width 70 height 31
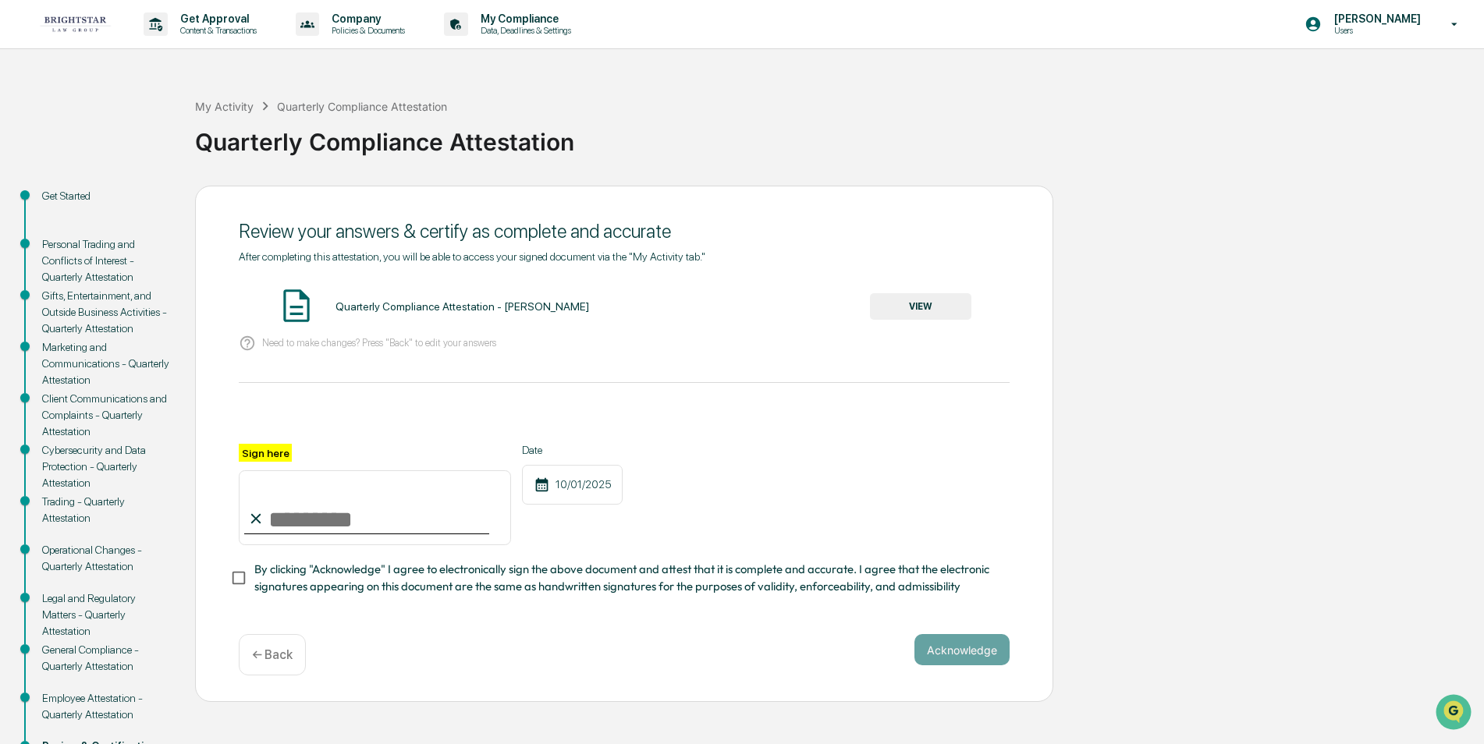
click at [901, 304] on button "VIEW" at bounding box center [920, 306] width 101 height 27
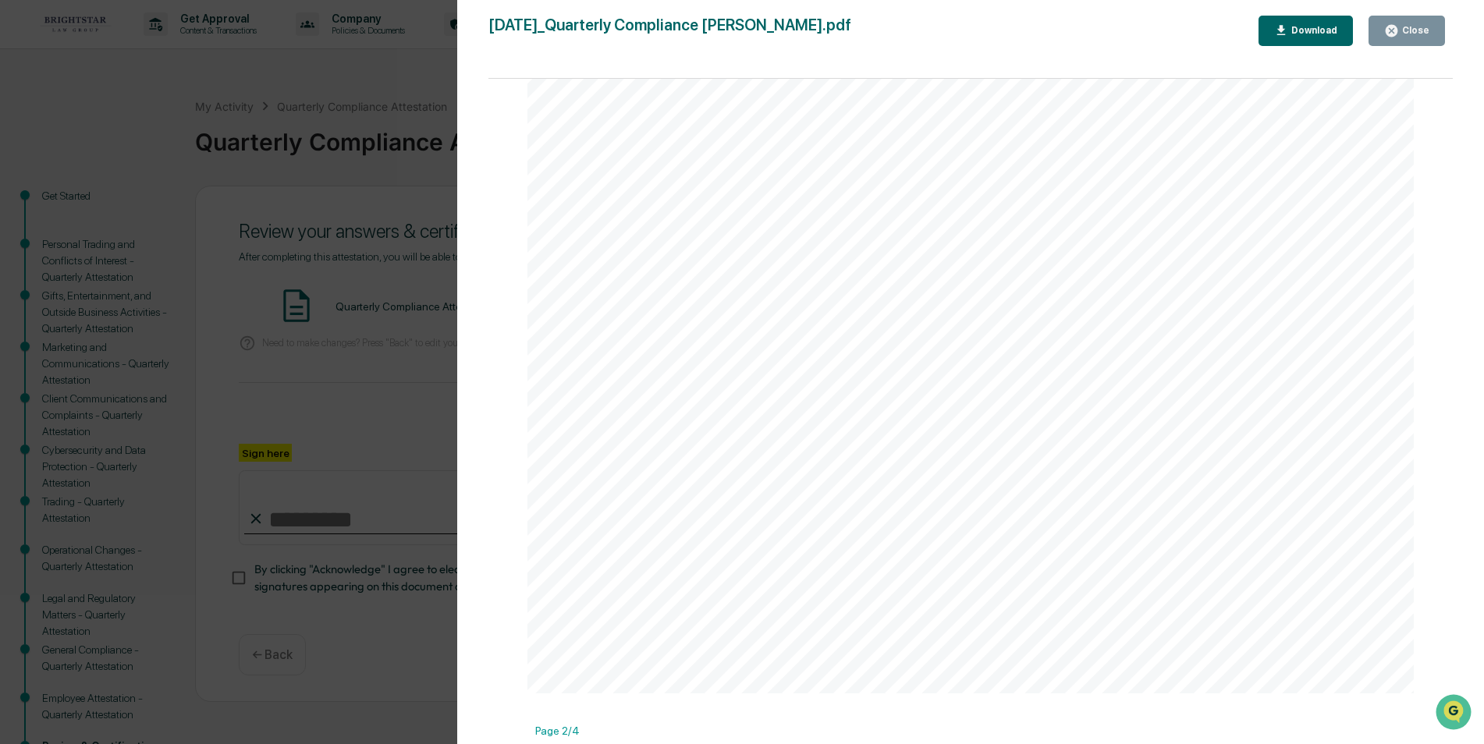
scroll to position [130, 0]
click at [1398, 23] on icon "button" at bounding box center [1391, 30] width 15 height 15
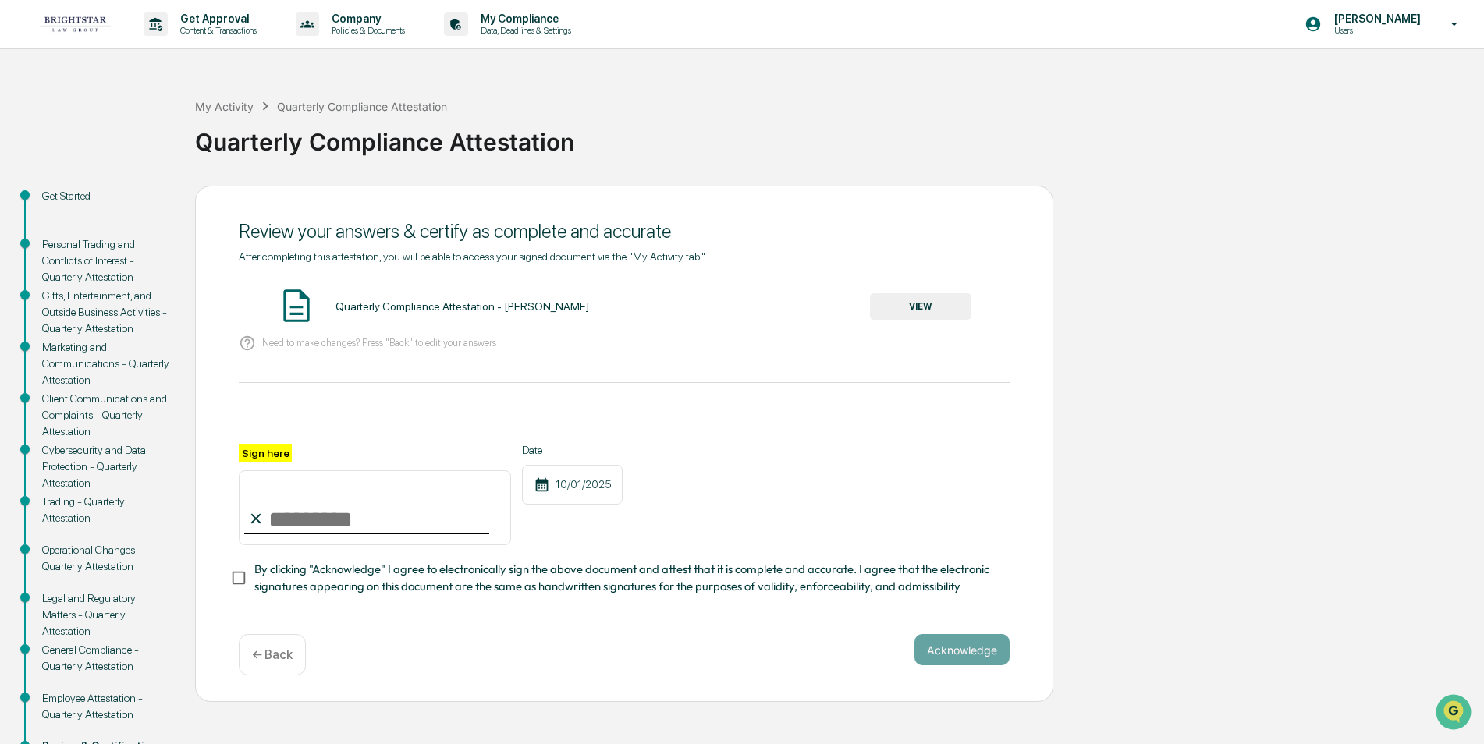
click at [346, 525] on input "Sign here" at bounding box center [375, 508] width 272 height 75
type input "*********"
click at [936, 654] on button "Acknowledge" at bounding box center [962, 649] width 95 height 31
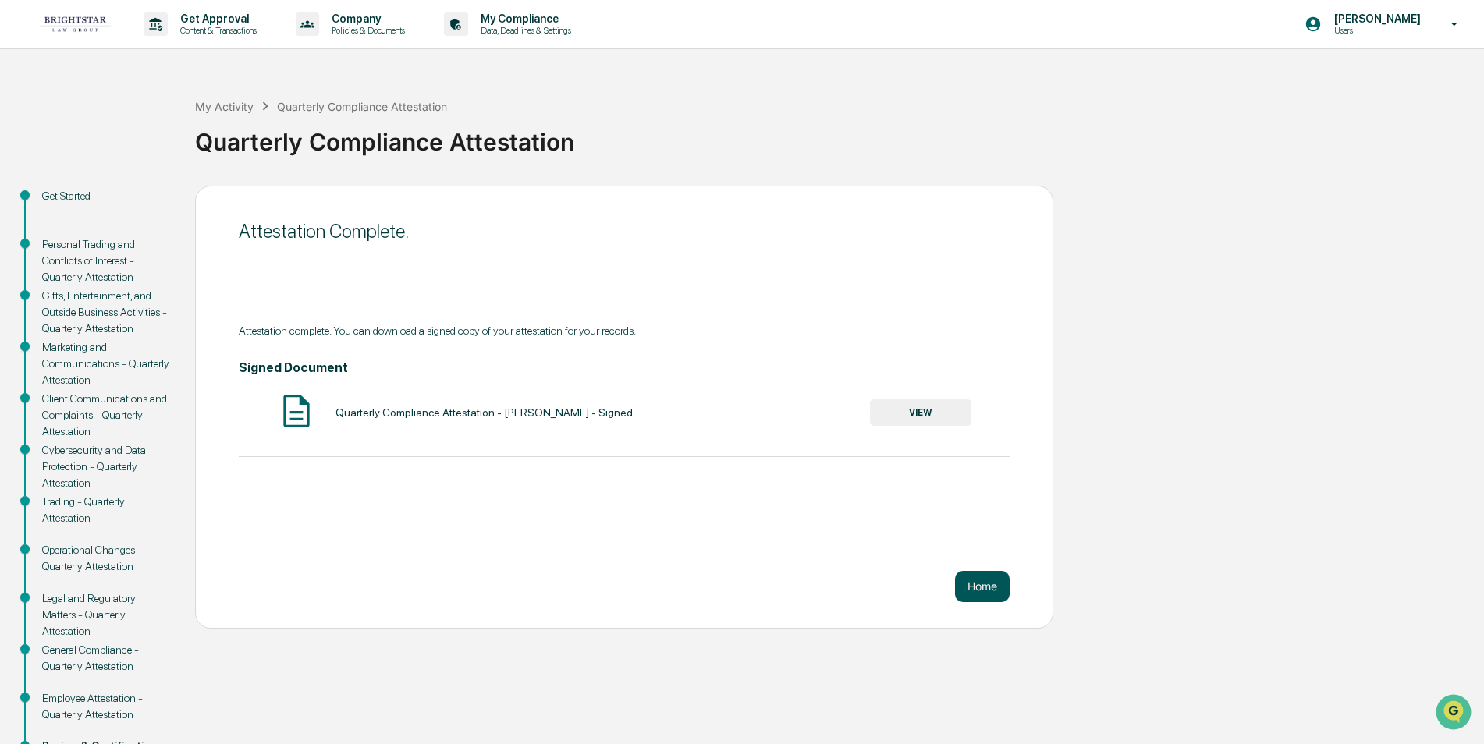
click at [968, 578] on button "Home" at bounding box center [982, 586] width 55 height 31
